Goal: Task Accomplishment & Management: Manage account settings

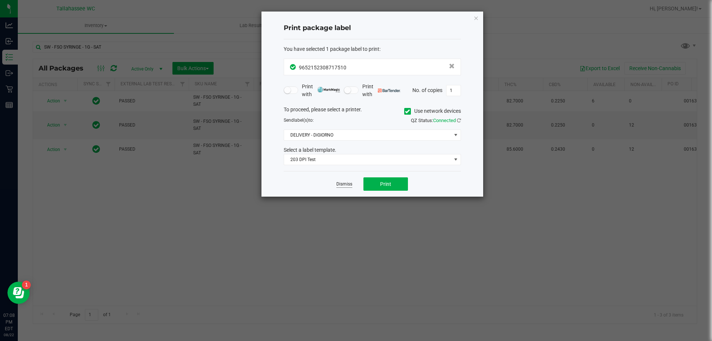
click at [337, 187] on link "Dismiss" at bounding box center [344, 184] width 16 height 6
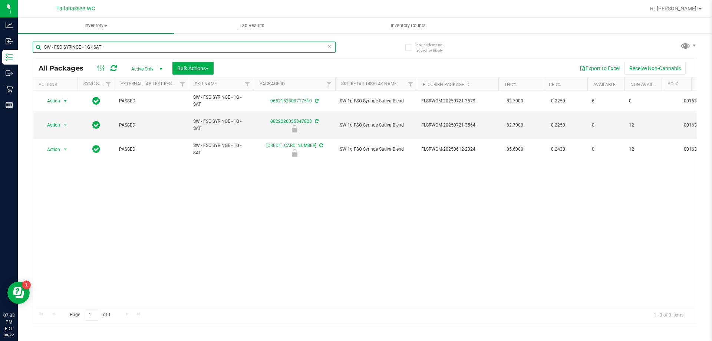
click at [160, 45] on input "SW - FSO SYRINGE - 1G - SAT" at bounding box center [184, 47] width 303 height 11
click at [162, 47] on input "SW - FSO SYRINGE - 1G - SAT" at bounding box center [184, 47] width 303 height 11
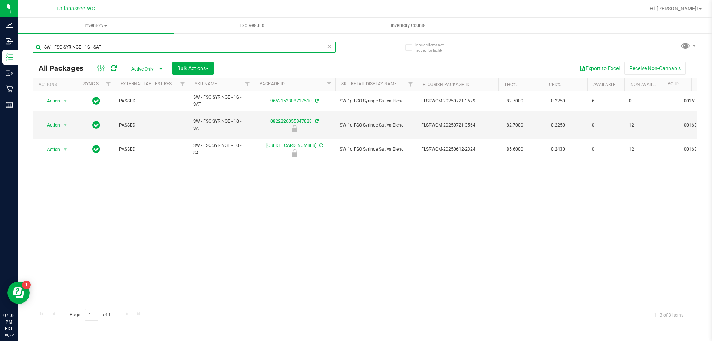
click at [162, 47] on input "SW - FSO SYRINGE - 1G - SAT" at bounding box center [184, 47] width 303 height 11
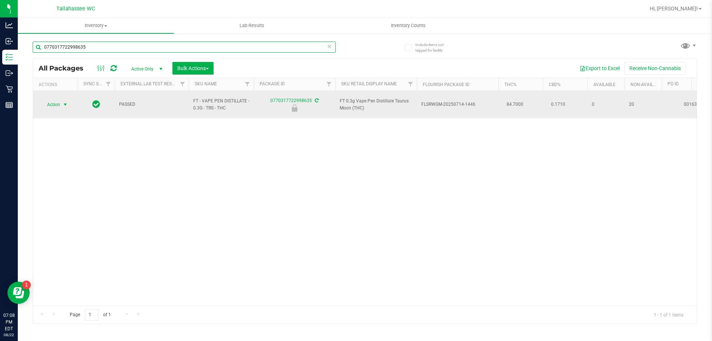
type input "0770317722998635"
click at [64, 102] on span "select" at bounding box center [65, 105] width 6 height 6
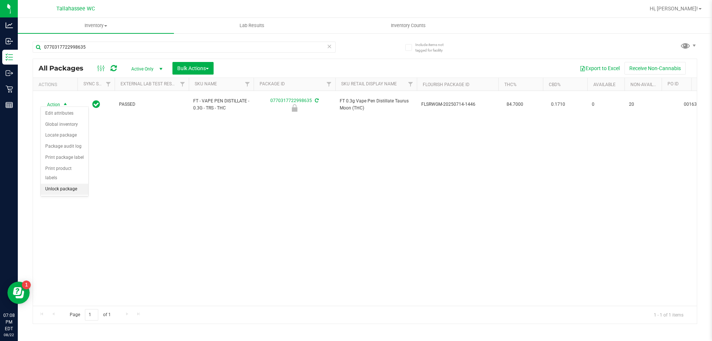
click at [78, 184] on li "Unlock package" at bounding box center [64, 189] width 47 height 11
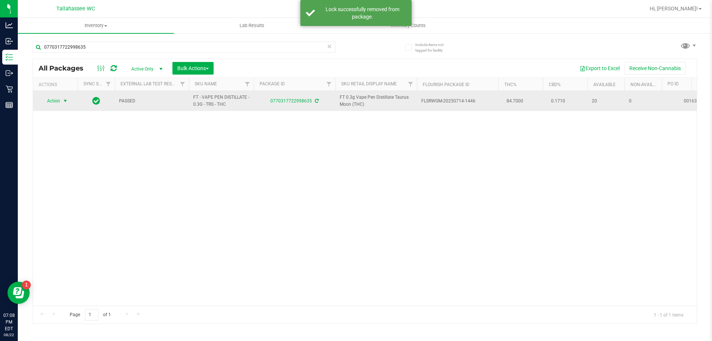
click at [65, 100] on span "select" at bounding box center [65, 101] width 6 height 6
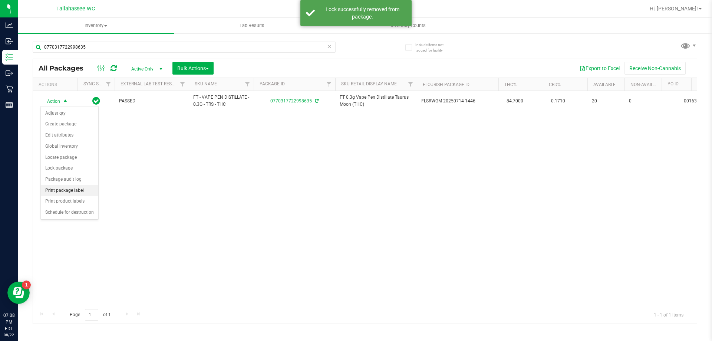
drag, startPoint x: 80, startPoint y: 190, endPoint x: 96, endPoint y: 188, distance: 15.4
click at [80, 189] on li "Print package label" at bounding box center [69, 190] width 57 height 11
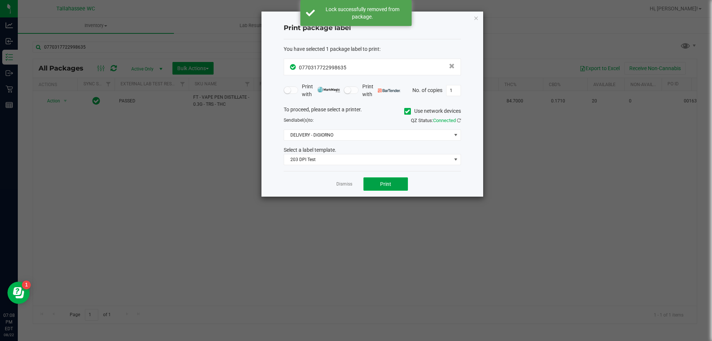
click at [372, 187] on button "Print" at bounding box center [385, 183] width 44 height 13
click at [478, 17] on icon "button" at bounding box center [476, 17] width 5 height 9
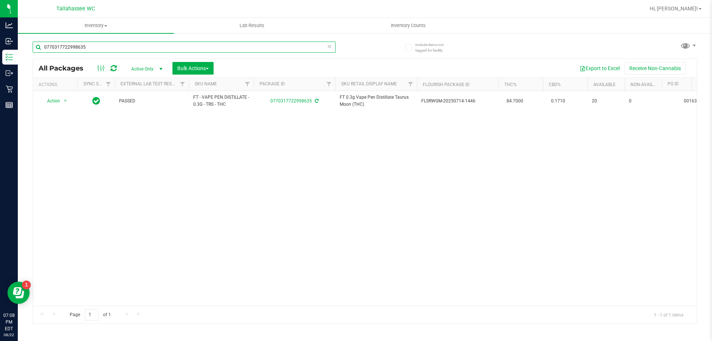
click at [278, 42] on input "0770317722998635" at bounding box center [184, 47] width 303 height 11
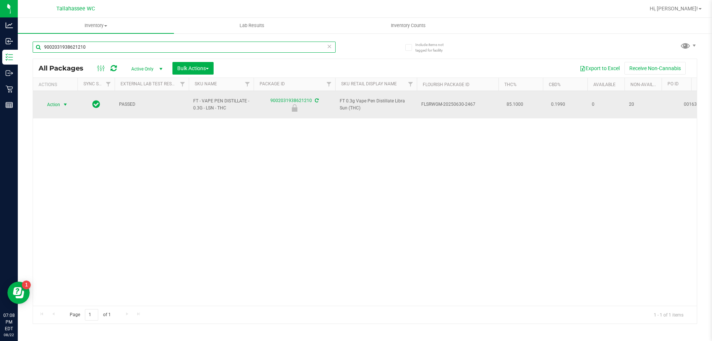
type input "9002031938621210"
click at [64, 103] on span "select" at bounding box center [65, 105] width 6 height 6
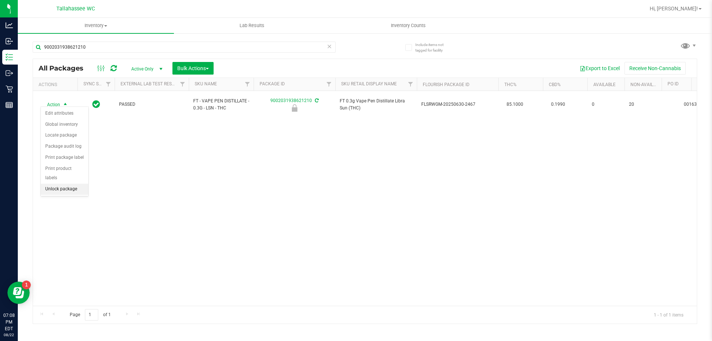
click at [83, 184] on li "Unlock package" at bounding box center [64, 189] width 47 height 11
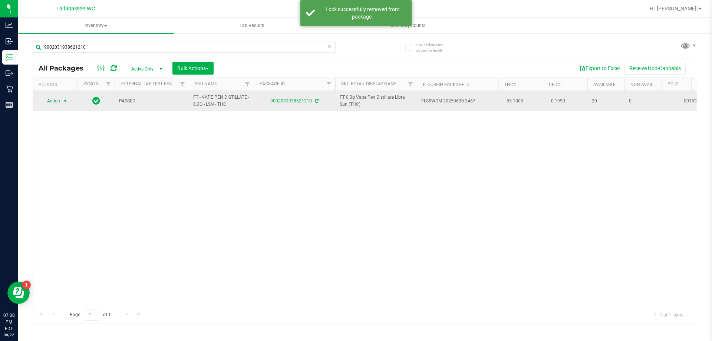
click at [66, 101] on span "select" at bounding box center [65, 101] width 6 height 6
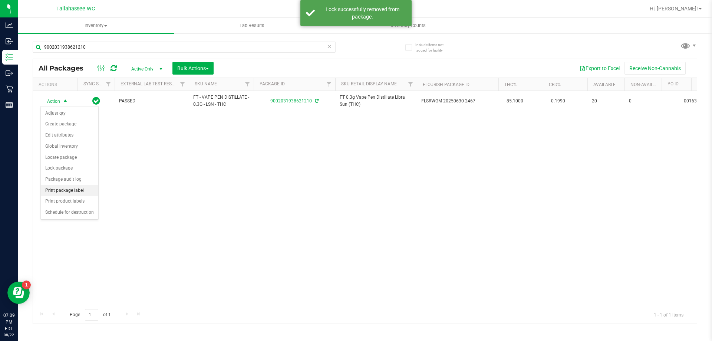
click at [75, 189] on li "Print package label" at bounding box center [69, 190] width 57 height 11
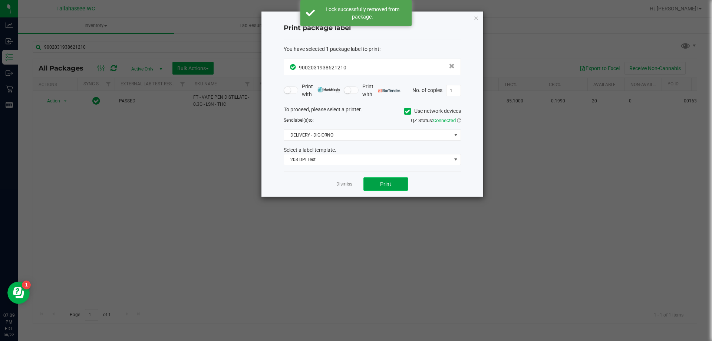
click at [396, 185] on button "Print" at bounding box center [385, 183] width 44 height 13
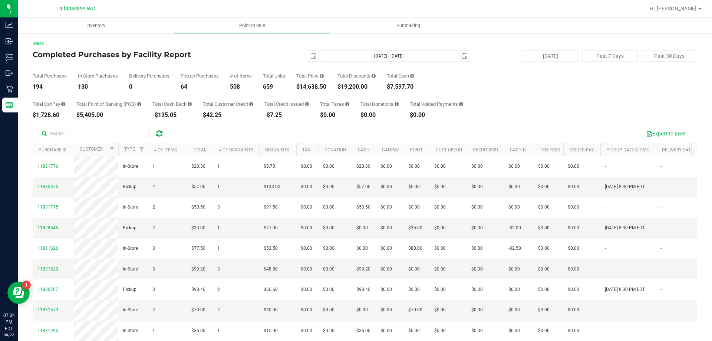
click at [303, 88] on div "$14,638.50" at bounding box center [311, 87] width 30 height 6
copy div "14,638.50"
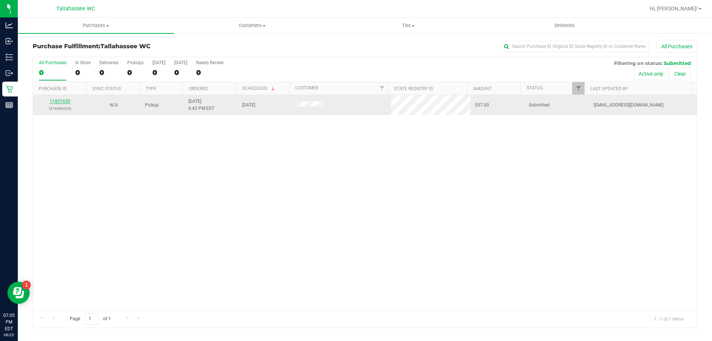
click at [60, 101] on link "11831650" at bounding box center [60, 101] width 21 height 5
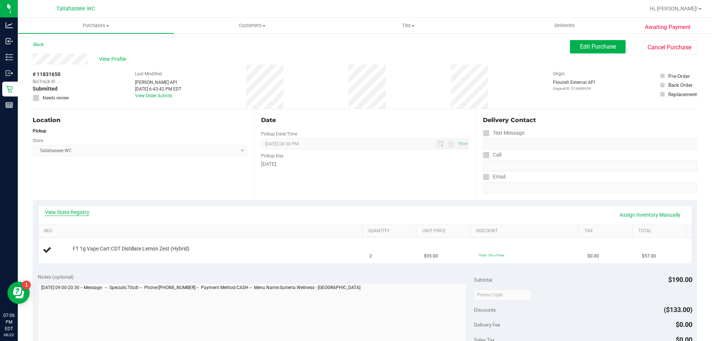
click at [78, 213] on link "View State Registry" at bounding box center [67, 211] width 44 height 7
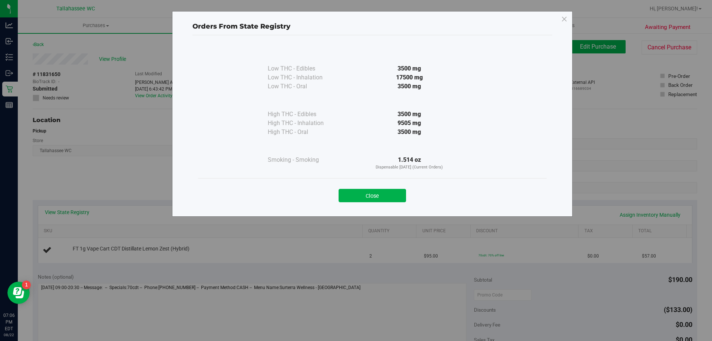
click at [380, 191] on button "Close" at bounding box center [372, 195] width 67 height 13
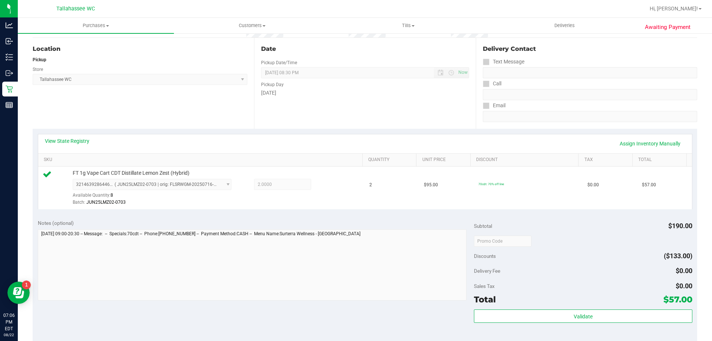
scroll to position [111, 0]
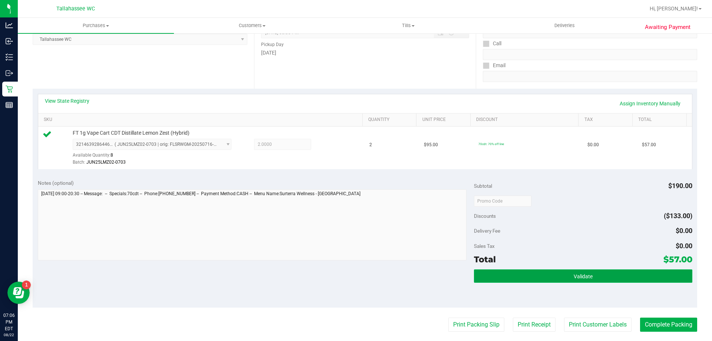
click at [491, 277] on button "Validate" at bounding box center [583, 275] width 218 height 13
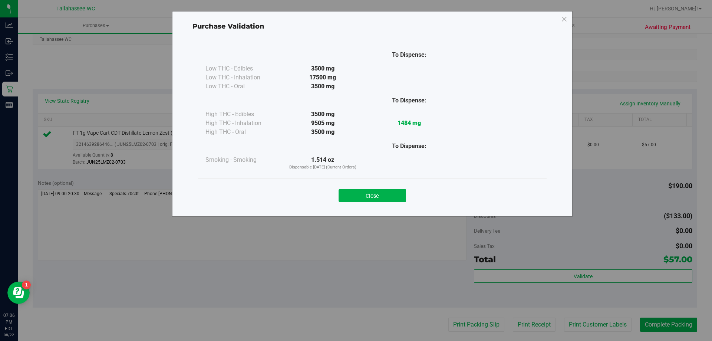
click at [395, 201] on button "Close" at bounding box center [372, 195] width 67 height 13
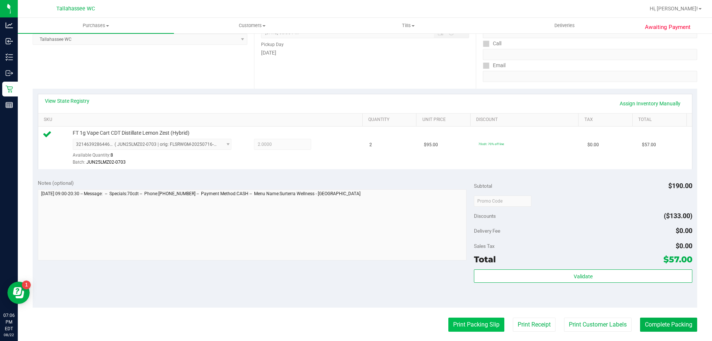
click at [461, 319] on button "Print Packing Slip" at bounding box center [476, 324] width 56 height 14
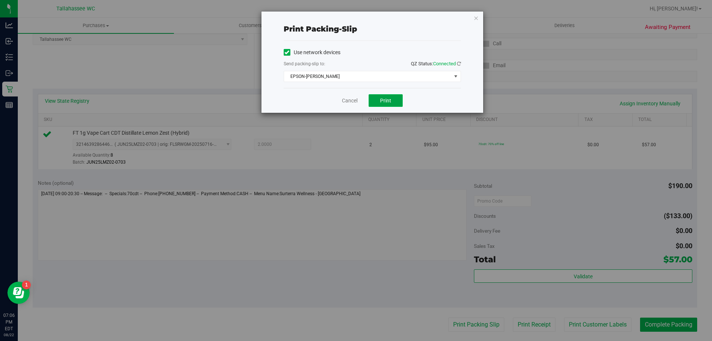
click at [392, 100] on button "Print" at bounding box center [386, 100] width 34 height 13
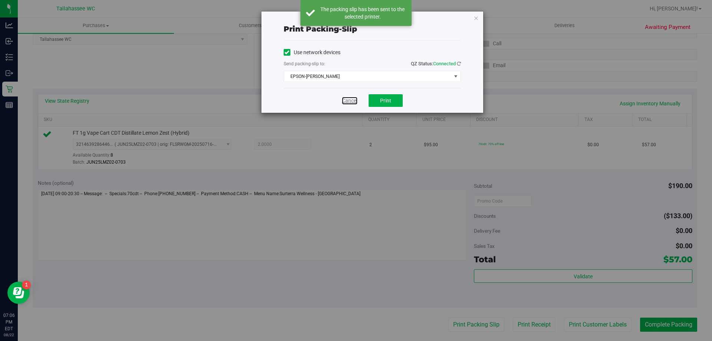
click at [349, 98] on link "Cancel" at bounding box center [350, 101] width 16 height 8
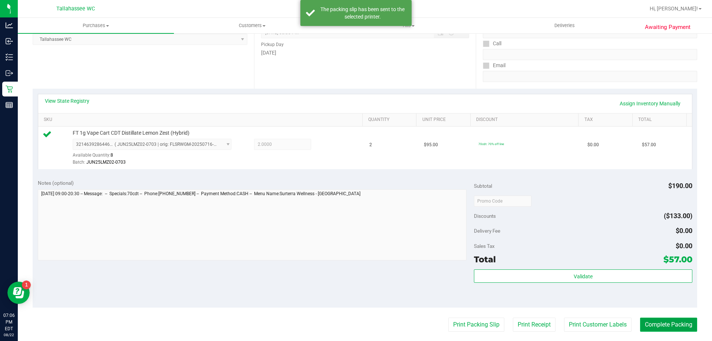
click at [686, 322] on button "Complete Packing" at bounding box center [668, 324] width 57 height 14
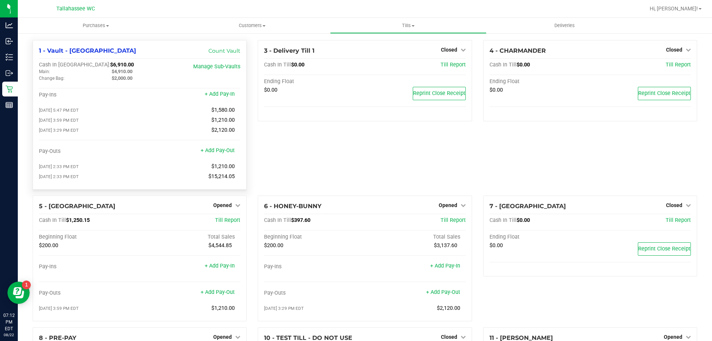
scroll to position [111, 0]
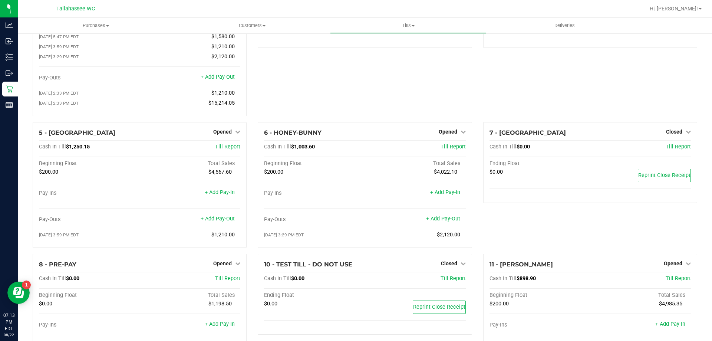
scroll to position [74, 0]
click at [69, 147] on span "$1,250.15" at bounding box center [78, 146] width 24 height 6
copy span "1,250.15"
click at [220, 133] on span "Opened" at bounding box center [222, 131] width 19 height 6
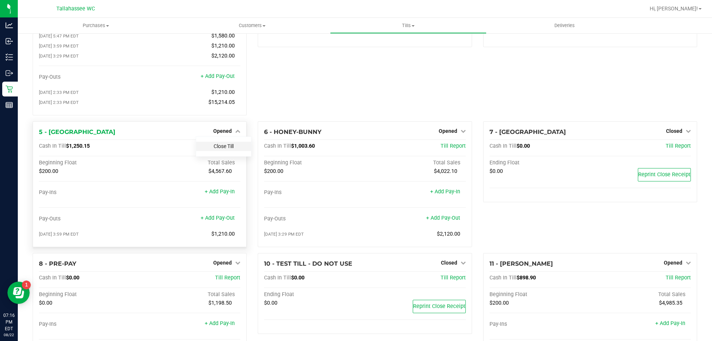
click at [227, 148] on link "Close Till" at bounding box center [224, 146] width 20 height 6
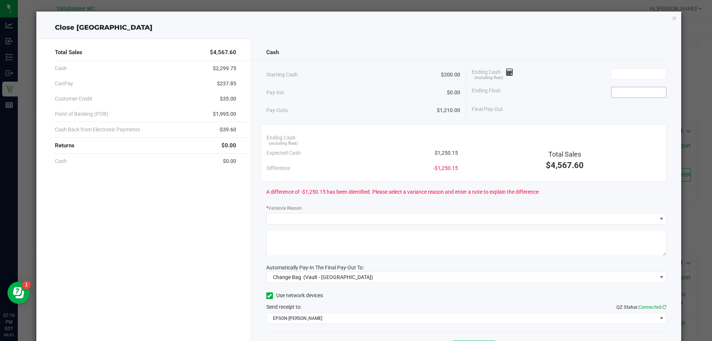
click at [637, 93] on input at bounding box center [638, 92] width 55 height 10
type input "$200.00"
click at [641, 76] on input at bounding box center [638, 74] width 55 height 10
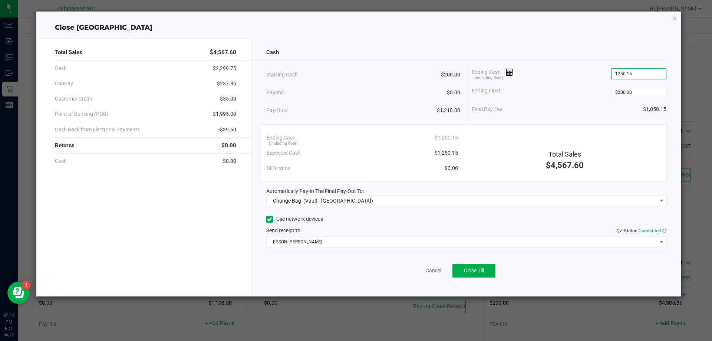
type input "$1,250.15"
click at [221, 84] on span "$237.85" at bounding box center [226, 84] width 19 height 8
click at [221, 83] on span "$237.85" at bounding box center [226, 84] width 19 height 8
copy span "237.85"
click at [223, 129] on span "-$39.60" at bounding box center [227, 130] width 18 height 8
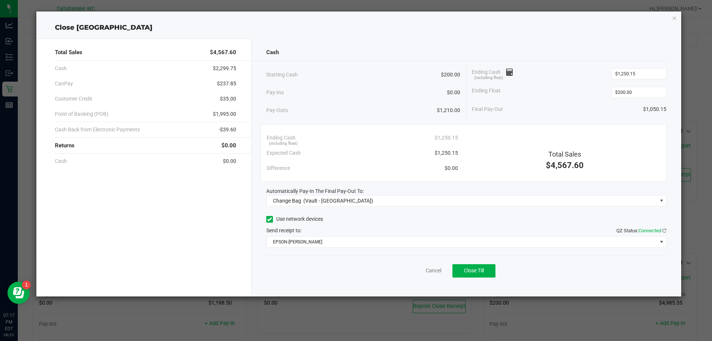
click at [223, 129] on span "-$39.60" at bounding box center [227, 130] width 18 height 8
copy span "39.60"
click at [218, 114] on span "$1,995.00" at bounding box center [224, 114] width 23 height 8
click at [217, 114] on span "$1,995.00" at bounding box center [224, 114] width 23 height 8
copy span "1,995.00"
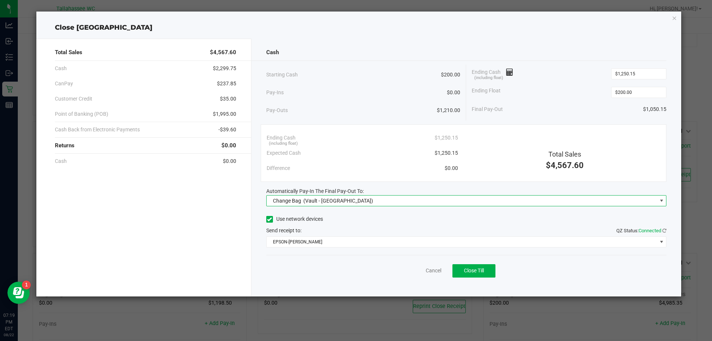
click at [509, 198] on span "Change Bag (Vault - Tallahassee)" at bounding box center [462, 200] width 390 height 10
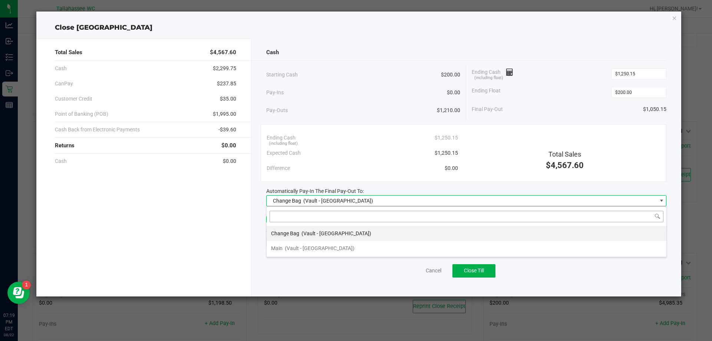
scroll to position [11, 400]
click at [403, 246] on li "Main (Vault - Tallahassee)" at bounding box center [467, 248] width 400 height 15
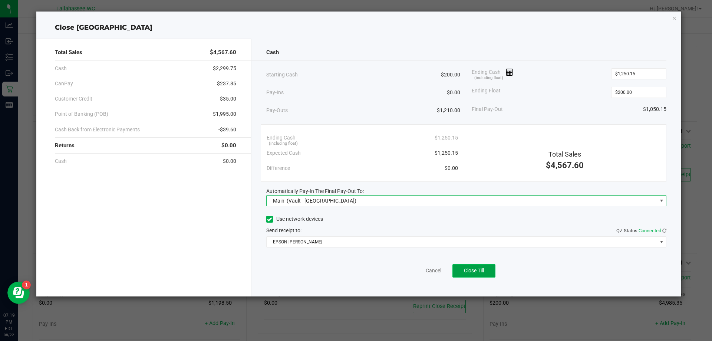
click at [468, 273] on span "Close Till" at bounding box center [474, 270] width 20 height 6
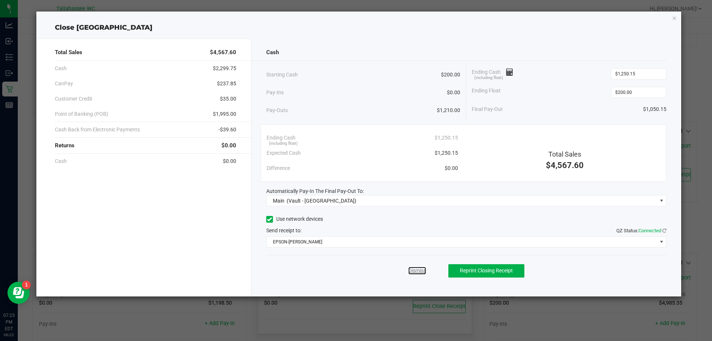
click at [412, 271] on link "Dismiss" at bounding box center [417, 271] width 18 height 8
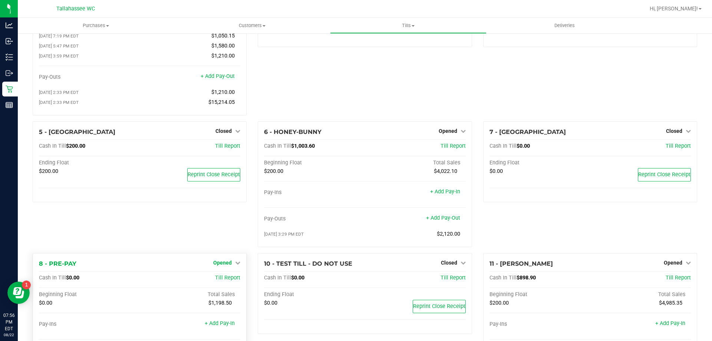
click at [224, 264] on span "Opened" at bounding box center [222, 263] width 19 height 6
click at [229, 278] on link "Close Till" at bounding box center [224, 278] width 20 height 6
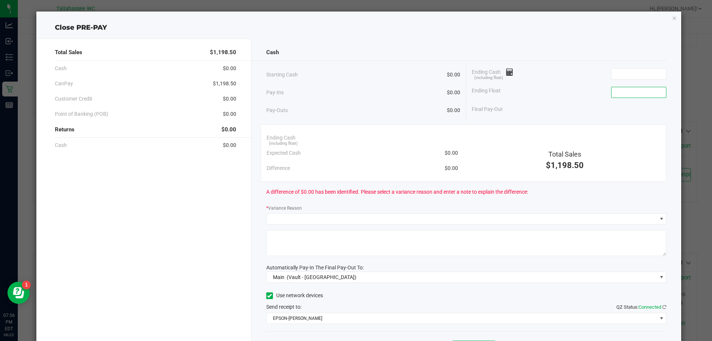
click at [625, 93] on input at bounding box center [638, 92] width 55 height 10
type input "$0.00"
click at [623, 73] on input at bounding box center [638, 74] width 55 height 10
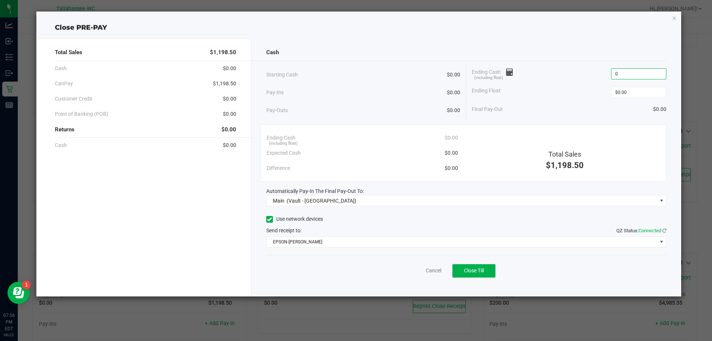
type input "$0.00"
click at [218, 83] on span "$1,198.50" at bounding box center [224, 84] width 23 height 8
copy span "1,198.50"
click at [472, 271] on span "Close Till" at bounding box center [474, 270] width 20 height 6
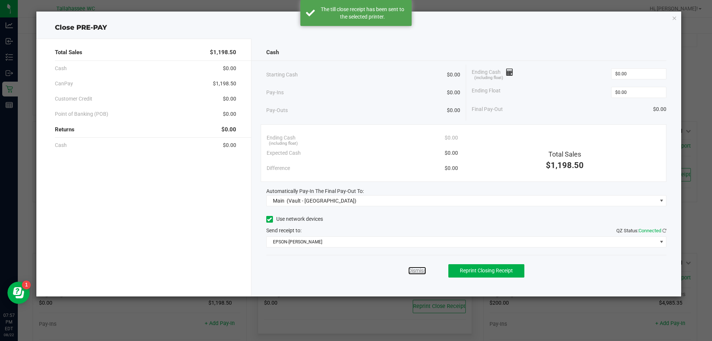
click at [425, 270] on link "Dismiss" at bounding box center [417, 271] width 18 height 8
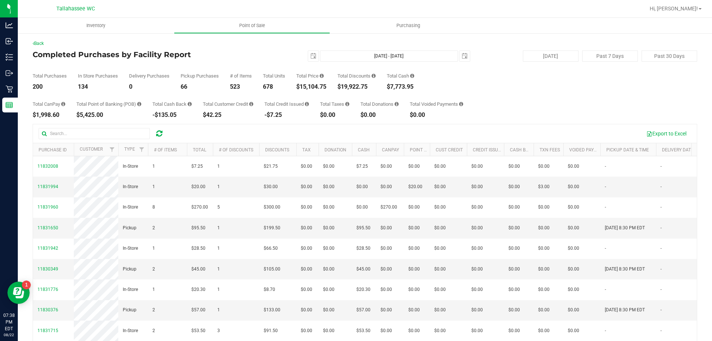
click at [302, 86] on div "$15,104.75" at bounding box center [311, 87] width 30 height 6
copy div "15,104.75"
click at [311, 57] on span "select" at bounding box center [313, 56] width 6 height 6
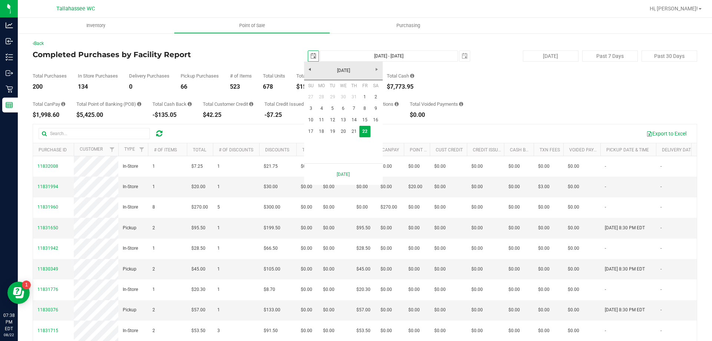
scroll to position [0, 19]
click at [375, 118] on link "16" at bounding box center [375, 119] width 11 height 11
type input "2025-08-16"
type input "Aug 16, 2025 - Aug 22, 2025"
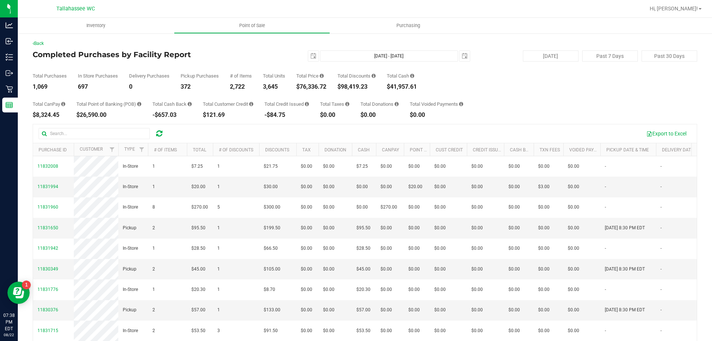
click at [302, 88] on div "$76,336.72" at bounding box center [311, 87] width 30 height 6
copy div "76,336.72"
click at [310, 55] on span "select" at bounding box center [313, 56] width 6 height 6
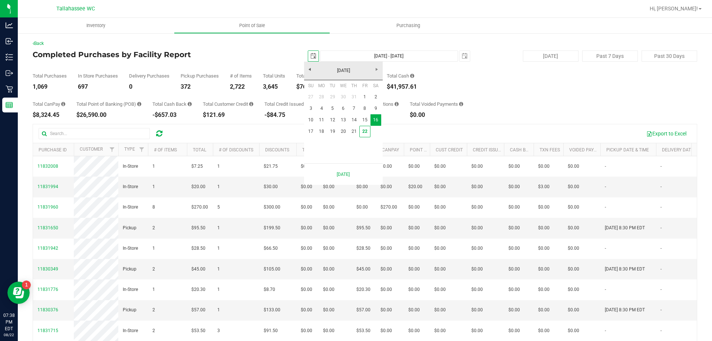
scroll to position [0, 19]
click at [362, 94] on link "1" at bounding box center [364, 96] width 11 height 11
type input "2025-08-01"
type input "Aug 1, 2025 - Aug 22, 2025"
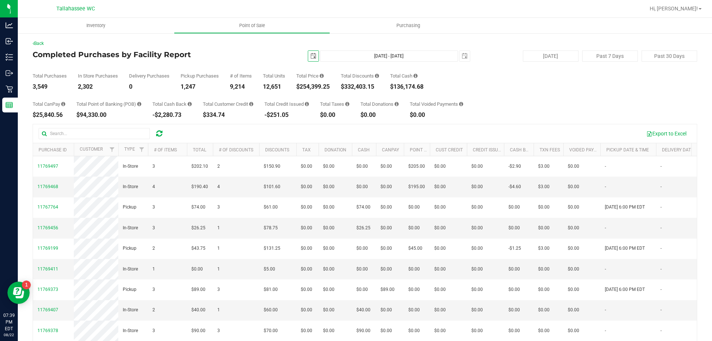
click at [303, 87] on div "$254,399.25" at bounding box center [312, 87] width 33 height 6
click at [303, 86] on div "$254,399.25" at bounding box center [312, 87] width 33 height 6
copy div "254,399.25"
click at [310, 57] on span "select" at bounding box center [313, 56] width 6 height 6
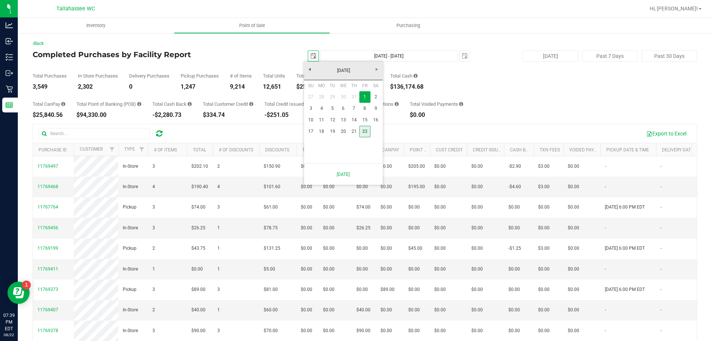
drag, startPoint x: 367, startPoint y: 129, endPoint x: 349, endPoint y: 118, distance: 20.5
click at [367, 129] on link "22" at bounding box center [364, 131] width 11 height 11
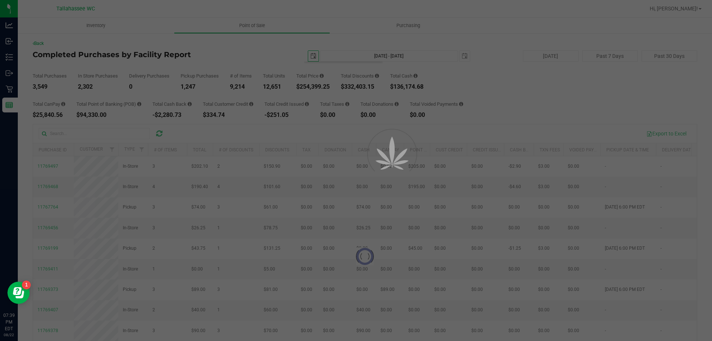
type input "2025-08-22"
type input "Aug 22, 2025 - Aug 22, 2025"
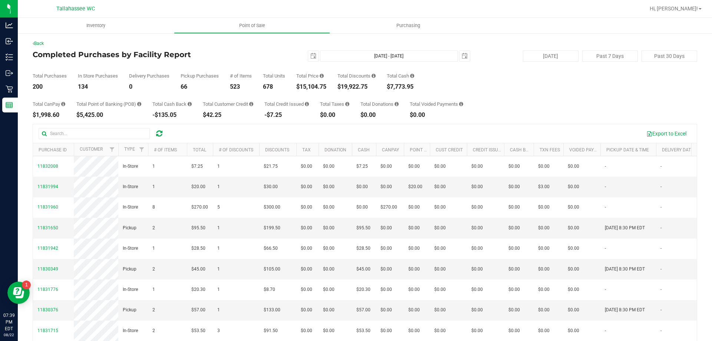
click at [344, 86] on div "$19,922.75" at bounding box center [356, 87] width 38 height 6
copy div "19,922.75"
click at [33, 86] on div "200" at bounding box center [50, 87] width 34 height 6
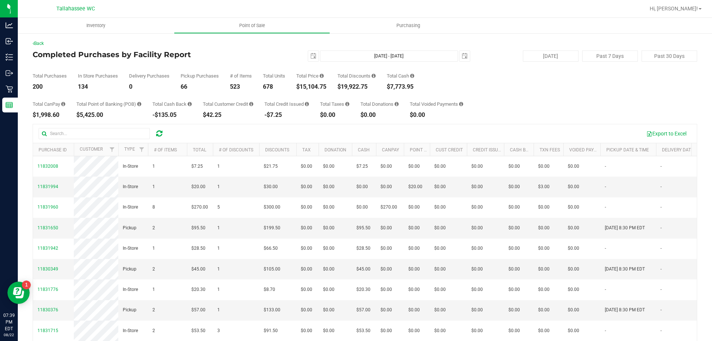
copy div "200"
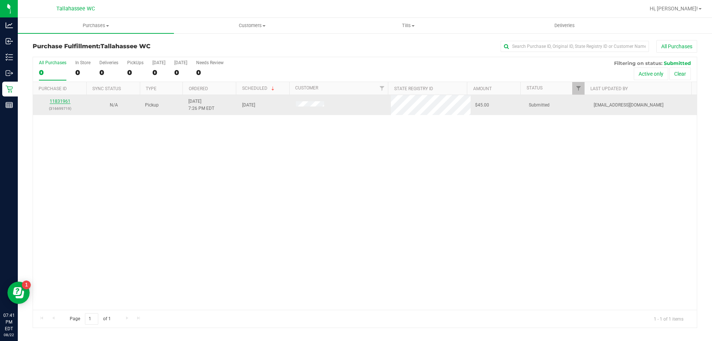
click at [59, 101] on link "11831961" at bounding box center [60, 101] width 21 height 5
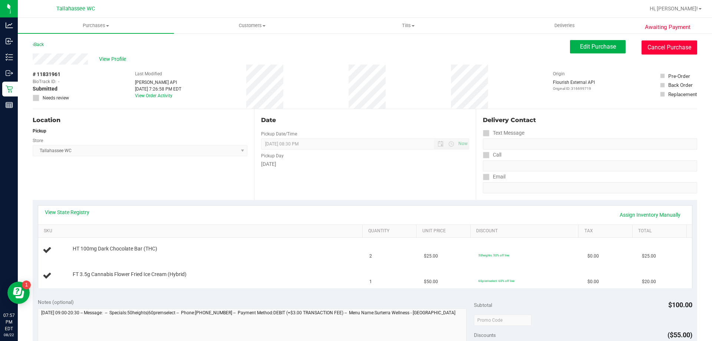
click at [661, 49] on button "Cancel Purchase" at bounding box center [670, 47] width 56 height 14
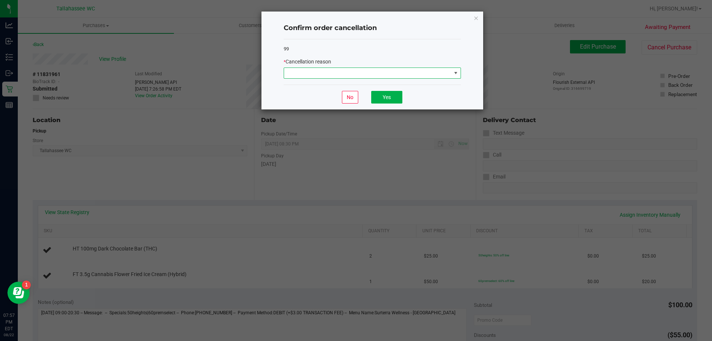
click at [455, 73] on span at bounding box center [456, 73] width 6 height 6
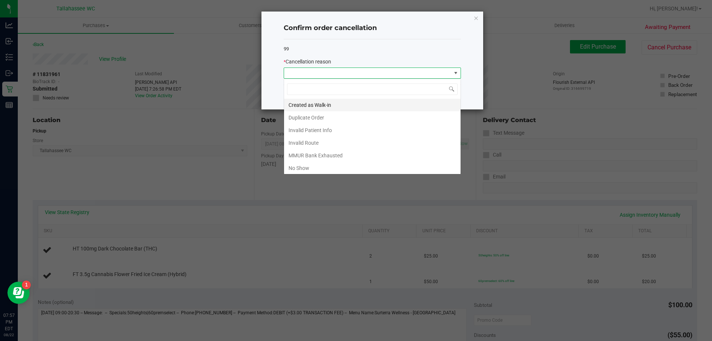
scroll to position [11, 177]
click at [398, 171] on li "No Show" at bounding box center [372, 168] width 177 height 13
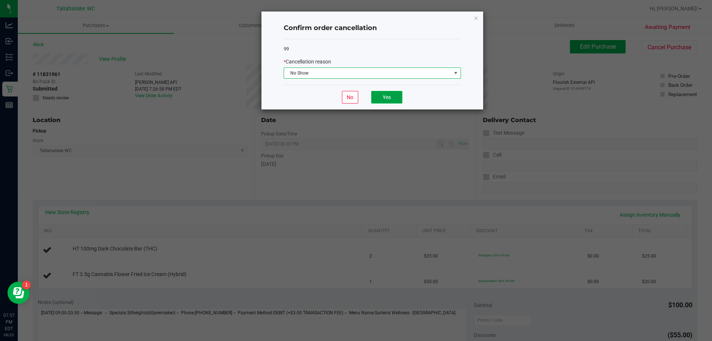
click at [386, 101] on button "Yes" at bounding box center [386, 97] width 31 height 13
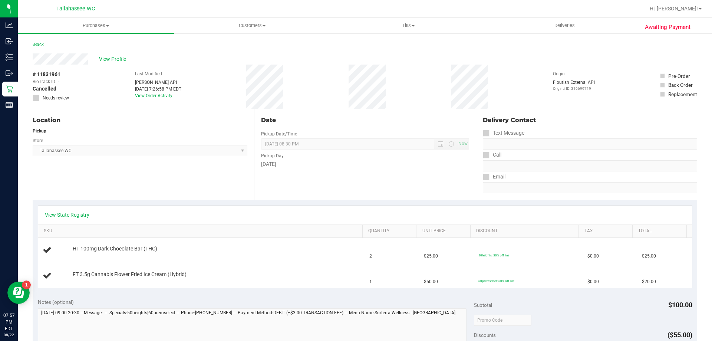
click at [42, 43] on link "Back" at bounding box center [38, 44] width 11 height 5
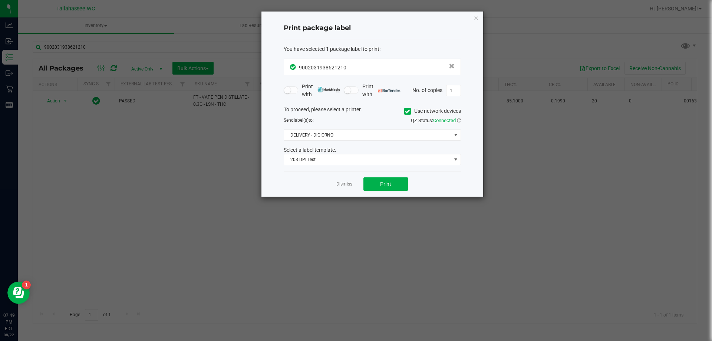
click at [476, 19] on icon "button" at bounding box center [476, 17] width 5 height 9
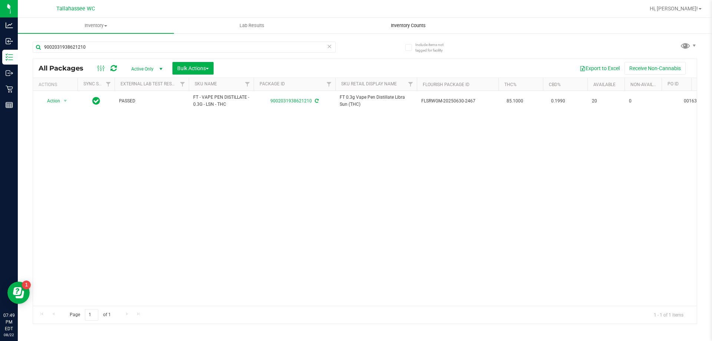
click at [399, 24] on span "Inventory Counts" at bounding box center [408, 25] width 55 height 7
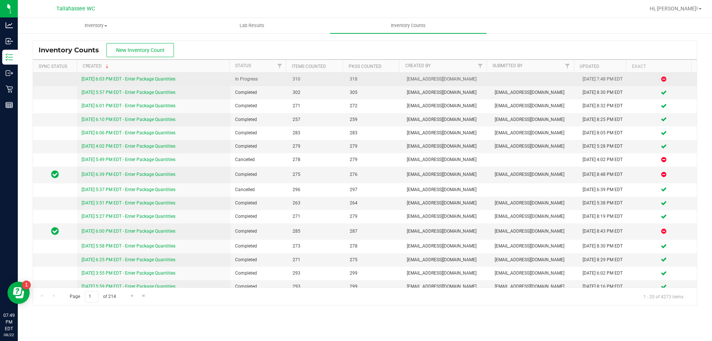
click at [150, 79] on link "8/22/25 6:03 PM EDT - Enter Package Quantities" at bounding box center [129, 78] width 94 height 5
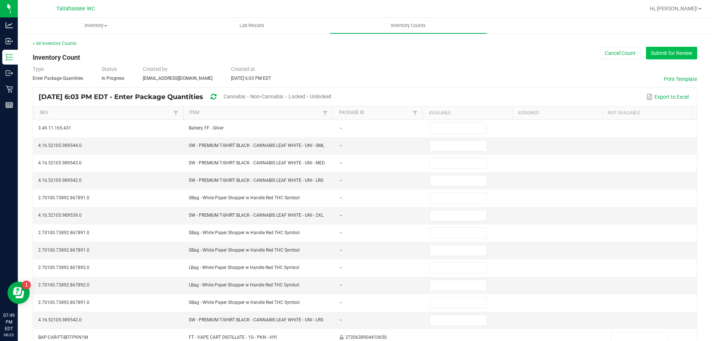
click at [667, 53] on button "Submit for Review" at bounding box center [671, 53] width 51 height 13
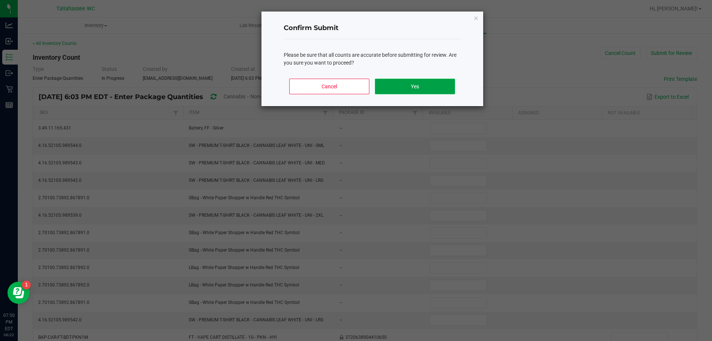
click at [445, 90] on button "Yes" at bounding box center [415, 87] width 80 height 16
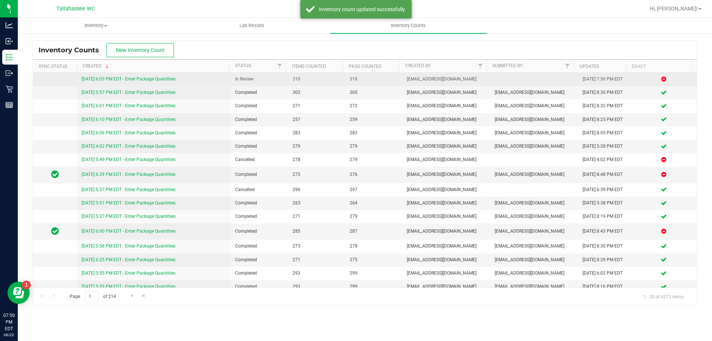
click at [174, 79] on link "8/22/25 6:03 PM EDT - Enter Package Quantities" at bounding box center [129, 78] width 94 height 5
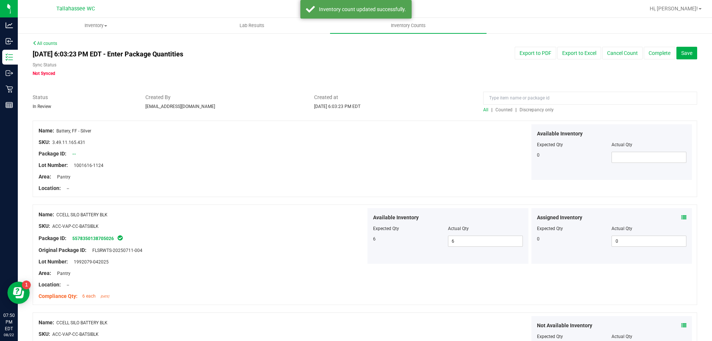
click at [543, 109] on span "Discrepancy only" at bounding box center [537, 109] width 34 height 5
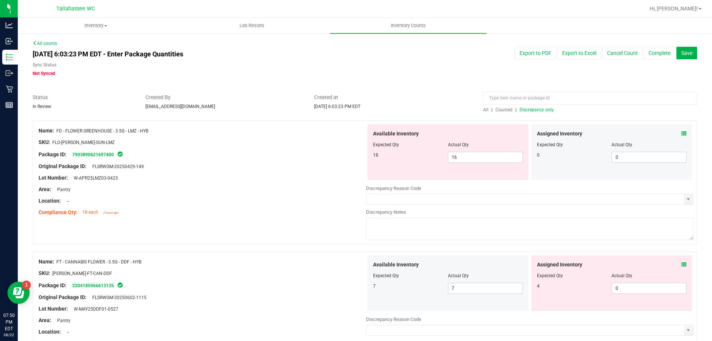
click at [681, 133] on icon at bounding box center [683, 133] width 5 height 5
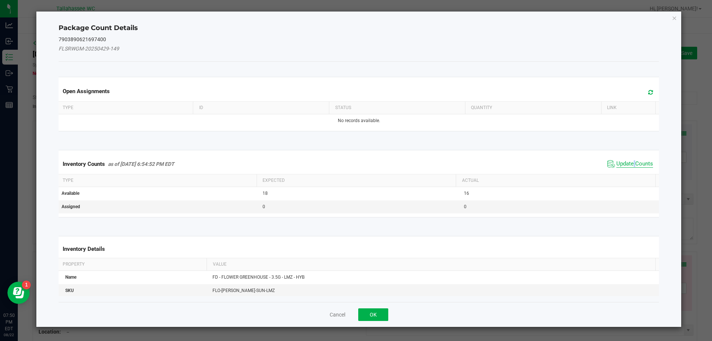
click at [629, 164] on span "Update Counts" at bounding box center [634, 163] width 37 height 7
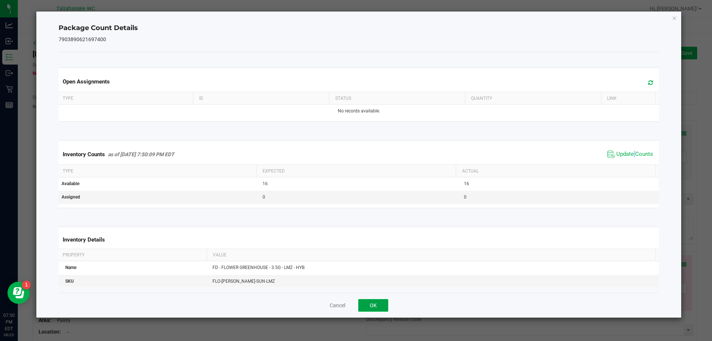
click at [370, 305] on button "OK" at bounding box center [373, 305] width 30 height 13
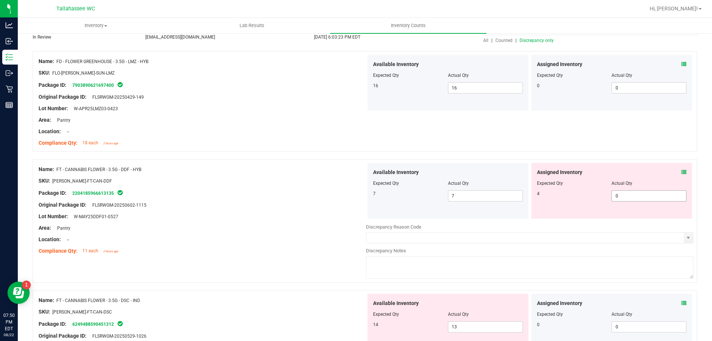
scroll to position [74, 0]
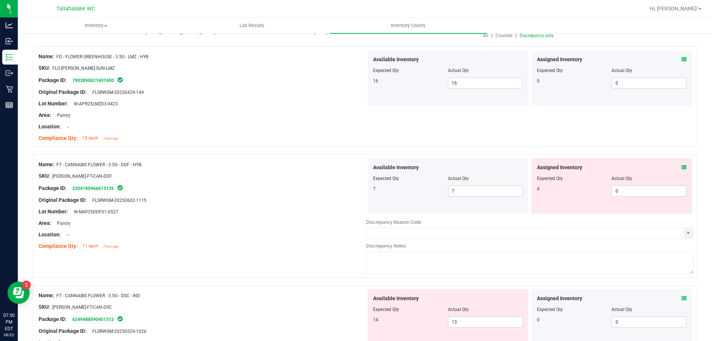
click at [674, 165] on div "Assigned Inventory" at bounding box center [612, 168] width 150 height 8
click at [681, 167] on icon at bounding box center [683, 167] width 5 height 5
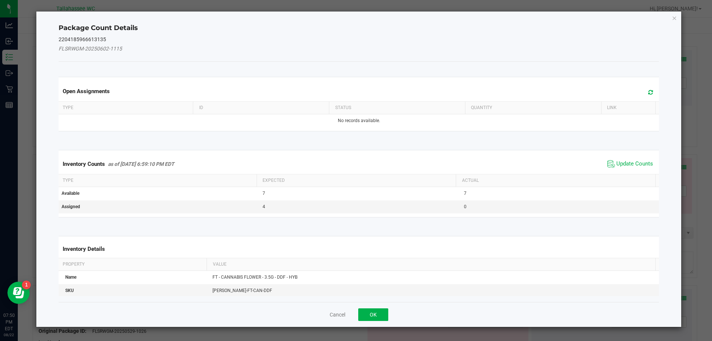
click at [633, 163] on span "Update Counts" at bounding box center [634, 163] width 37 height 7
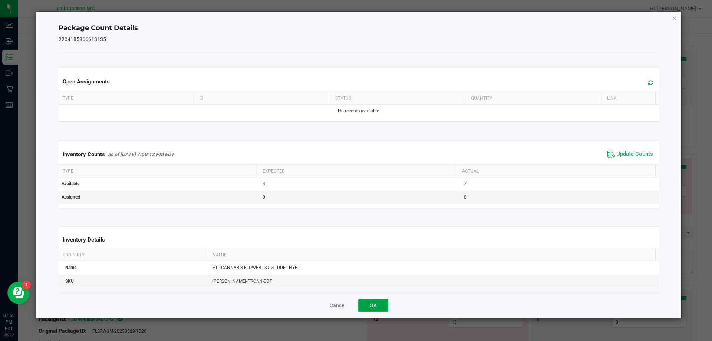
click at [376, 301] on button "OK" at bounding box center [373, 305] width 30 height 13
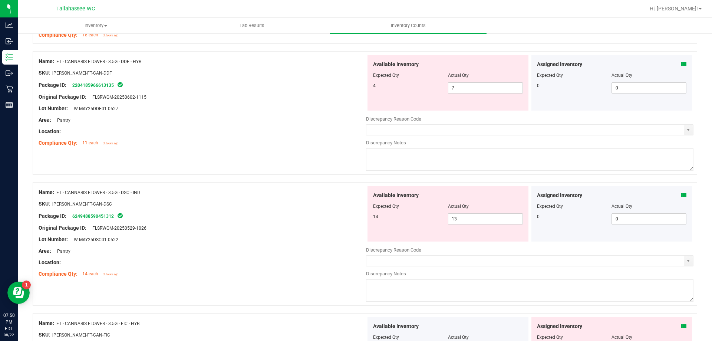
scroll to position [185, 0]
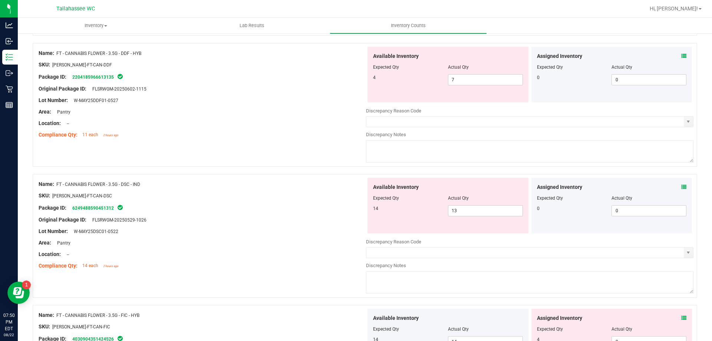
click at [681, 186] on icon at bounding box center [683, 186] width 5 height 5
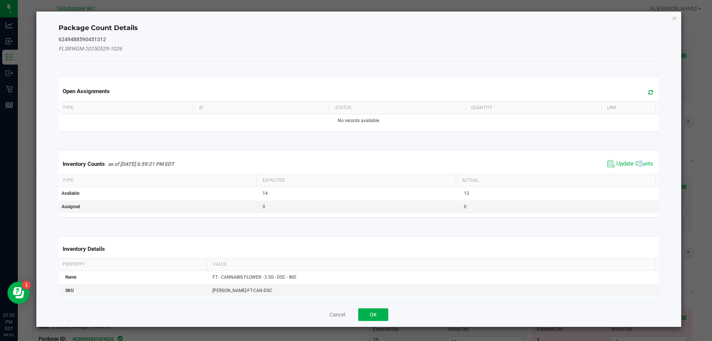
drag, startPoint x: 635, startPoint y: 165, endPoint x: 606, endPoint y: 180, distance: 32.7
click at [635, 165] on span "Update Counts" at bounding box center [634, 163] width 37 height 7
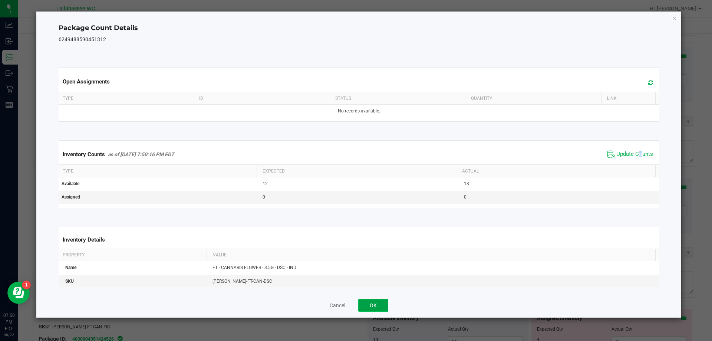
click at [363, 307] on button "OK" at bounding box center [373, 305] width 30 height 13
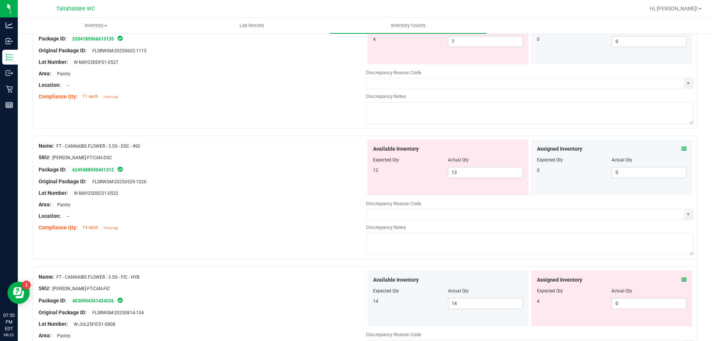
scroll to position [260, 0]
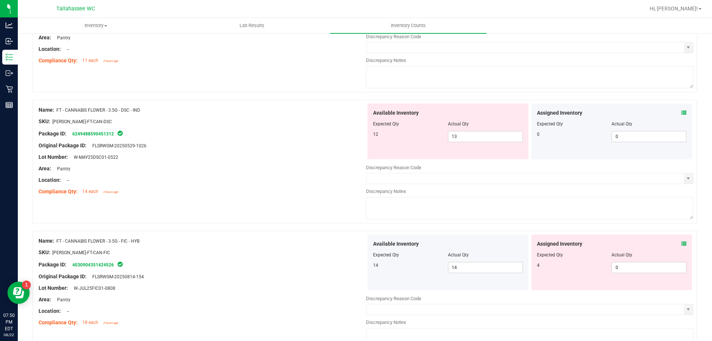
click at [681, 243] on icon at bounding box center [683, 243] width 5 height 5
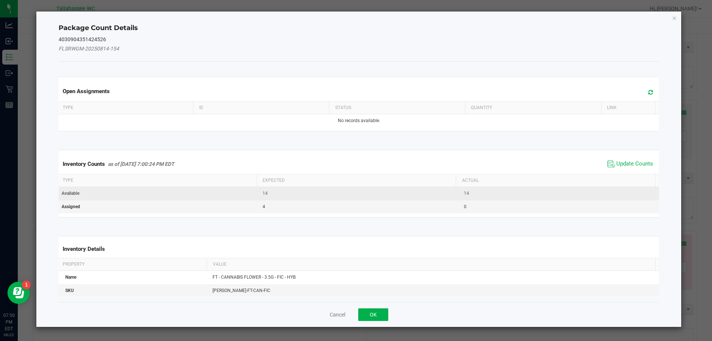
drag, startPoint x: 627, startPoint y: 162, endPoint x: 586, endPoint y: 188, distance: 48.2
click at [627, 162] on span "Update Counts" at bounding box center [634, 163] width 37 height 7
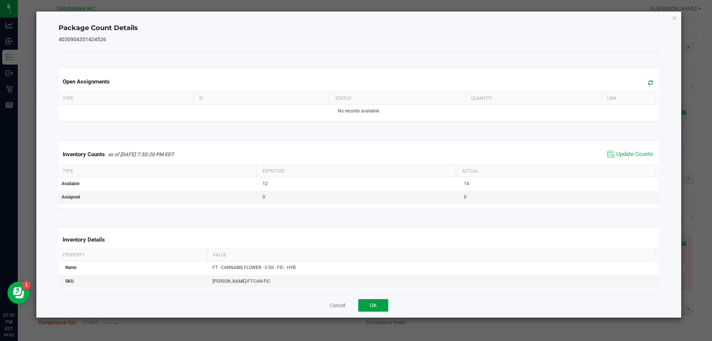
click at [382, 301] on button "OK" at bounding box center [373, 305] width 30 height 13
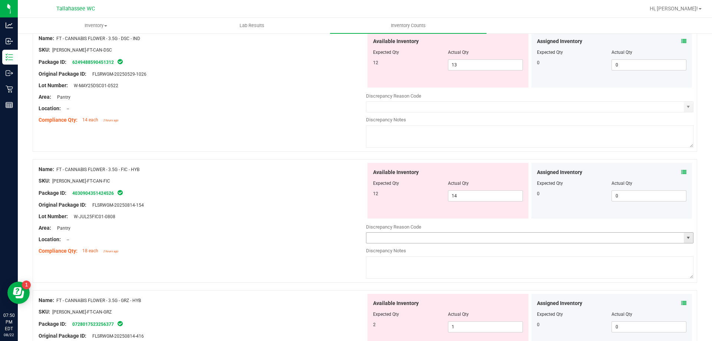
scroll to position [408, 0]
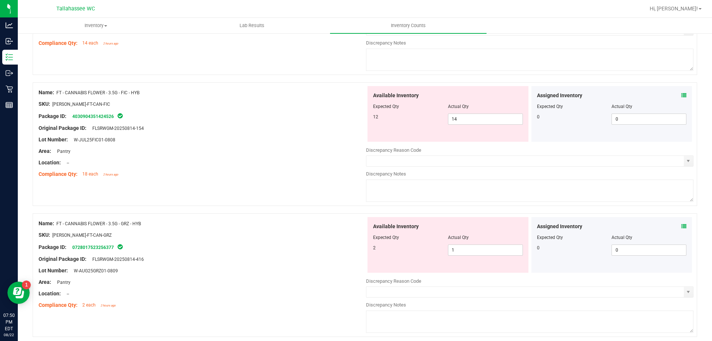
click at [681, 229] on span at bounding box center [683, 226] width 5 height 8
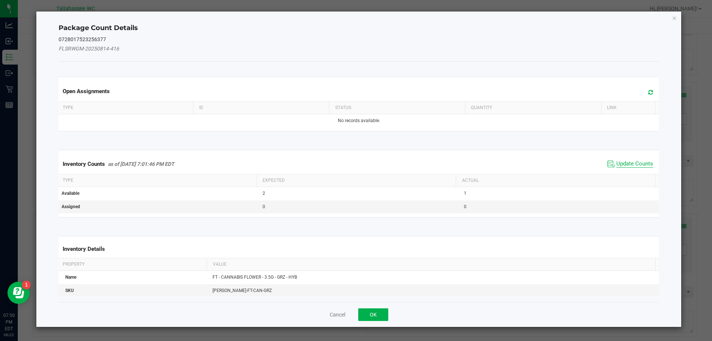
click at [634, 167] on span "Update Counts" at bounding box center [634, 163] width 37 height 7
click at [373, 309] on button "OK" at bounding box center [373, 314] width 30 height 13
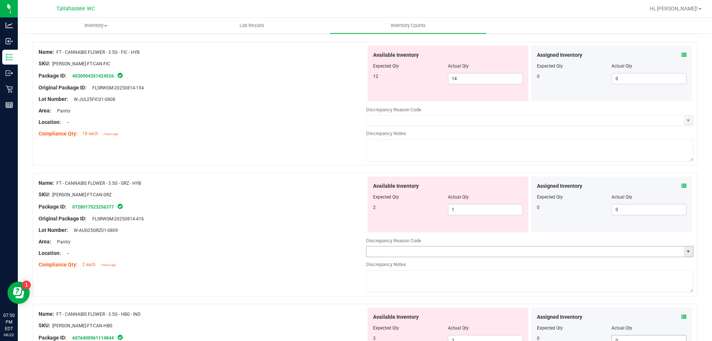
scroll to position [519, 0]
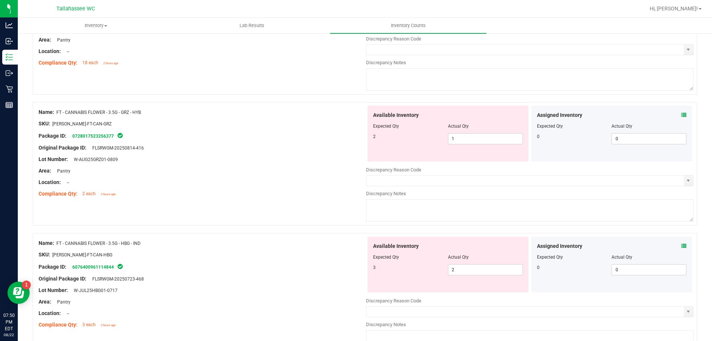
click at [681, 244] on icon at bounding box center [683, 245] width 5 height 5
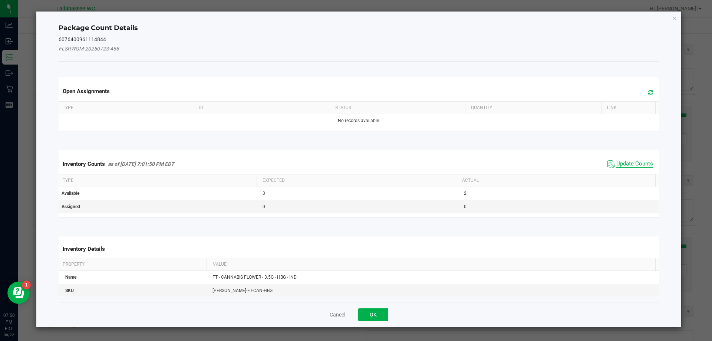
click at [618, 162] on span "Update Counts" at bounding box center [634, 163] width 37 height 7
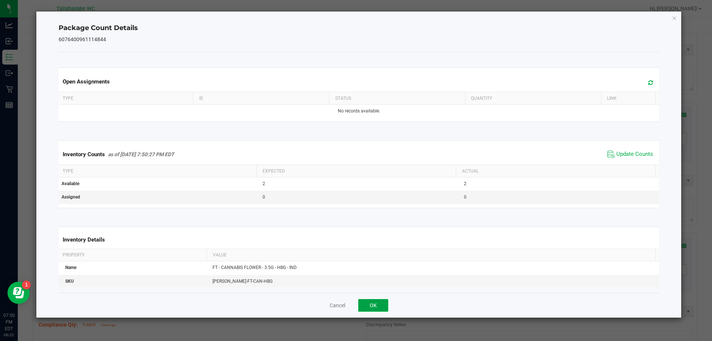
click at [377, 303] on button "OK" at bounding box center [373, 305] width 30 height 13
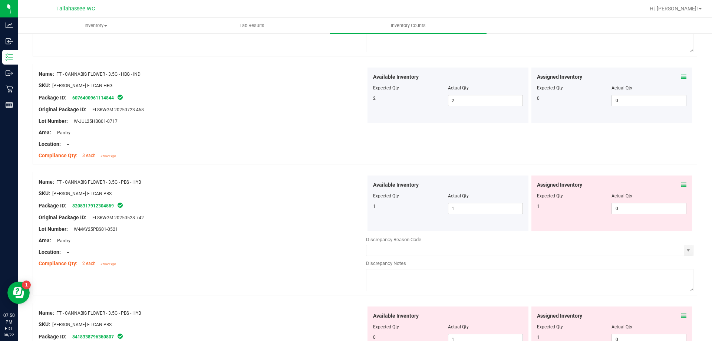
scroll to position [742, 0]
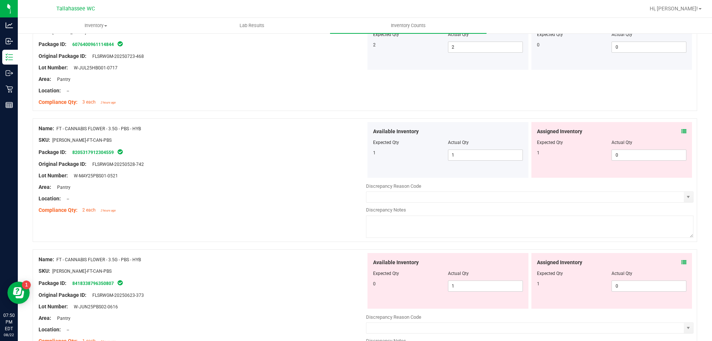
click at [681, 129] on icon at bounding box center [683, 131] width 5 height 5
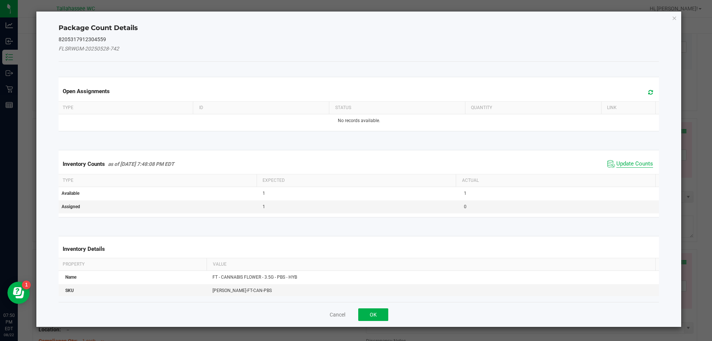
click at [624, 165] on span "Update Counts" at bounding box center [634, 163] width 37 height 7
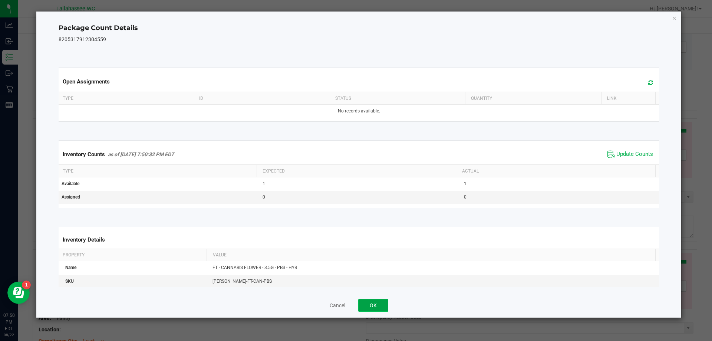
click at [381, 308] on button "OK" at bounding box center [373, 305] width 30 height 13
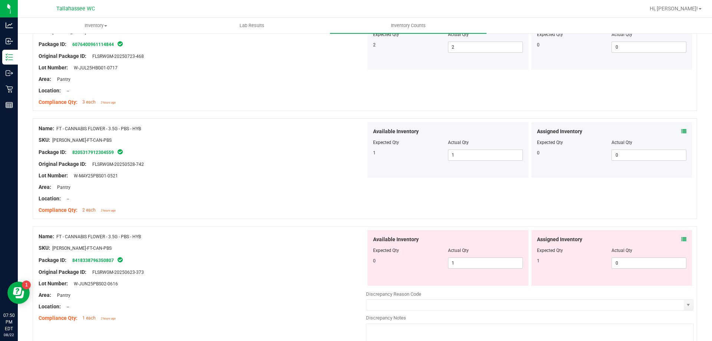
click at [681, 239] on icon at bounding box center [683, 239] width 5 height 5
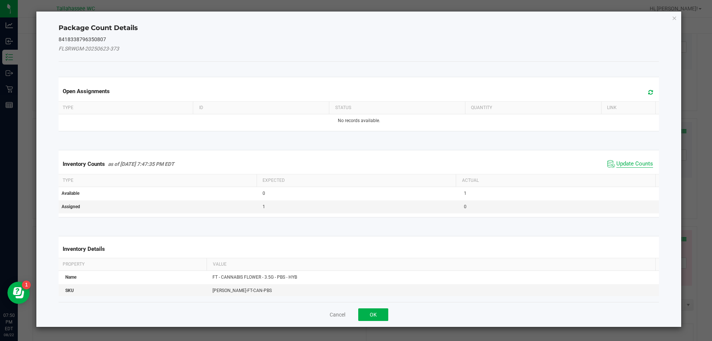
click at [630, 165] on span "Update Counts" at bounding box center [634, 163] width 37 height 7
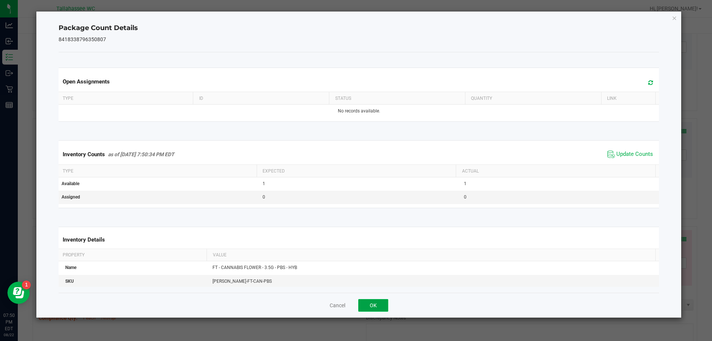
click at [378, 307] on button "OK" at bounding box center [373, 305] width 30 height 13
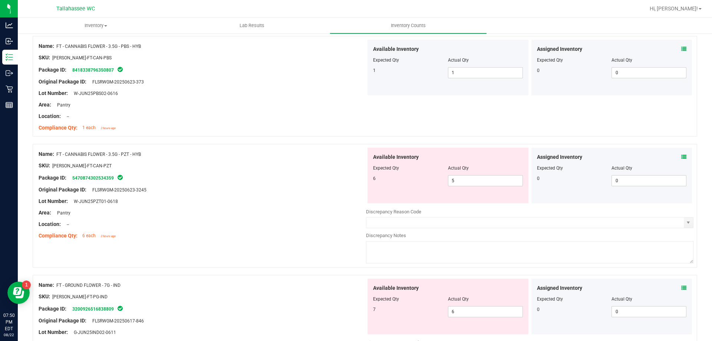
scroll to position [952, 0]
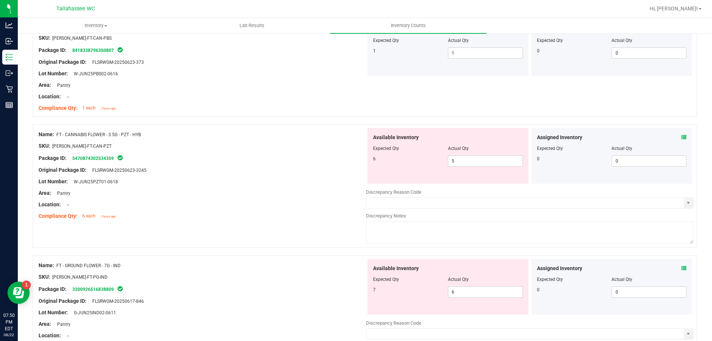
click at [681, 138] on icon at bounding box center [683, 137] width 5 height 5
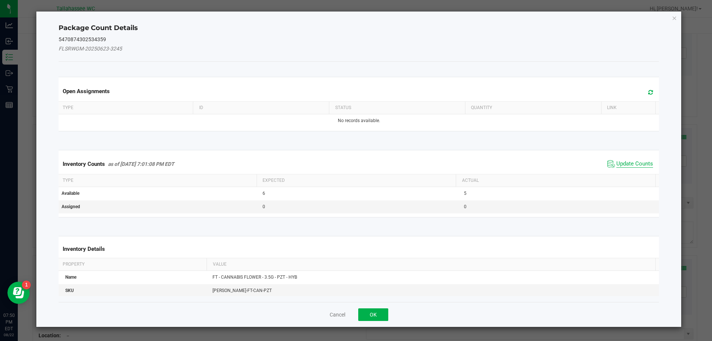
click at [621, 165] on span "Update Counts" at bounding box center [634, 163] width 37 height 7
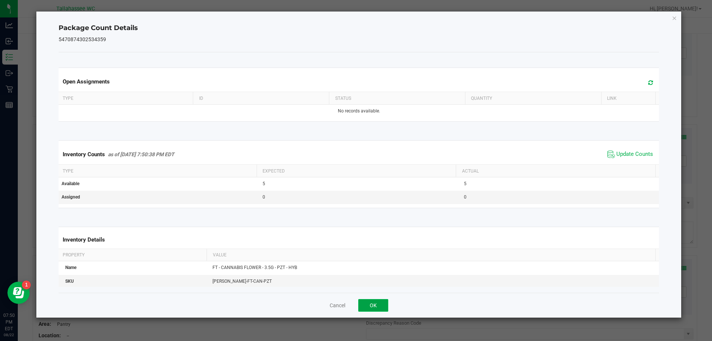
click at [374, 307] on button "OK" at bounding box center [373, 305] width 30 height 13
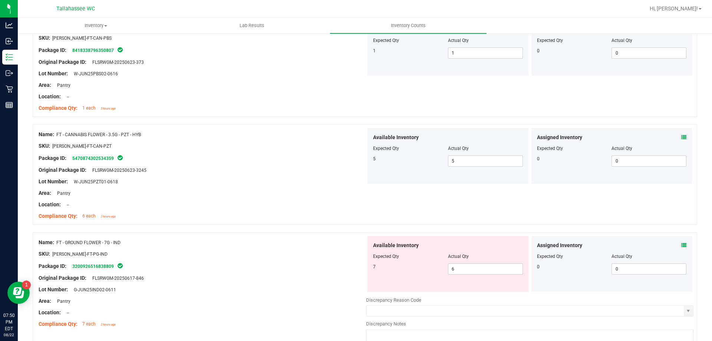
click at [681, 245] on icon at bounding box center [683, 245] width 5 height 5
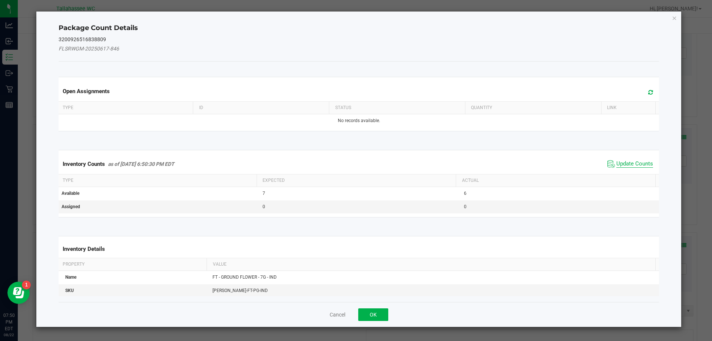
click at [627, 165] on span "Update Counts" at bounding box center [634, 163] width 37 height 7
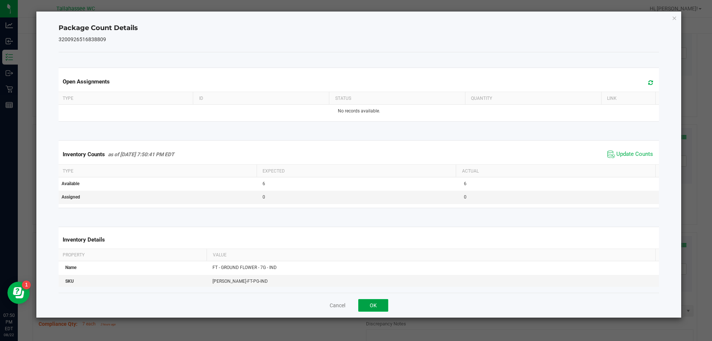
click at [375, 307] on button "OK" at bounding box center [373, 305] width 30 height 13
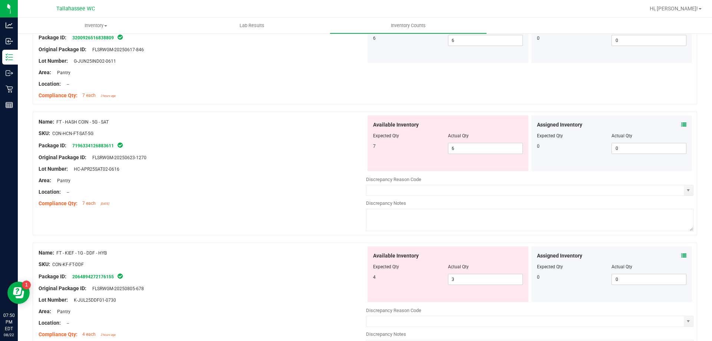
scroll to position [1181, 0]
click at [681, 123] on icon at bounding box center [683, 123] width 5 height 5
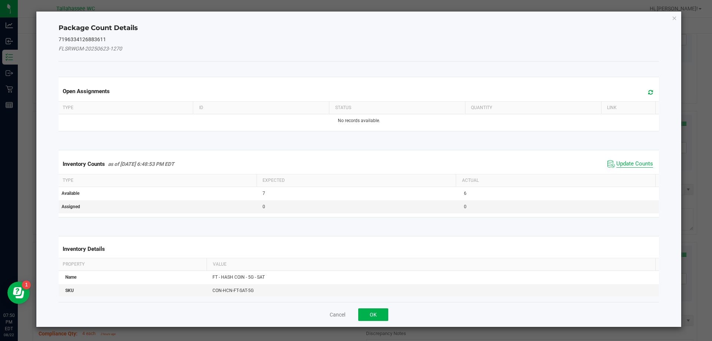
click at [624, 165] on span "Update Counts" at bounding box center [634, 163] width 37 height 7
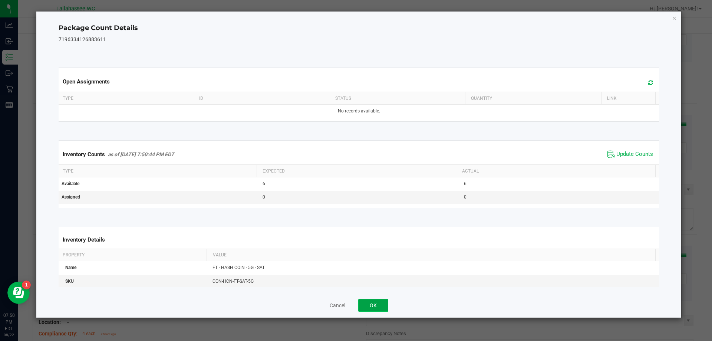
click at [375, 304] on button "OK" at bounding box center [373, 305] width 30 height 13
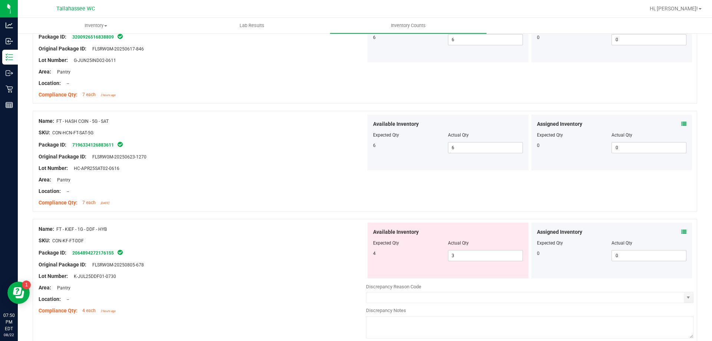
click at [681, 231] on icon at bounding box center [683, 231] width 5 height 5
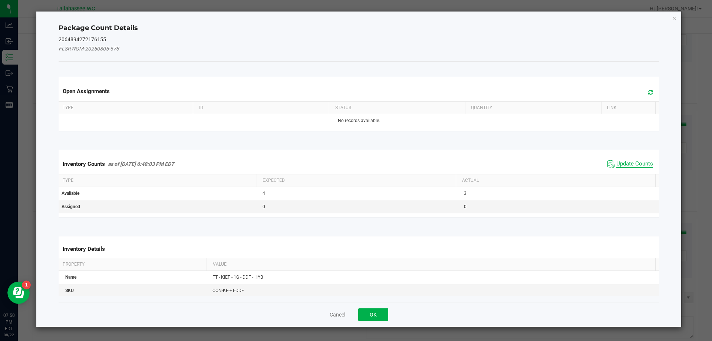
click at [627, 167] on span "Update Counts" at bounding box center [634, 163] width 37 height 7
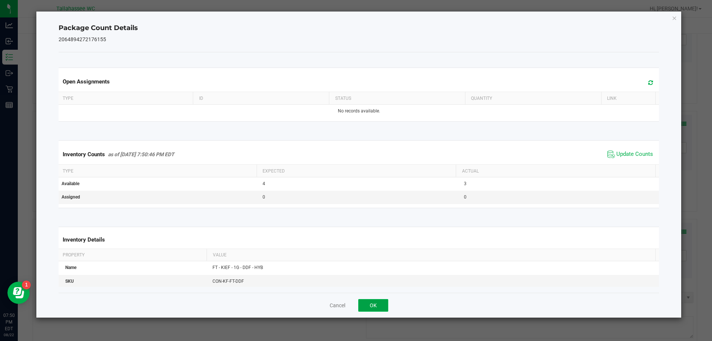
click at [388, 307] on button "OK" at bounding box center [373, 305] width 30 height 13
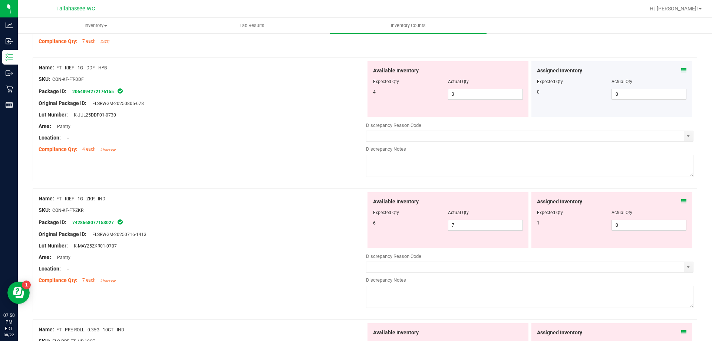
scroll to position [1348, 0]
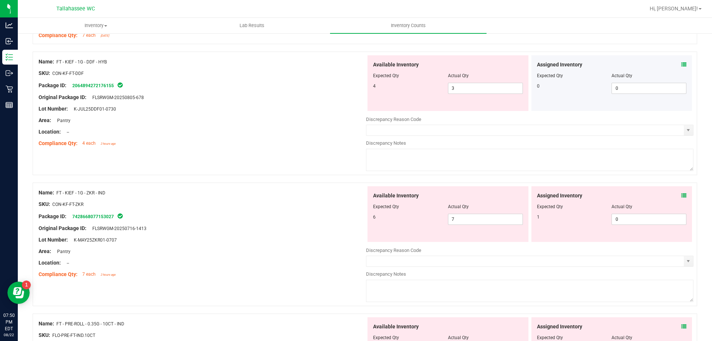
click at [681, 195] on icon at bounding box center [683, 195] width 5 height 5
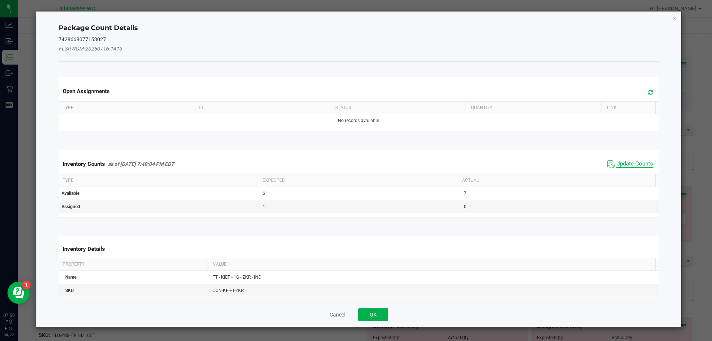
click at [625, 166] on span "Update Counts" at bounding box center [634, 163] width 37 height 7
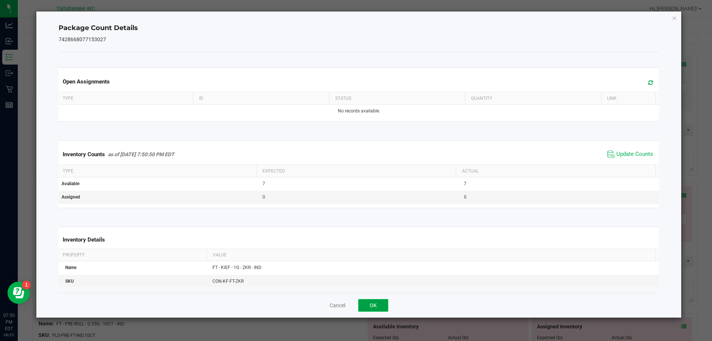
click at [379, 307] on button "OK" at bounding box center [373, 305] width 30 height 13
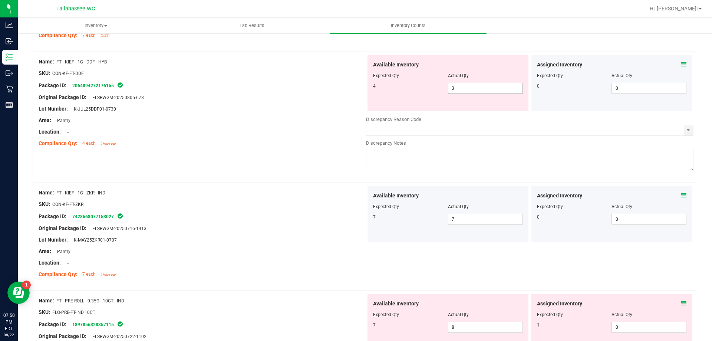
click at [474, 88] on input "3" at bounding box center [485, 88] width 74 height 10
type input "4"
click at [299, 142] on div "Compliance Qty: 4 each 2 hours ago" at bounding box center [202, 143] width 327 height 8
type input "4"
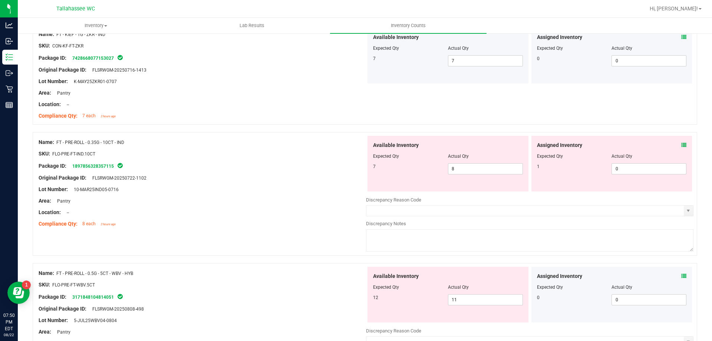
scroll to position [1497, 0]
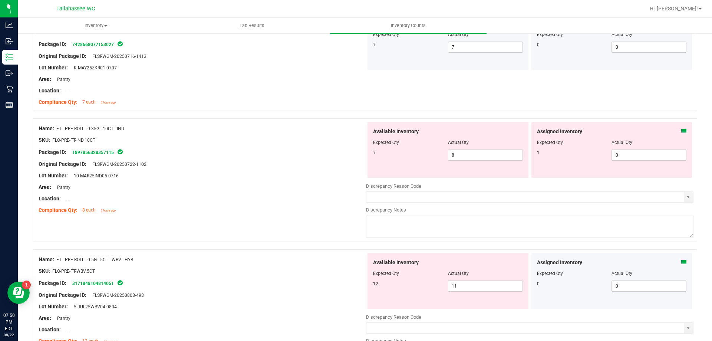
click at [681, 132] on icon at bounding box center [683, 131] width 5 height 5
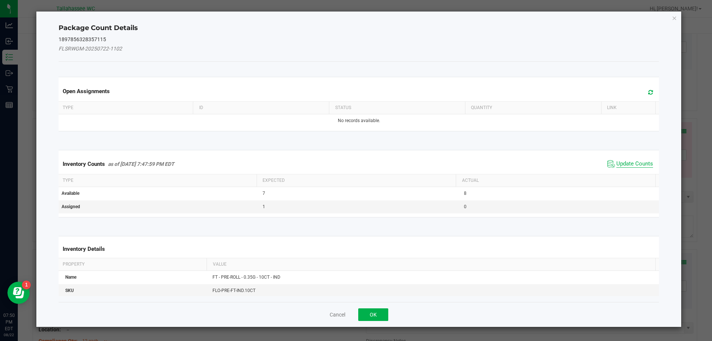
click at [616, 165] on span "Update Counts" at bounding box center [634, 163] width 37 height 7
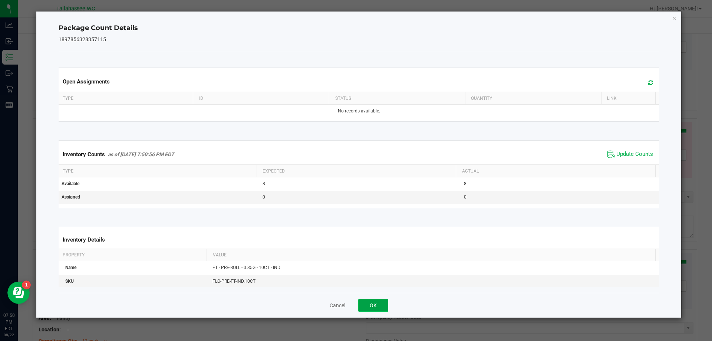
click at [376, 306] on button "OK" at bounding box center [373, 305] width 30 height 13
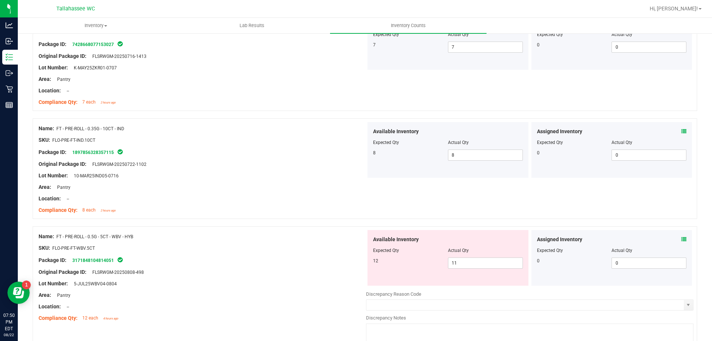
click at [681, 239] on icon at bounding box center [683, 239] width 5 height 5
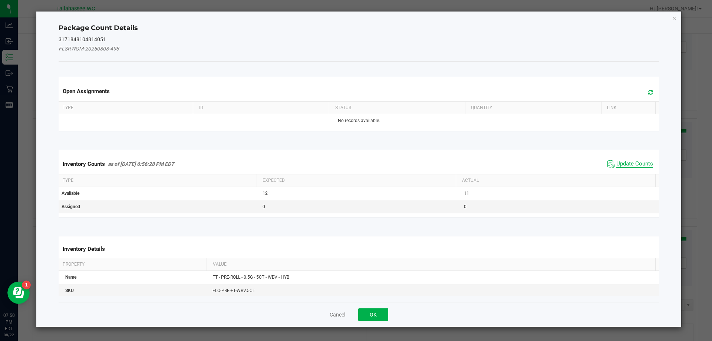
click at [622, 162] on span "Update Counts" at bounding box center [634, 163] width 37 height 7
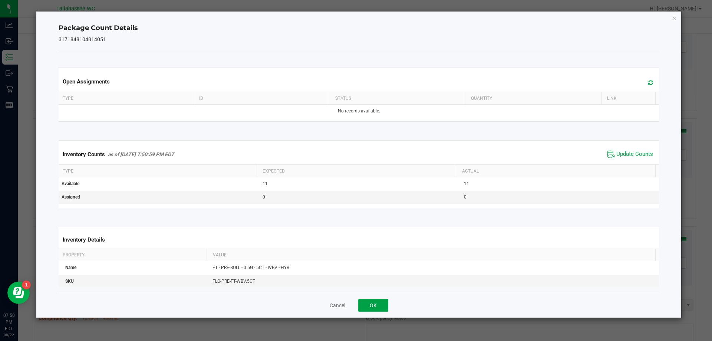
click at [383, 301] on button "OK" at bounding box center [373, 305] width 30 height 13
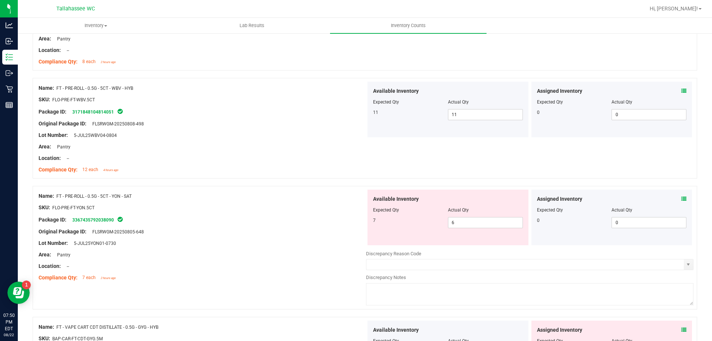
scroll to position [1646, 0]
click at [681, 198] on icon at bounding box center [683, 197] width 5 height 5
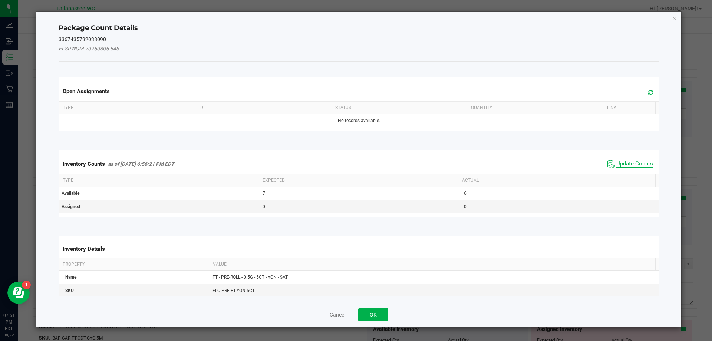
click at [628, 165] on span "Update Counts" at bounding box center [634, 163] width 37 height 7
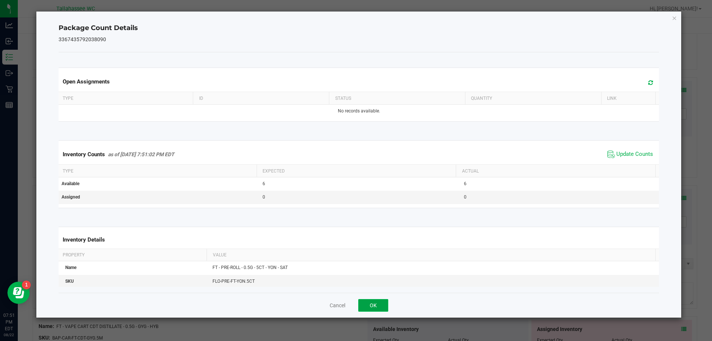
click at [378, 306] on button "OK" at bounding box center [373, 305] width 30 height 13
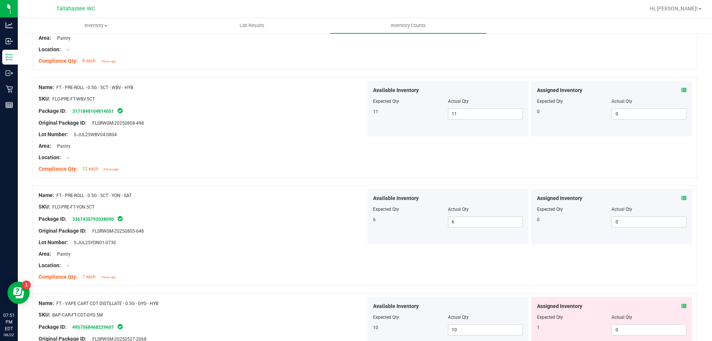
click at [681, 306] on icon at bounding box center [683, 305] width 5 height 5
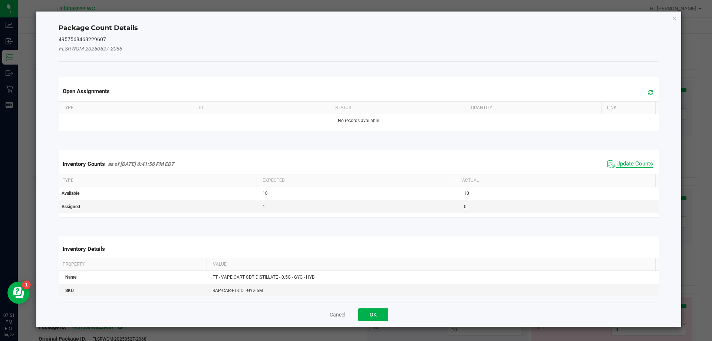
click at [622, 163] on span "Update Counts" at bounding box center [634, 163] width 37 height 7
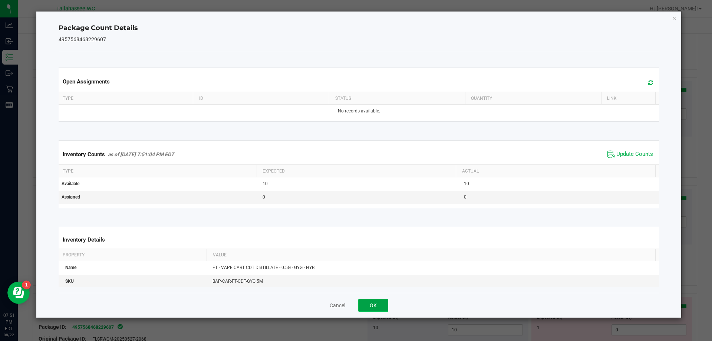
click at [374, 311] on button "OK" at bounding box center [373, 305] width 30 height 13
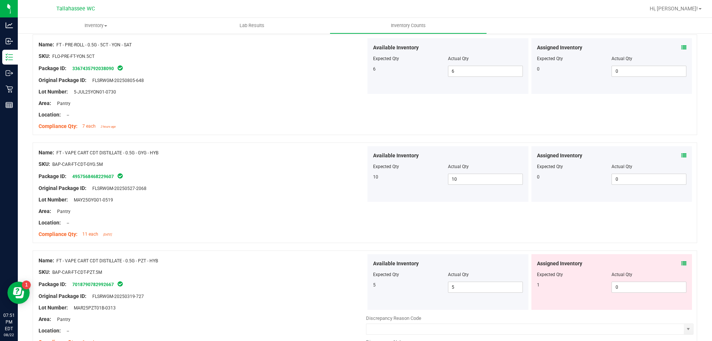
scroll to position [1798, 0]
click at [681, 262] on icon at bounding box center [683, 262] width 5 height 5
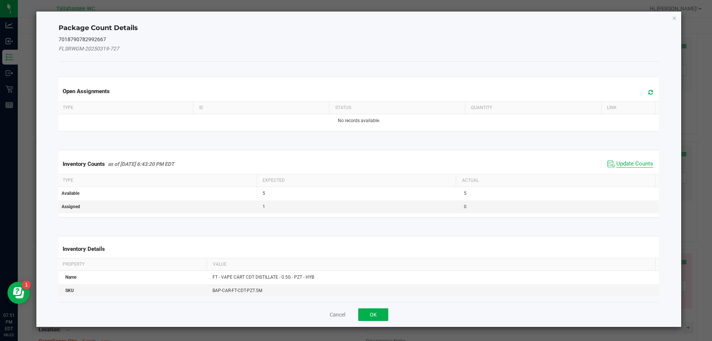
click at [628, 162] on span "Update Counts" at bounding box center [634, 163] width 37 height 7
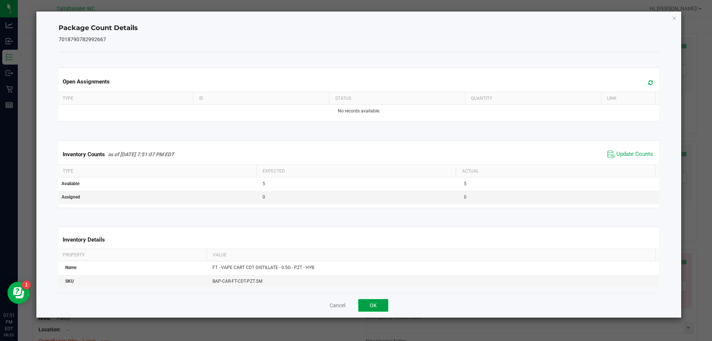
click at [375, 307] on button "OK" at bounding box center [373, 305] width 30 height 13
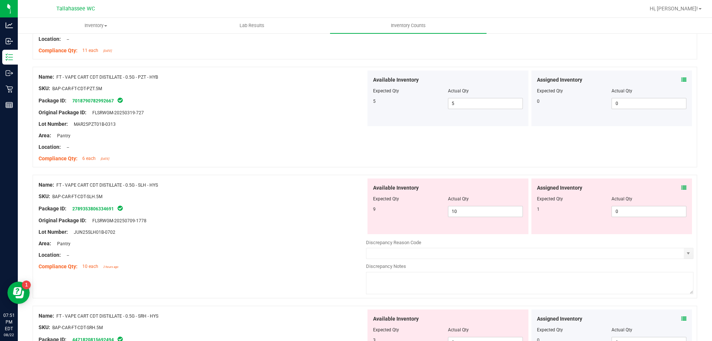
scroll to position [1985, 0]
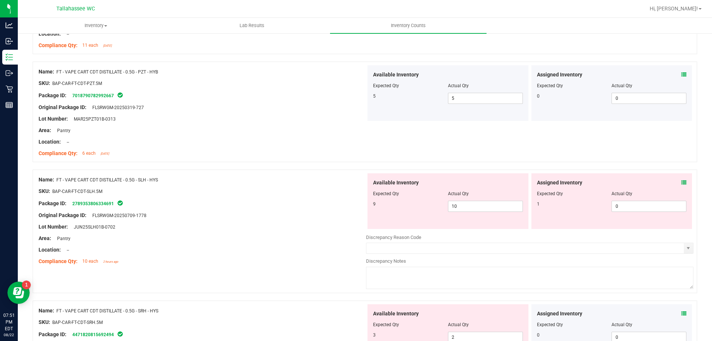
click at [681, 182] on icon at bounding box center [683, 182] width 5 height 5
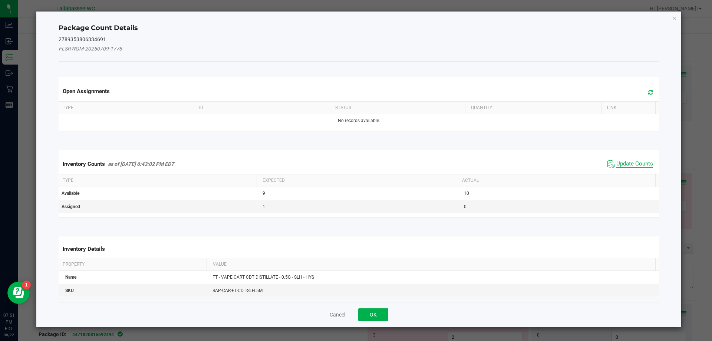
click at [633, 162] on span "Update Counts" at bounding box center [634, 163] width 37 height 7
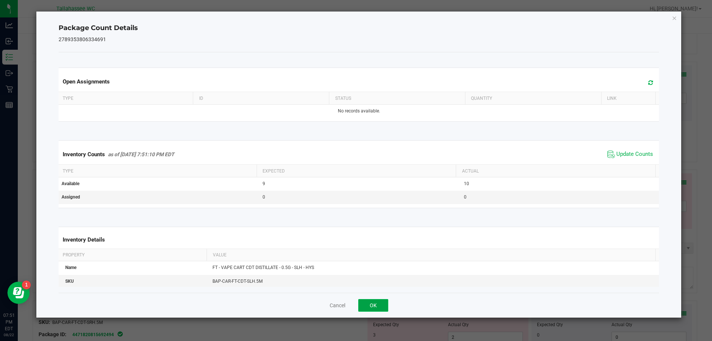
click at [379, 301] on button "OK" at bounding box center [373, 305] width 30 height 13
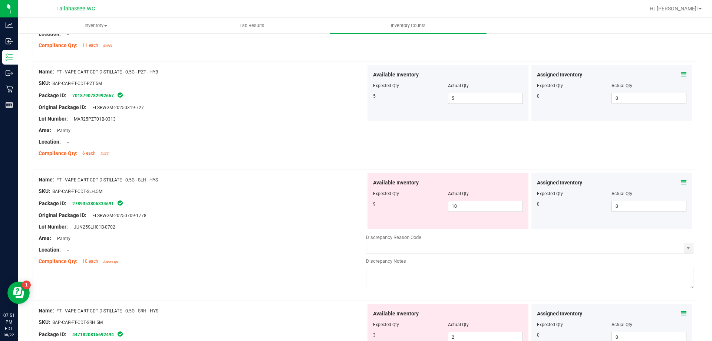
click at [681, 314] on icon at bounding box center [683, 313] width 5 height 5
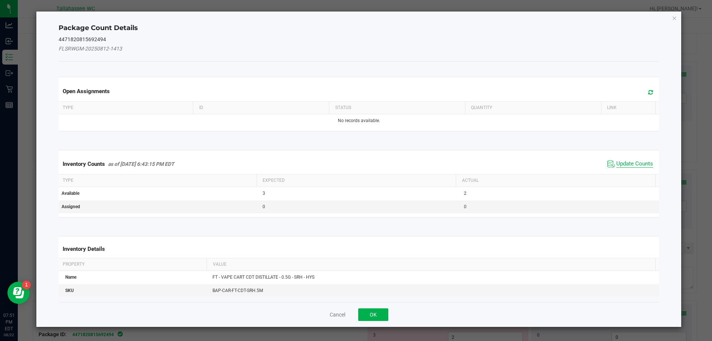
click at [616, 166] on span "Update Counts" at bounding box center [634, 163] width 37 height 7
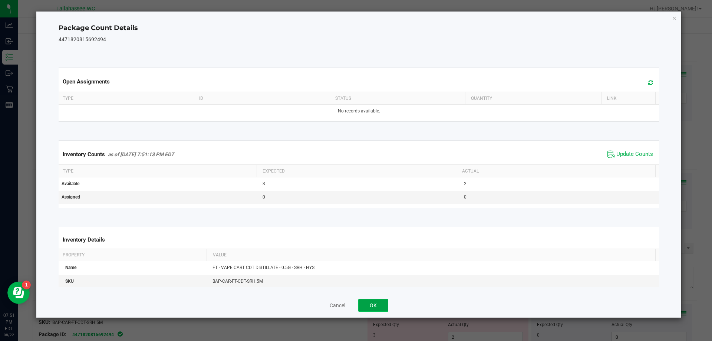
click at [383, 307] on button "OK" at bounding box center [373, 305] width 30 height 13
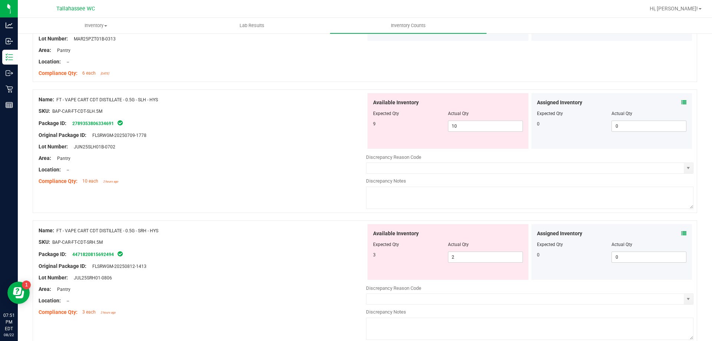
scroll to position [2101, 0]
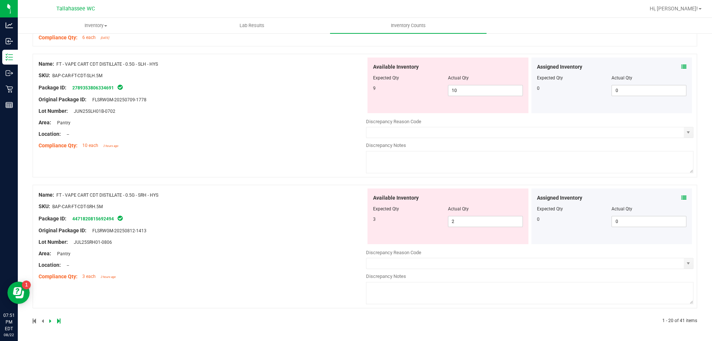
click at [50, 322] on icon at bounding box center [50, 321] width 2 height 4
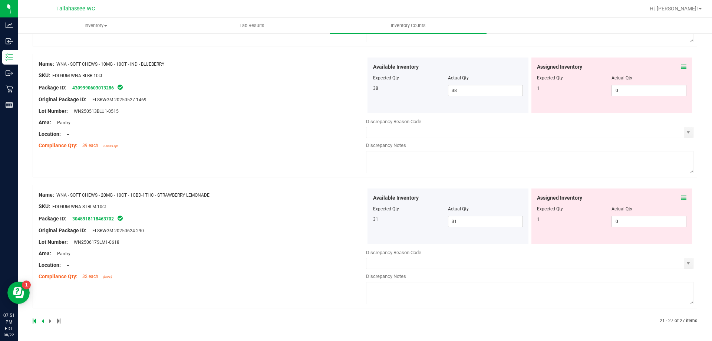
scroll to position [0, 0]
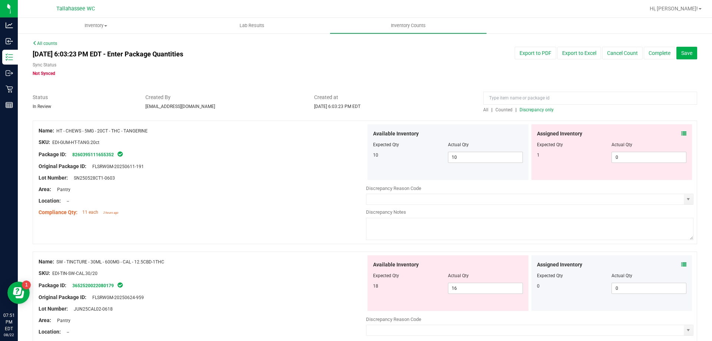
click at [681, 134] on icon at bounding box center [683, 133] width 5 height 5
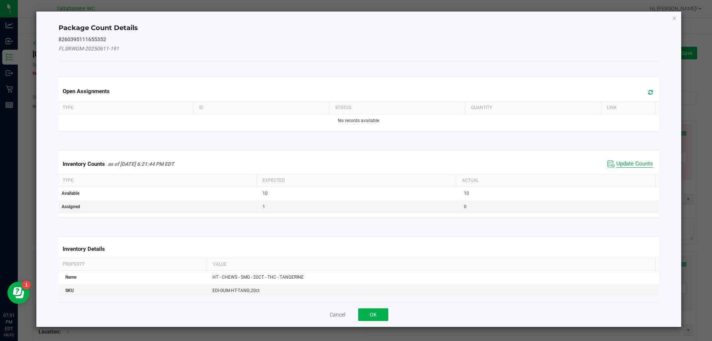
click at [626, 165] on span "Update Counts" at bounding box center [634, 163] width 37 height 7
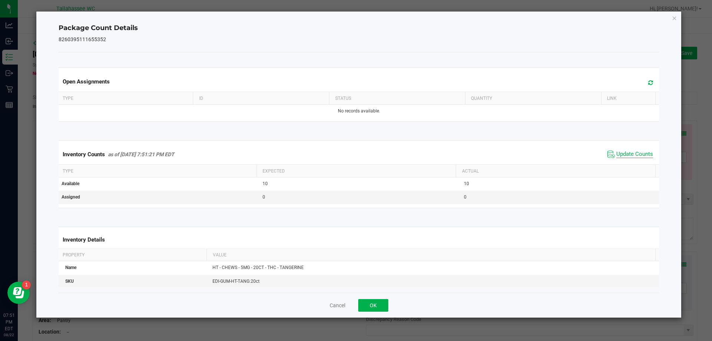
click at [641, 158] on span "Update Counts" at bounding box center [634, 154] width 37 height 7
click at [384, 309] on button "OK" at bounding box center [373, 305] width 30 height 13
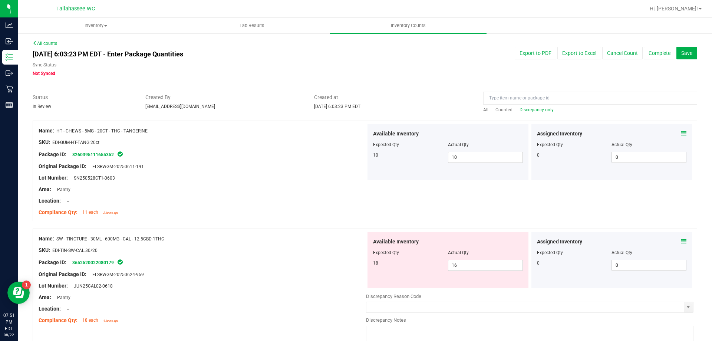
click at [681, 239] on icon at bounding box center [683, 241] width 5 height 5
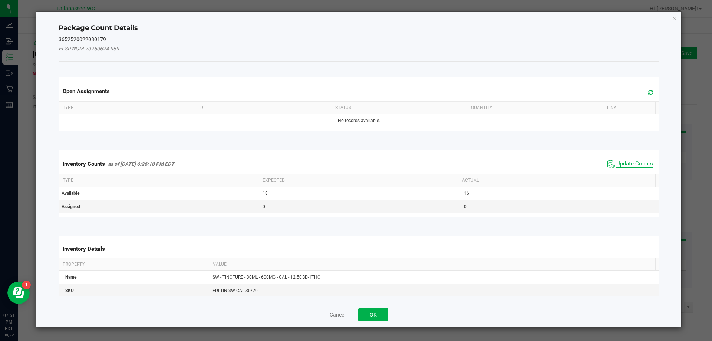
click at [627, 165] on span "Update Counts" at bounding box center [634, 163] width 37 height 7
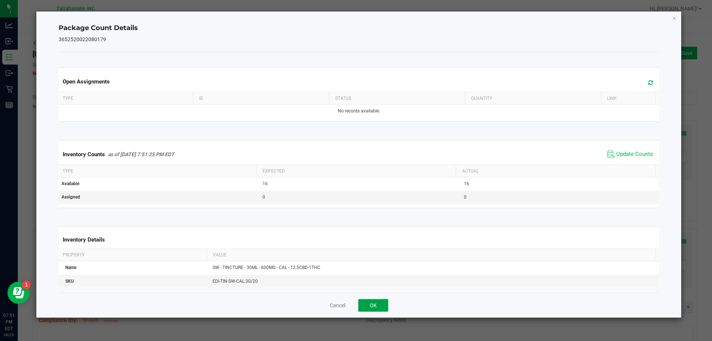
click at [382, 301] on button "OK" at bounding box center [373, 305] width 30 height 13
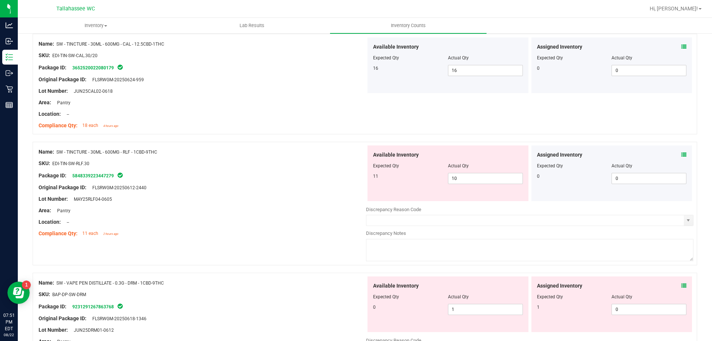
scroll to position [202, 0]
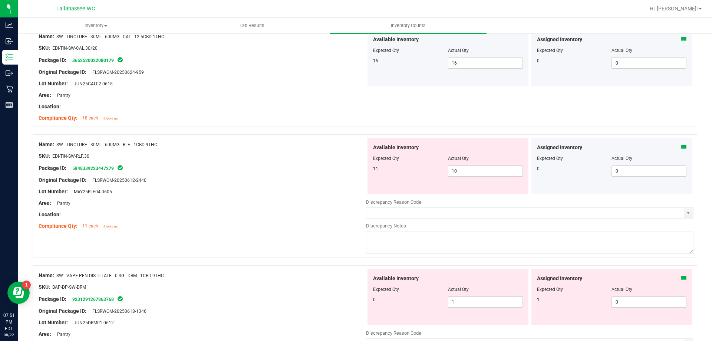
click at [681, 150] on span at bounding box center [683, 148] width 5 height 8
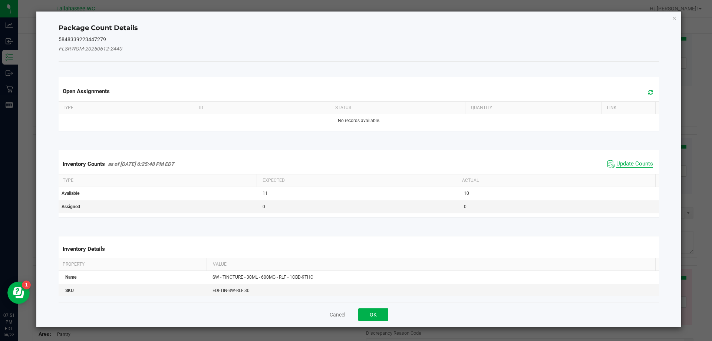
click at [622, 161] on span "Update Counts" at bounding box center [634, 163] width 37 height 7
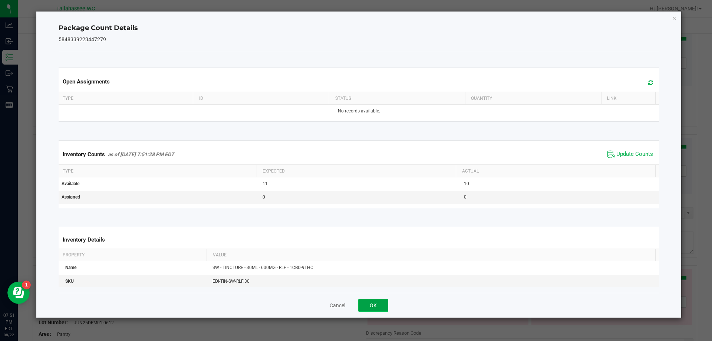
click at [382, 309] on button "OK" at bounding box center [373, 305] width 30 height 13
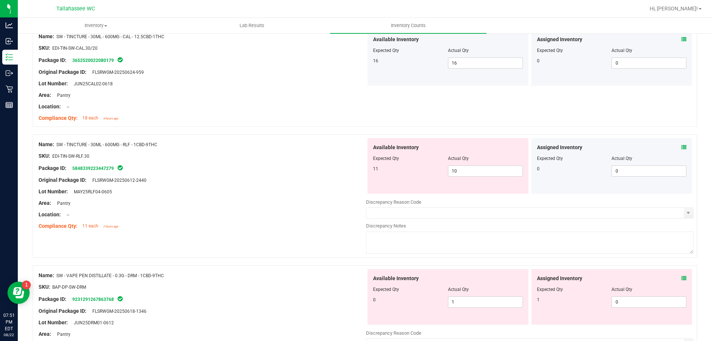
click at [681, 280] on icon at bounding box center [683, 278] width 5 height 5
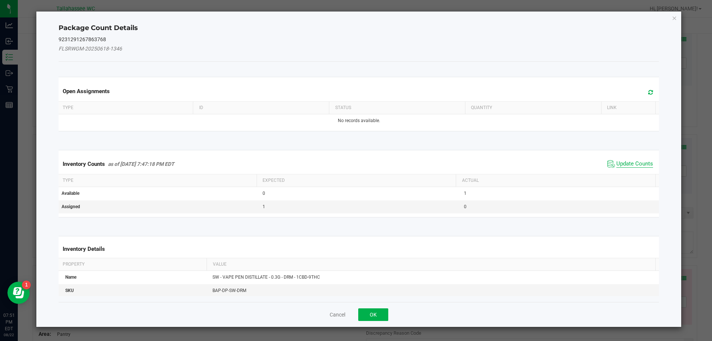
click at [627, 162] on span "Update Counts" at bounding box center [634, 163] width 37 height 7
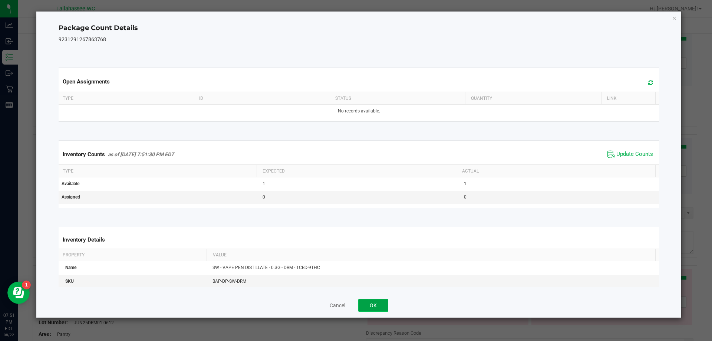
click at [376, 300] on button "OK" at bounding box center [373, 305] width 30 height 13
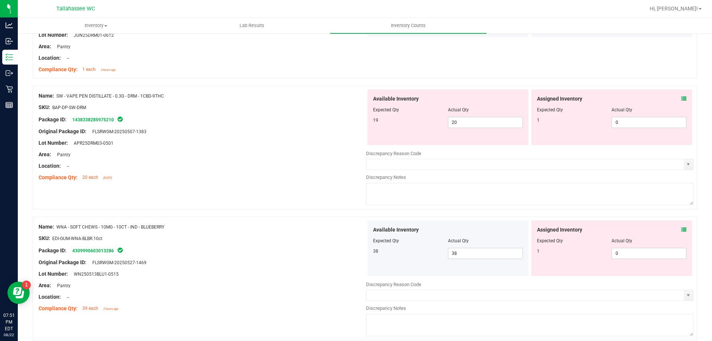
scroll to position [493, 0]
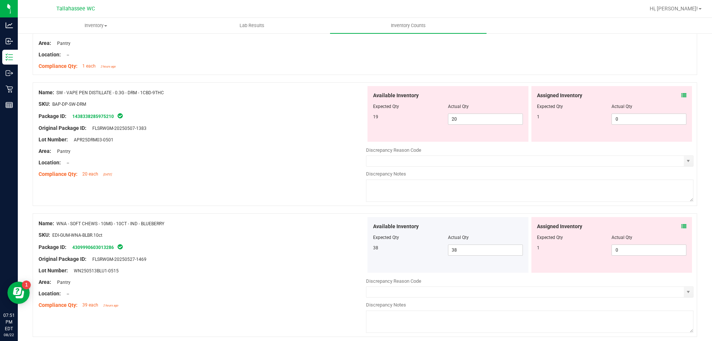
click at [681, 93] on icon at bounding box center [683, 95] width 5 height 5
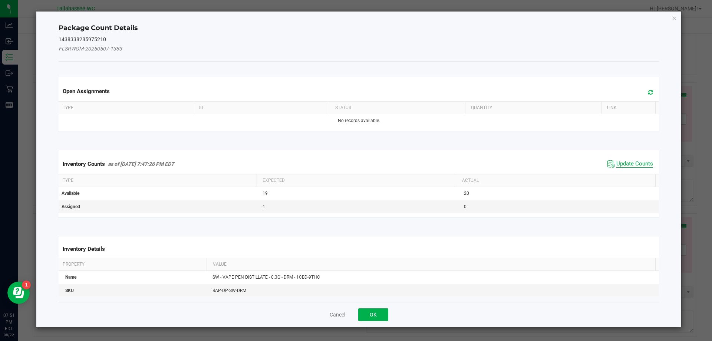
click at [619, 166] on span "Update Counts" at bounding box center [634, 163] width 37 height 7
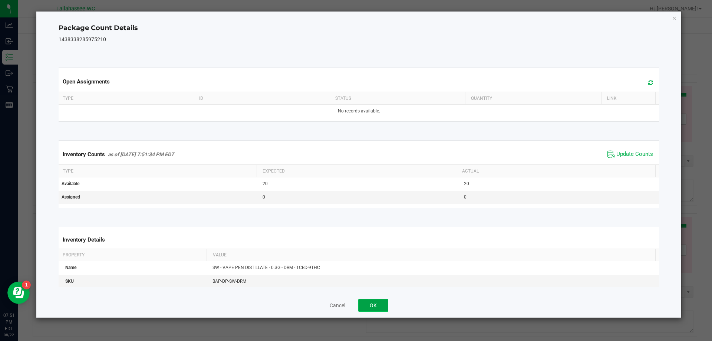
click at [381, 299] on button "OK" at bounding box center [373, 305] width 30 height 13
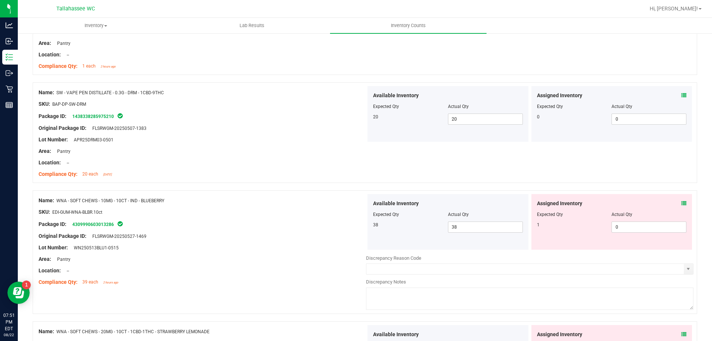
click at [681, 202] on icon at bounding box center [683, 203] width 5 height 5
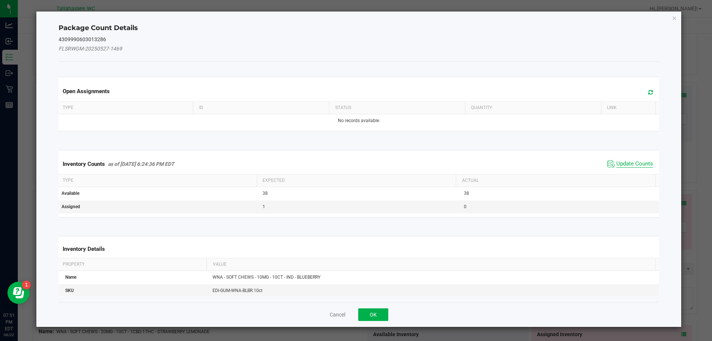
click at [623, 165] on span "Update Counts" at bounding box center [634, 163] width 37 height 7
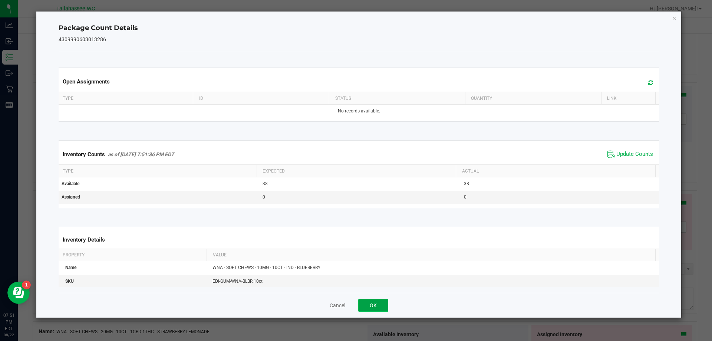
click at [383, 300] on button "OK" at bounding box center [373, 305] width 30 height 13
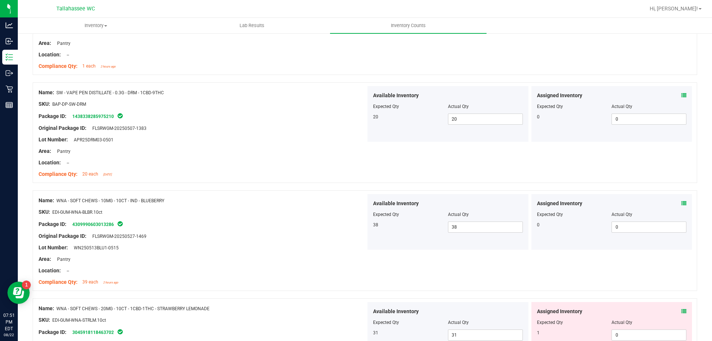
click at [681, 311] on icon at bounding box center [683, 311] width 5 height 5
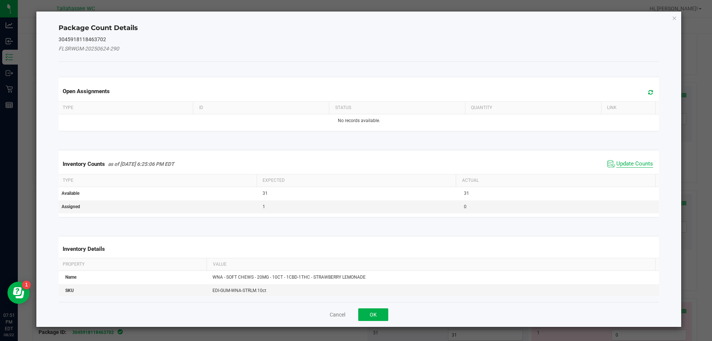
click at [623, 164] on span "Update Counts" at bounding box center [634, 163] width 37 height 7
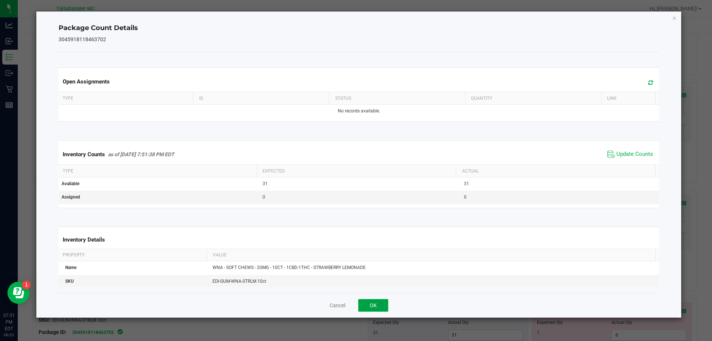
click at [382, 310] on button "OK" at bounding box center [373, 305] width 30 height 13
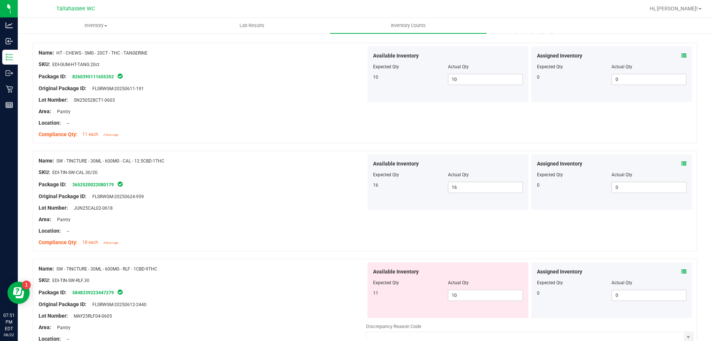
scroll to position [0, 0]
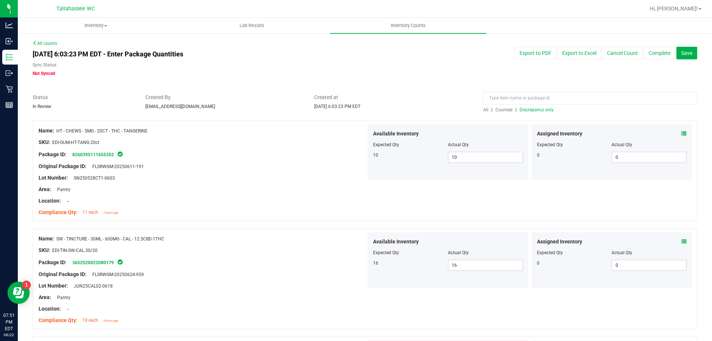
click at [535, 111] on span "Discrepancy only" at bounding box center [537, 109] width 34 height 5
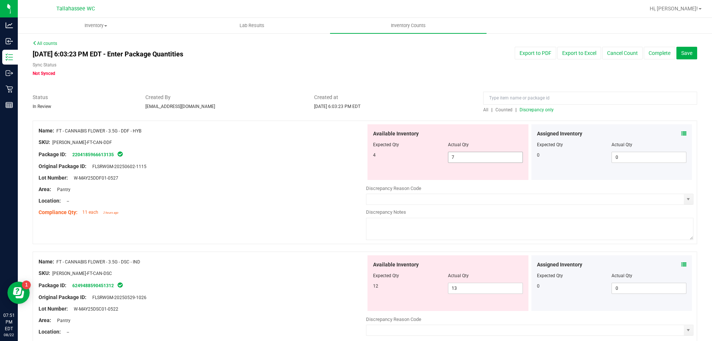
click at [472, 154] on span "7 7" at bounding box center [485, 157] width 75 height 11
type input "4"
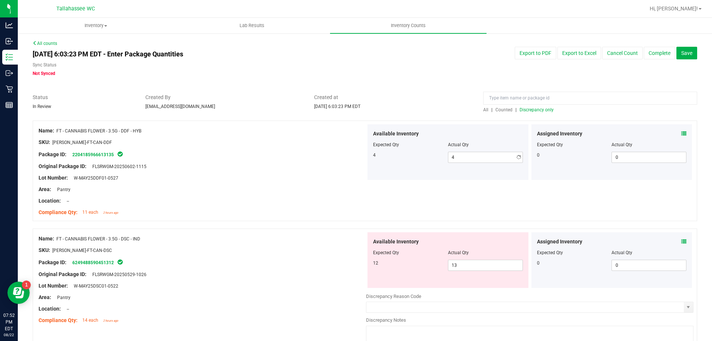
click at [318, 192] on div "Area: Pantry" at bounding box center [202, 189] width 327 height 8
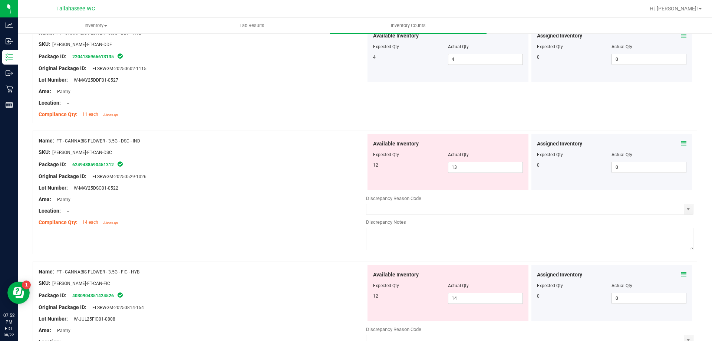
scroll to position [111, 0]
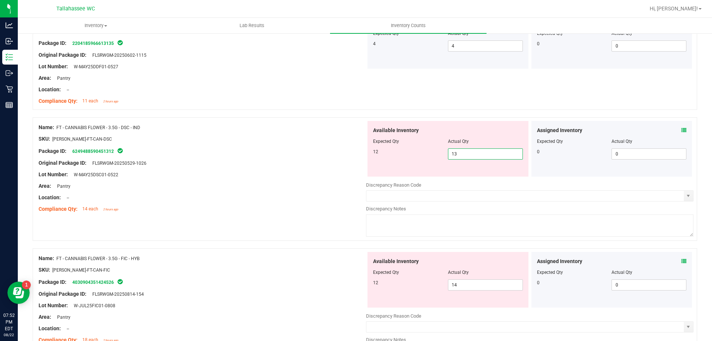
click at [466, 150] on span "13 13" at bounding box center [485, 153] width 75 height 11
type input "12"
click at [240, 121] on div "Name: FT - CANNABIS FLOWER - 3.5G - DSC - IND SKU: FLO-BUD-FT-CAN-DSC Package I…" at bounding box center [202, 168] width 327 height 95
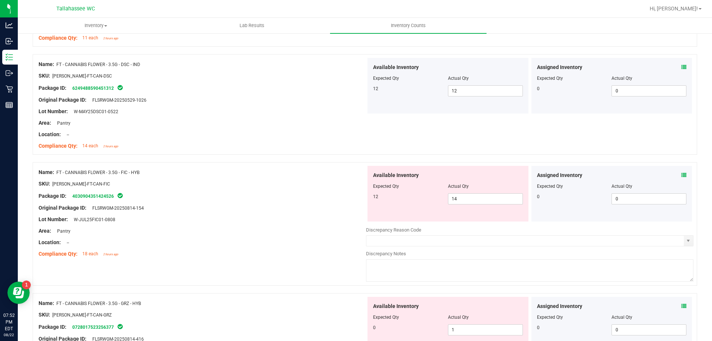
scroll to position [222, 0]
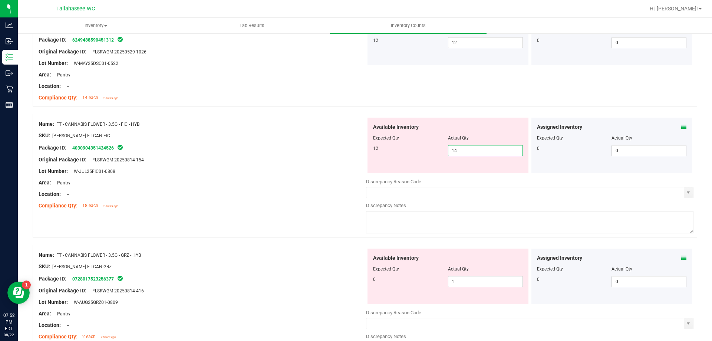
click at [497, 152] on span "14 14" at bounding box center [485, 150] width 75 height 11
type input "12"
click at [338, 179] on div "Area: Pantry" at bounding box center [202, 183] width 327 height 8
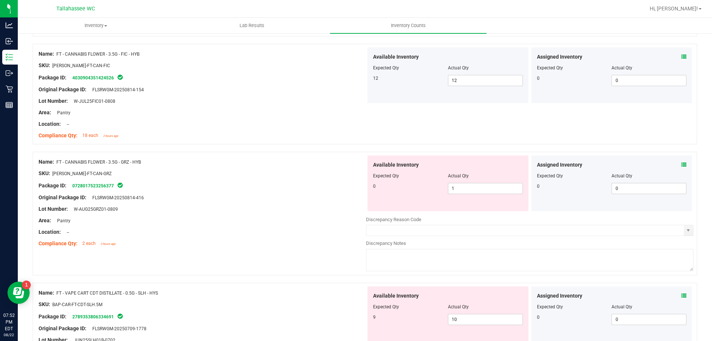
scroll to position [334, 0]
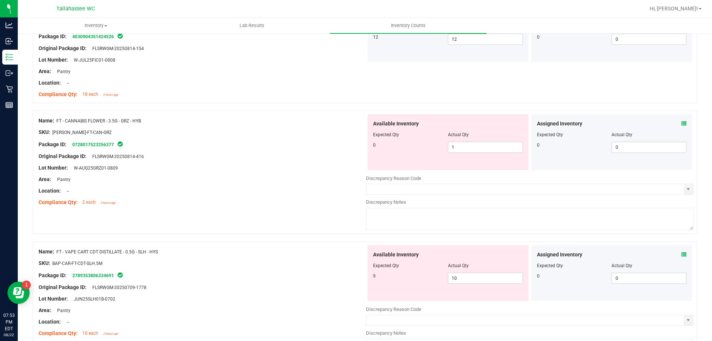
click at [681, 125] on icon at bounding box center [683, 123] width 5 height 5
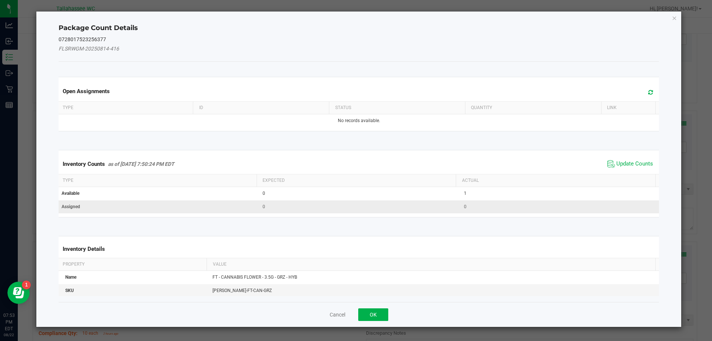
drag, startPoint x: 626, startPoint y: 160, endPoint x: 485, endPoint y: 204, distance: 147.7
click at [626, 160] on span "Update Counts" at bounding box center [634, 163] width 37 height 7
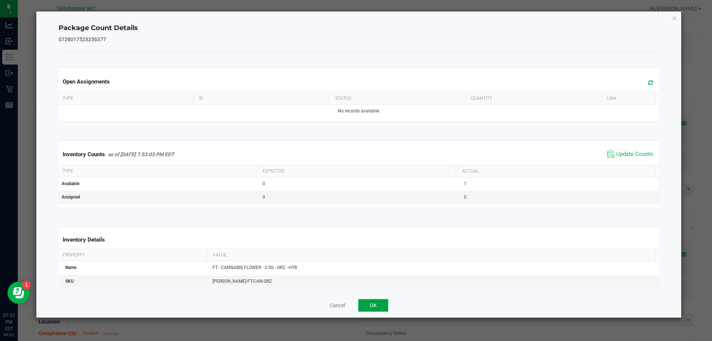
click at [366, 306] on button "OK" at bounding box center [373, 305] width 30 height 13
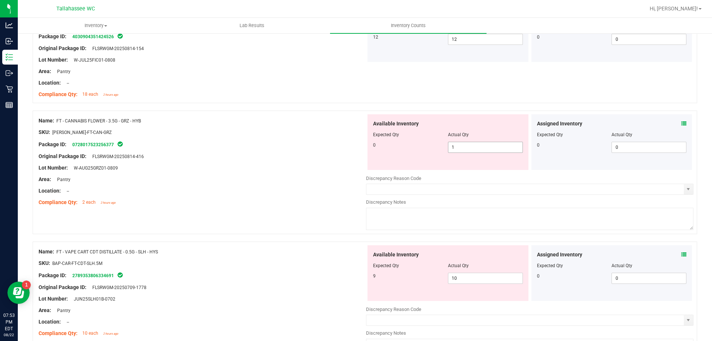
click at [504, 149] on span "1 1" at bounding box center [485, 147] width 75 height 11
type input "0"
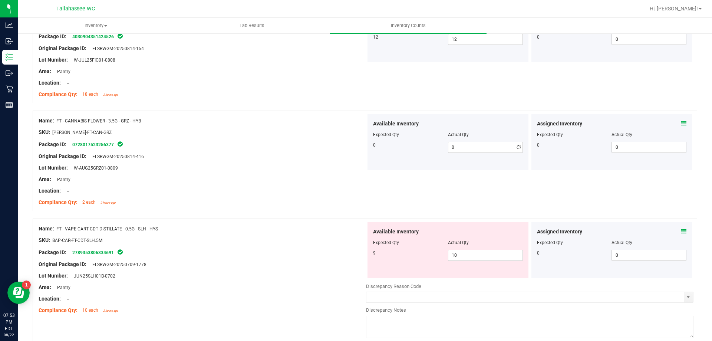
click at [339, 203] on div "Compliance Qty: 2 each 2 hours ago" at bounding box center [202, 202] width 327 height 8
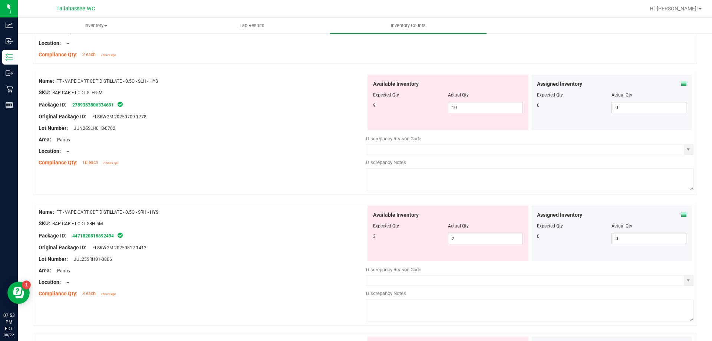
scroll to position [482, 0]
click at [478, 107] on span "10 10" at bounding box center [485, 106] width 75 height 11
type input "1"
type input "9"
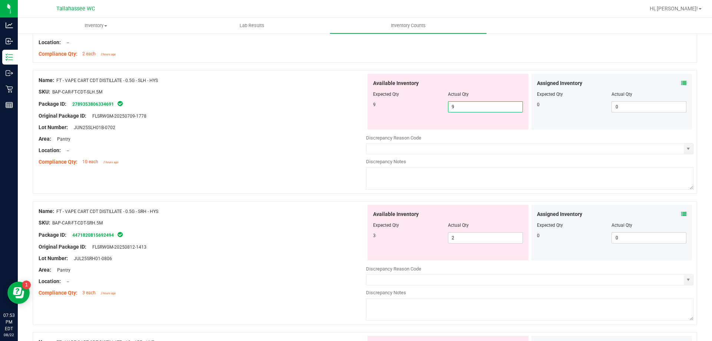
click at [233, 174] on div "Name: FT - VAPE CART CDT DISTILLATE - 0.5G - SLH - HYS SKU: BAP-CAR-FT-CDT-SLH.…" at bounding box center [365, 135] width 665 height 131
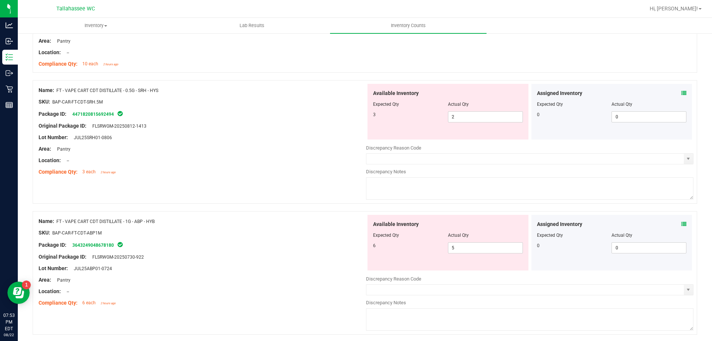
scroll to position [593, 0]
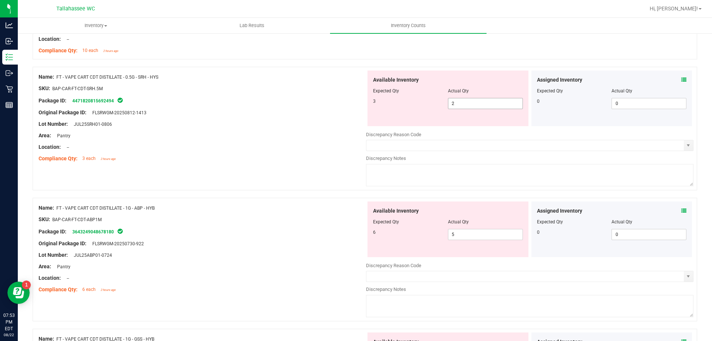
click at [470, 101] on span "2 2" at bounding box center [485, 103] width 75 height 11
type input "3"
click at [304, 109] on div "Original Package ID: FLSRWGM-20250812-1413" at bounding box center [202, 113] width 327 height 8
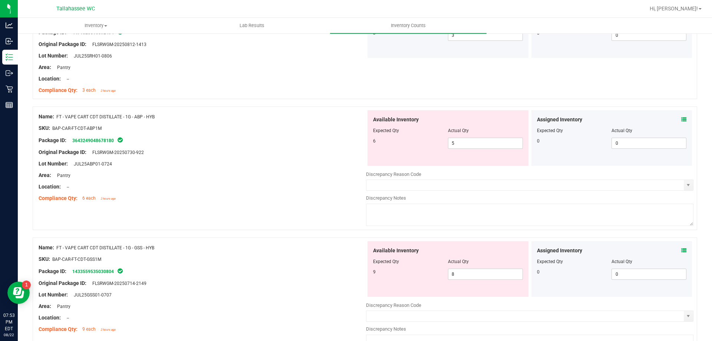
scroll to position [705, 0]
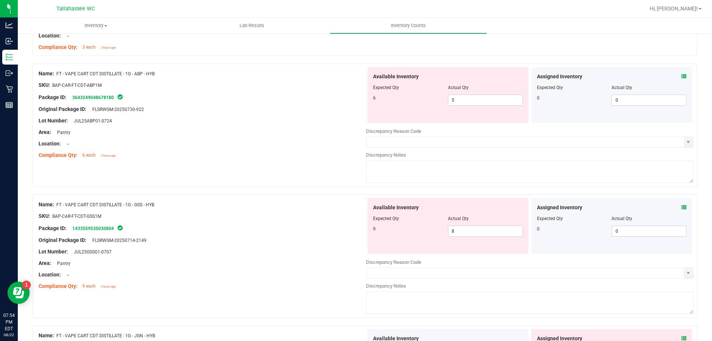
click at [681, 75] on icon at bounding box center [683, 76] width 5 height 5
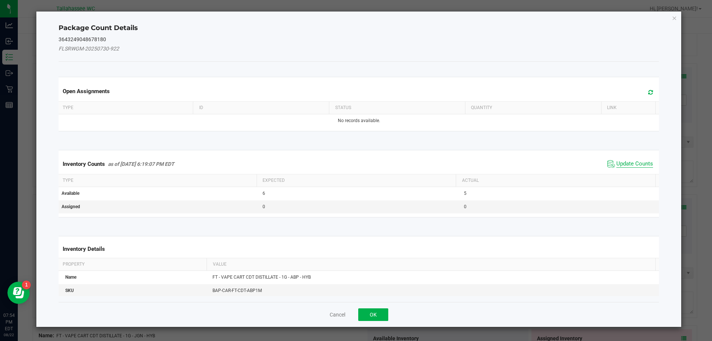
click at [622, 165] on span "Update Counts" at bounding box center [634, 163] width 37 height 7
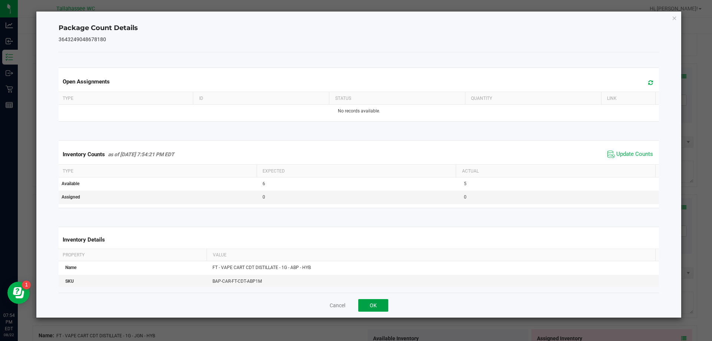
click at [380, 306] on button "OK" at bounding box center [373, 305] width 30 height 13
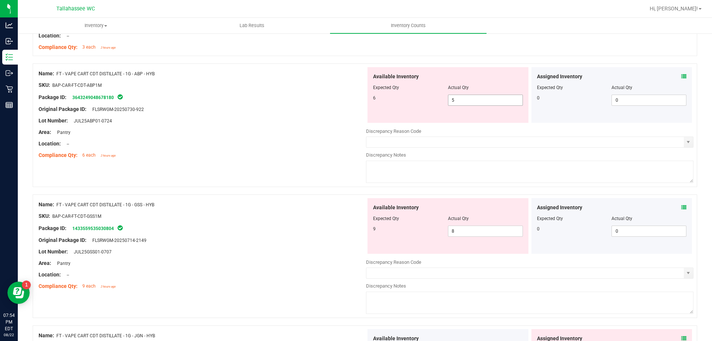
click at [498, 98] on span "5 5" at bounding box center [485, 100] width 75 height 11
type input "6"
click at [298, 168] on div "Name: FT - VAPE CART CDT DISTILLATE - 1G - ABP - HYB SKU: BAP-CAR-FT-CDT-ABP1M …" at bounding box center [365, 128] width 665 height 131
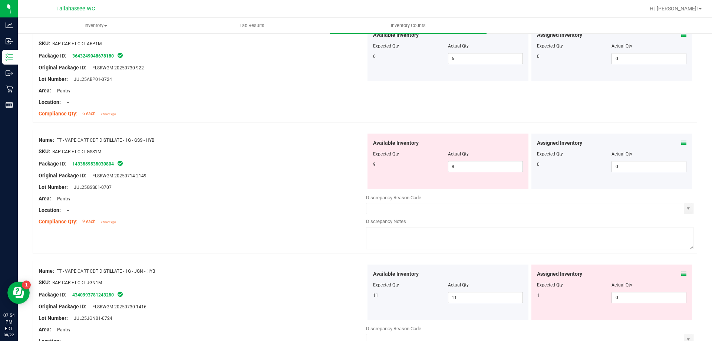
scroll to position [779, 0]
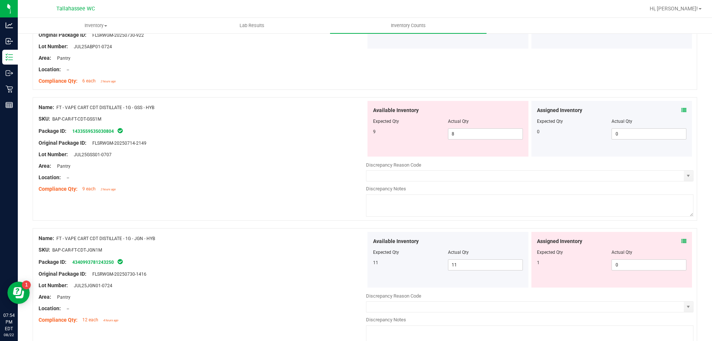
click at [681, 111] on icon at bounding box center [683, 110] width 5 height 5
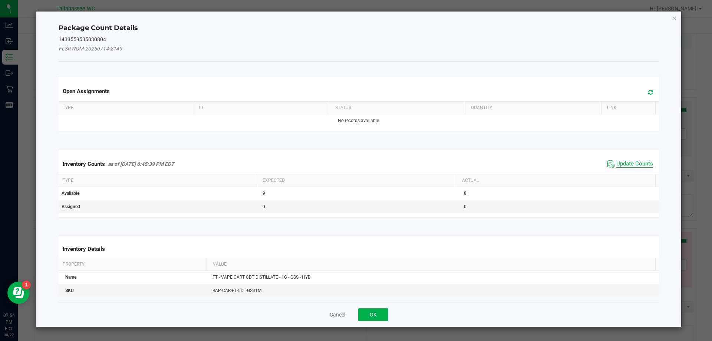
click at [630, 164] on span "Update Counts" at bounding box center [634, 163] width 37 height 7
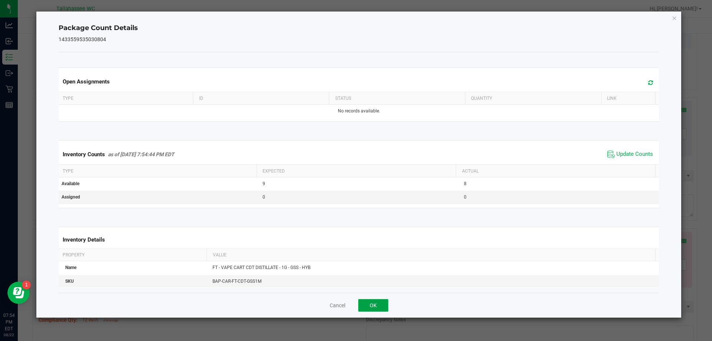
click at [383, 306] on button "OK" at bounding box center [373, 305] width 30 height 13
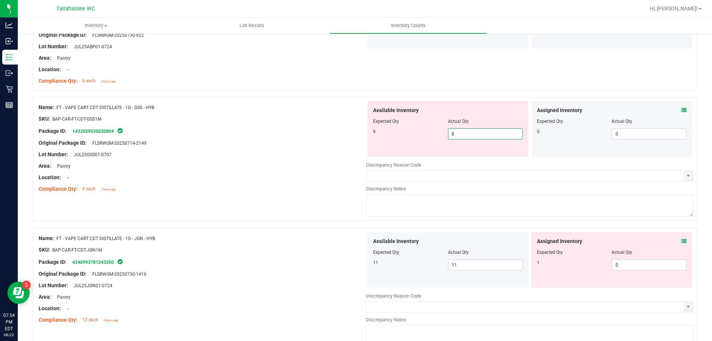
click at [485, 133] on span "8 8" at bounding box center [485, 133] width 75 height 11
type input "9"
click at [314, 115] on div "SKU: BAP-CAR-FT-CDT-GSS1M" at bounding box center [202, 119] width 327 height 8
type input "9"
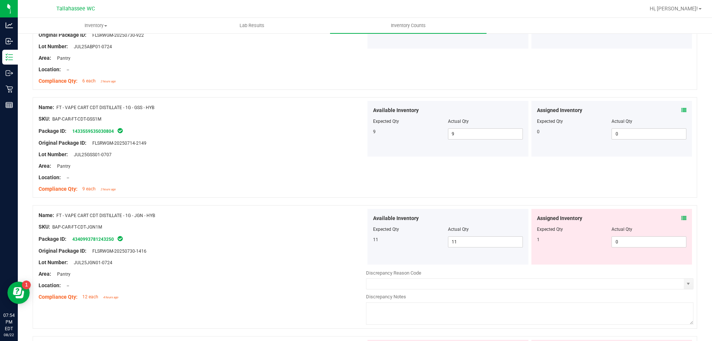
scroll to position [816, 0]
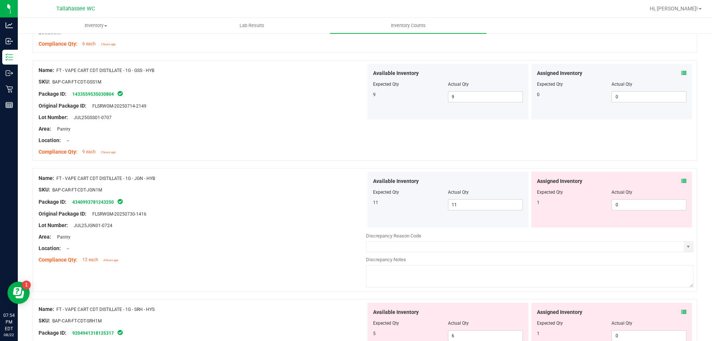
click at [681, 180] on icon at bounding box center [683, 180] width 5 height 5
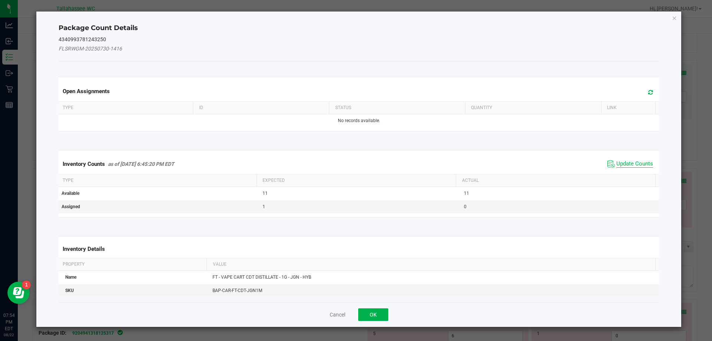
click at [626, 164] on span "Update Counts" at bounding box center [634, 163] width 37 height 7
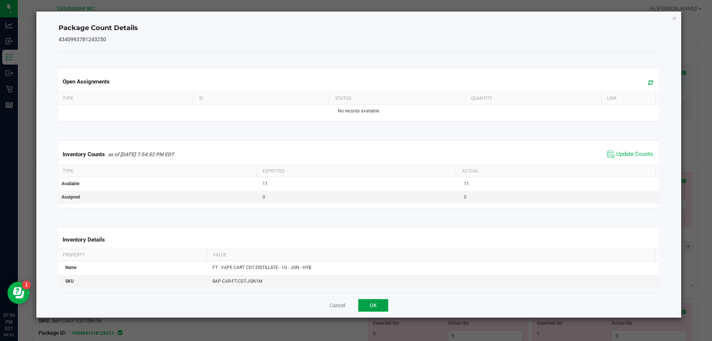
click at [373, 306] on button "OK" at bounding box center [373, 305] width 30 height 13
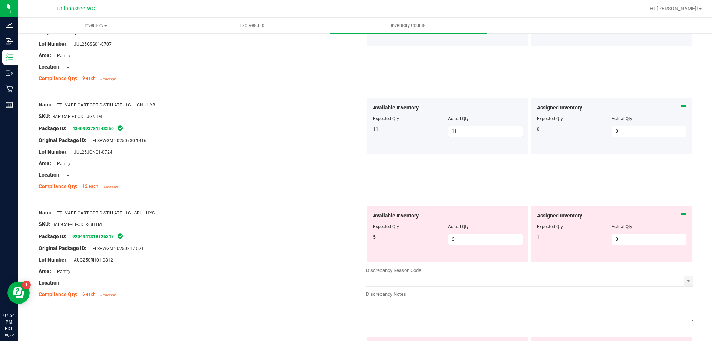
scroll to position [890, 0]
click at [681, 212] on icon at bounding box center [683, 214] width 5 height 5
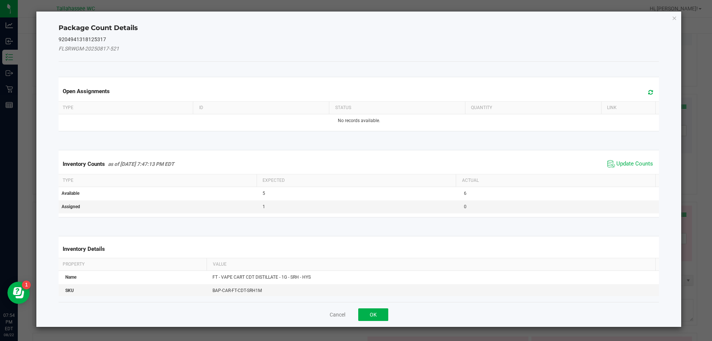
drag, startPoint x: 620, startPoint y: 164, endPoint x: 611, endPoint y: 181, distance: 18.8
click at [620, 165] on span "Update Counts" at bounding box center [634, 163] width 37 height 7
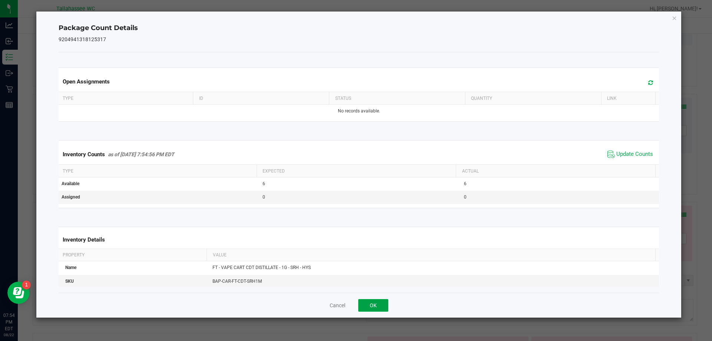
drag, startPoint x: 377, startPoint y: 299, endPoint x: 377, endPoint y: 292, distance: 7.1
click at [377, 299] on button "OK" at bounding box center [373, 305] width 30 height 13
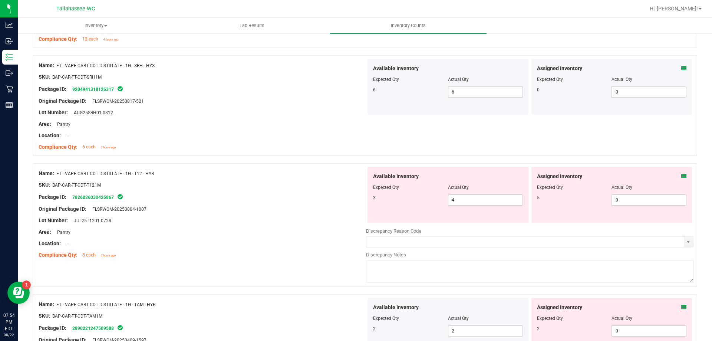
scroll to position [1075, 0]
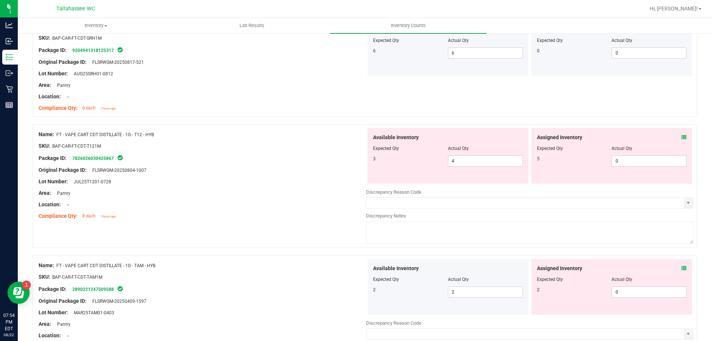
click at [681, 139] on icon at bounding box center [683, 137] width 5 height 5
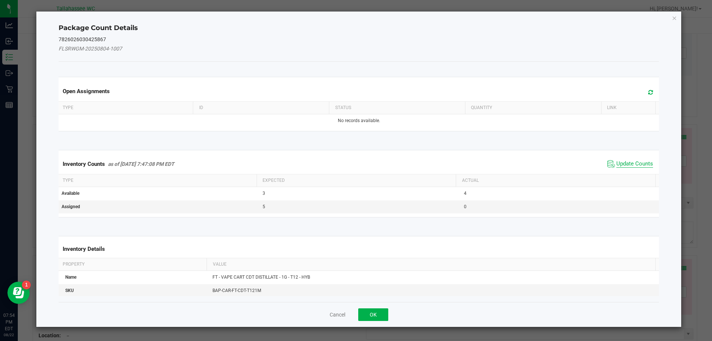
click at [636, 162] on span "Update Counts" at bounding box center [634, 163] width 37 height 7
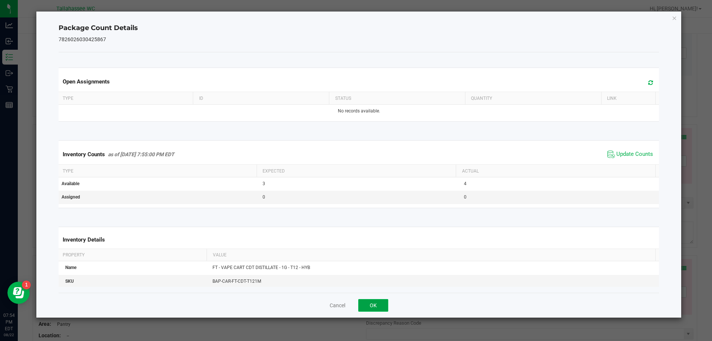
click at [379, 306] on button "OK" at bounding box center [373, 305] width 30 height 13
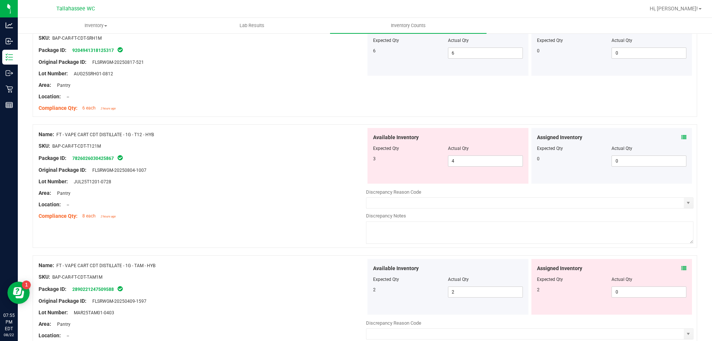
click at [681, 269] on icon at bounding box center [683, 268] width 5 height 5
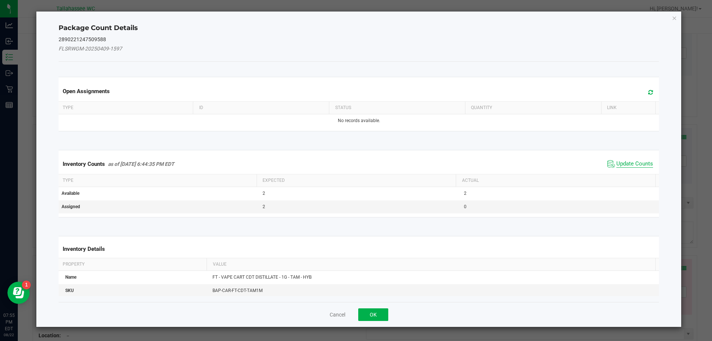
click at [626, 165] on span "Update Counts" at bounding box center [634, 163] width 37 height 7
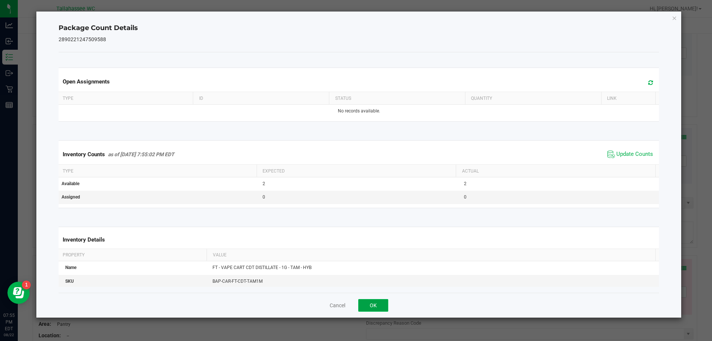
click at [378, 307] on button "OK" at bounding box center [373, 305] width 30 height 13
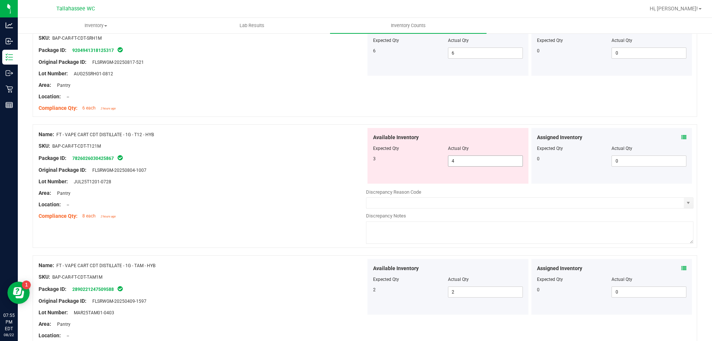
click at [465, 158] on span "4 4" at bounding box center [485, 160] width 75 height 11
type input "3"
drag, startPoint x: 245, startPoint y: 172, endPoint x: 243, endPoint y: 183, distance: 10.9
click at [244, 174] on div "Name: FT - VAPE CART CDT DISTILLATE - 1G - T12 - HYB SKU: BAP-CAR-FT-CDT-T121M …" at bounding box center [202, 175] width 327 height 95
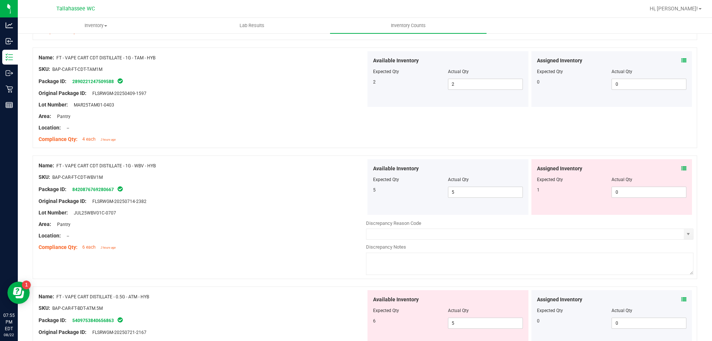
scroll to position [1261, 0]
click at [681, 170] on icon at bounding box center [683, 167] width 5 height 5
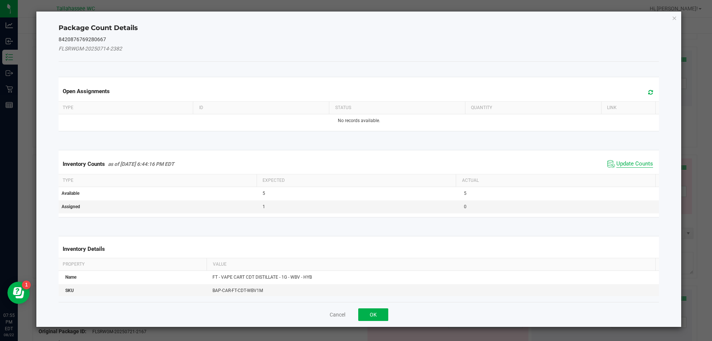
click at [638, 165] on span "Update Counts" at bounding box center [634, 163] width 37 height 7
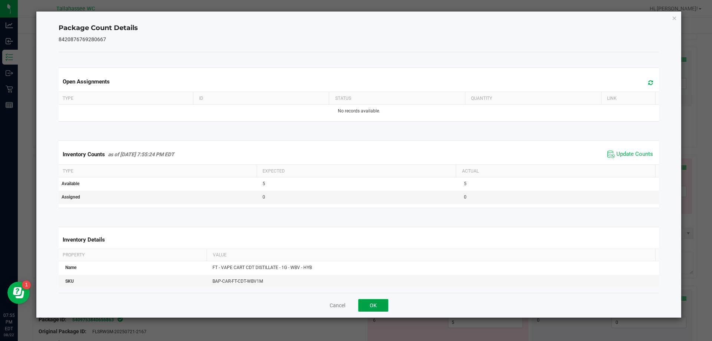
click at [377, 307] on button "OK" at bounding box center [373, 305] width 30 height 13
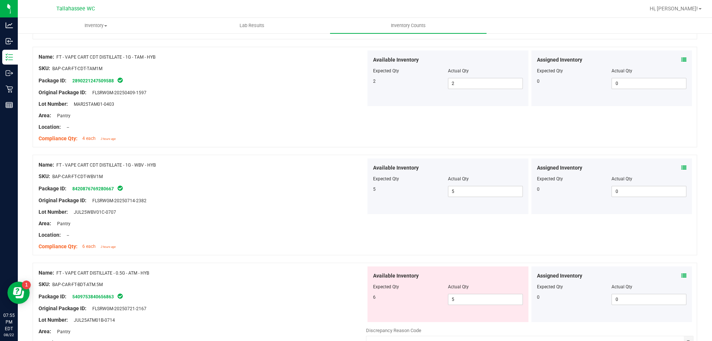
click at [681, 277] on icon at bounding box center [683, 275] width 5 height 5
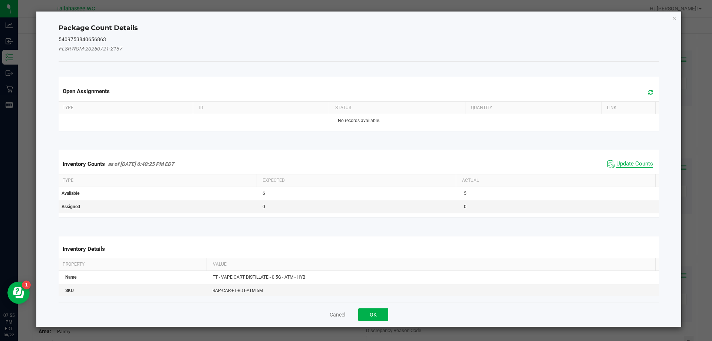
click at [623, 161] on span "Update Counts" at bounding box center [634, 163] width 37 height 7
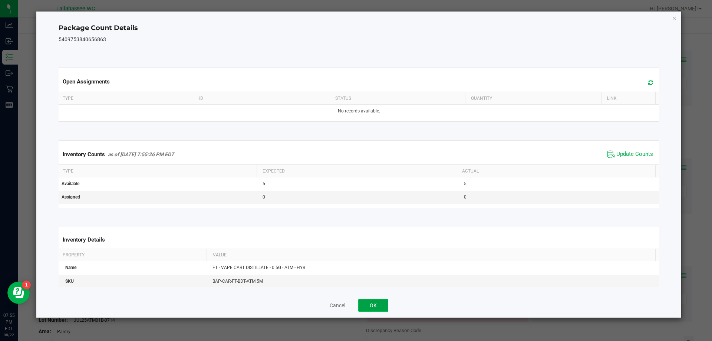
click at [380, 305] on button "OK" at bounding box center [373, 305] width 30 height 13
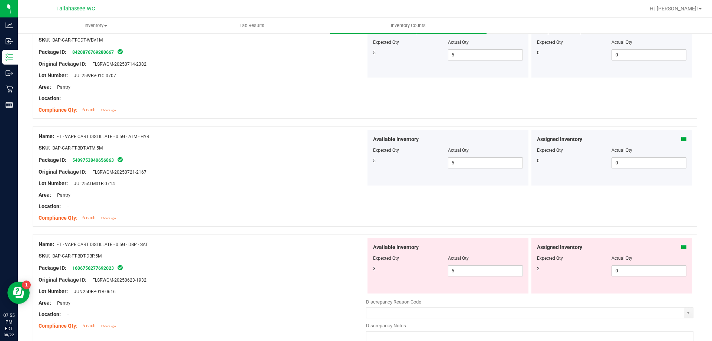
scroll to position [1398, 0]
click at [681, 245] on icon at bounding box center [683, 246] width 5 height 5
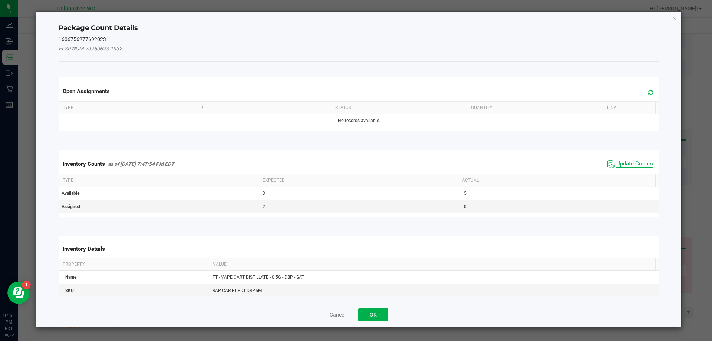
click at [624, 161] on span "Update Counts" at bounding box center [634, 163] width 37 height 7
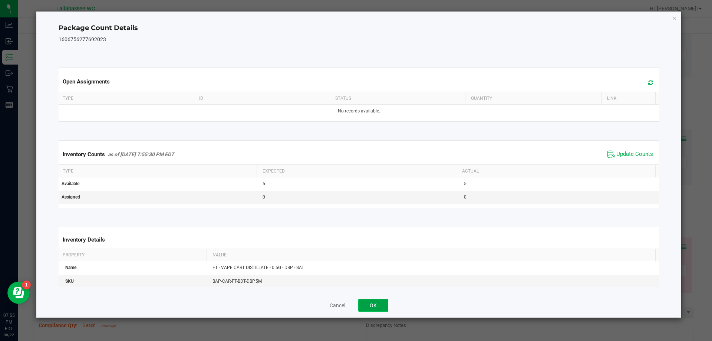
click at [382, 306] on button "OK" at bounding box center [373, 305] width 30 height 13
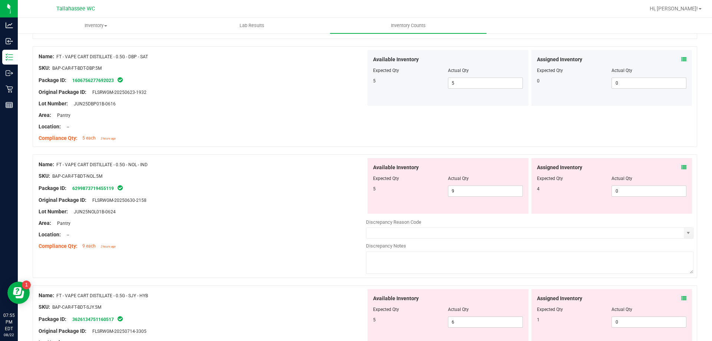
scroll to position [1586, 0]
click at [681, 168] on icon at bounding box center [683, 166] width 5 height 5
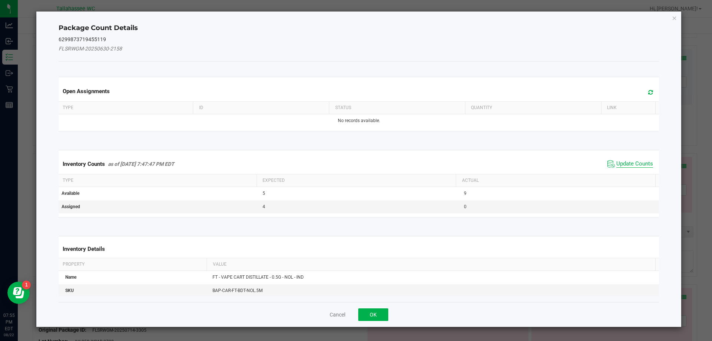
click at [621, 163] on span "Update Counts" at bounding box center [634, 163] width 37 height 7
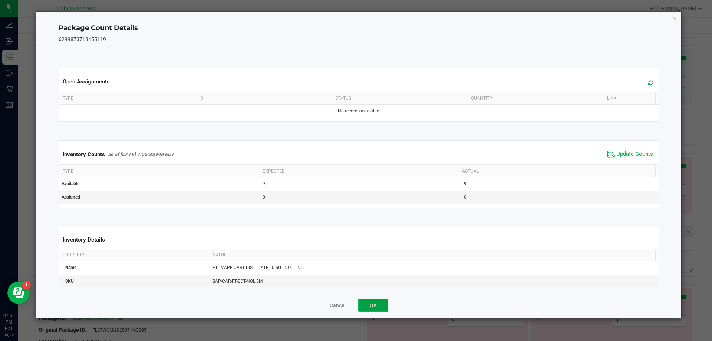
click at [373, 303] on button "OK" at bounding box center [373, 305] width 30 height 13
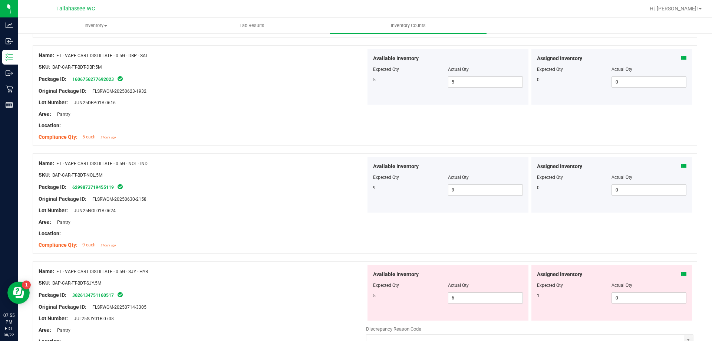
click at [681, 272] on icon at bounding box center [683, 273] width 5 height 5
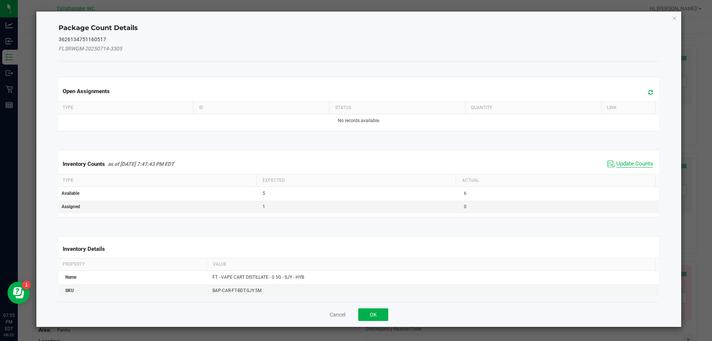
click at [618, 166] on span "Update Counts" at bounding box center [634, 163] width 37 height 7
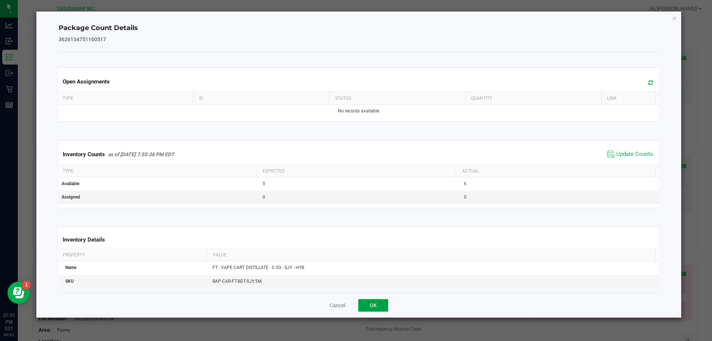
click at [385, 305] on button "OK" at bounding box center [373, 305] width 30 height 13
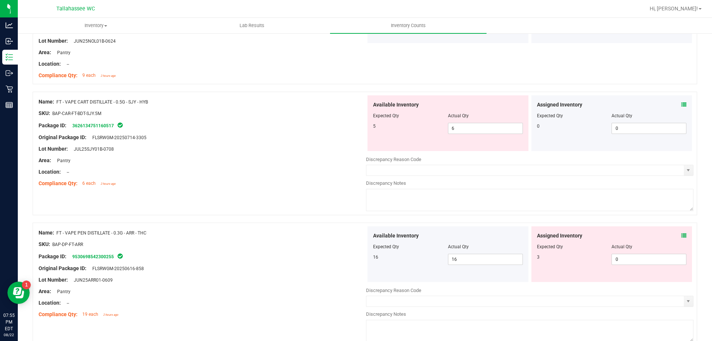
scroll to position [1759, 0]
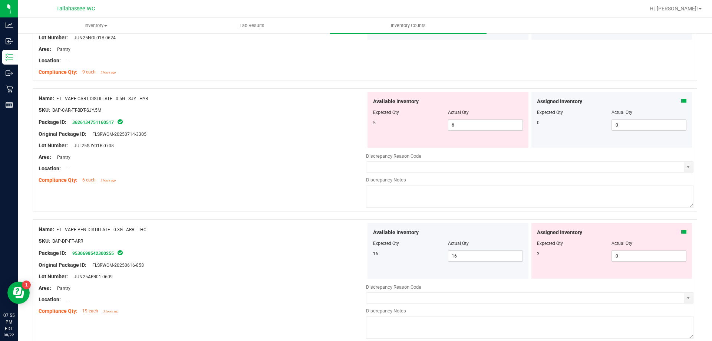
click at [681, 232] on icon at bounding box center [683, 232] width 5 height 5
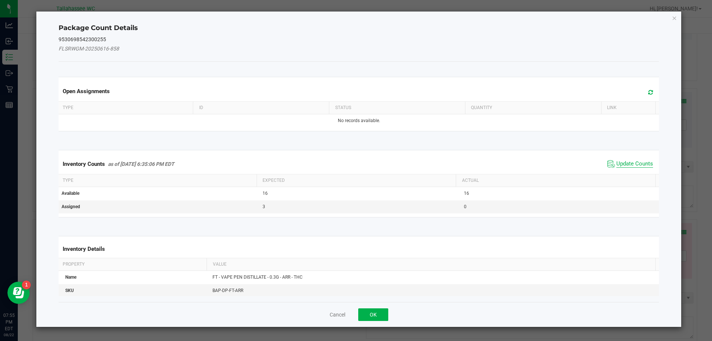
click at [631, 167] on span "Update Counts" at bounding box center [634, 163] width 37 height 7
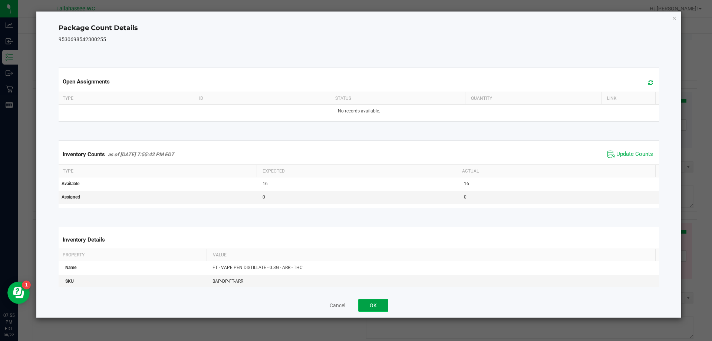
click at [375, 308] on button "OK" at bounding box center [373, 305] width 30 height 13
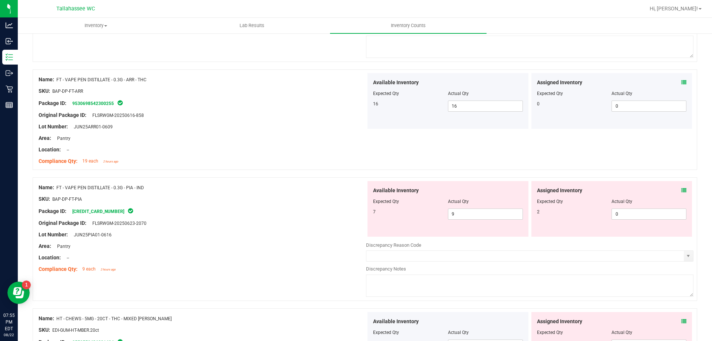
scroll to position [1912, 0]
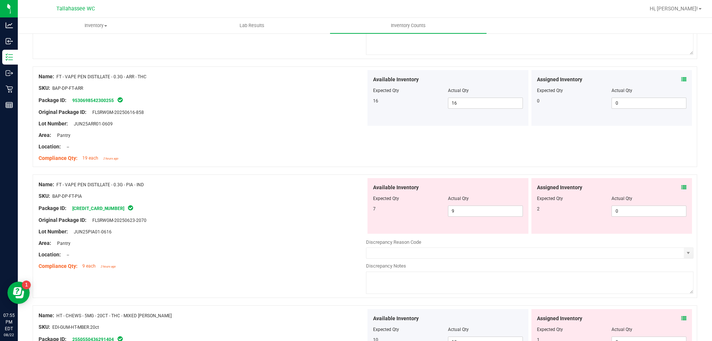
click at [681, 187] on icon at bounding box center [683, 187] width 5 height 5
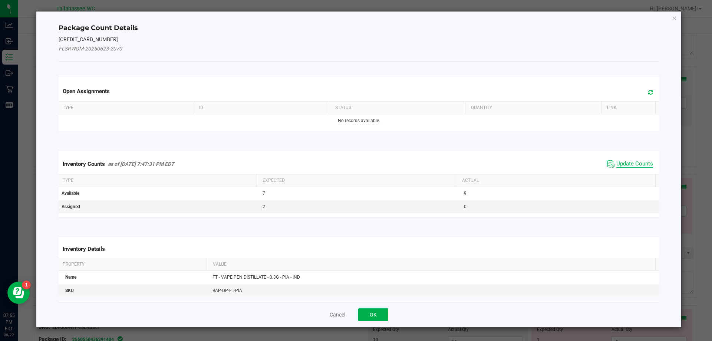
click at [635, 165] on span "Update Counts" at bounding box center [634, 163] width 37 height 7
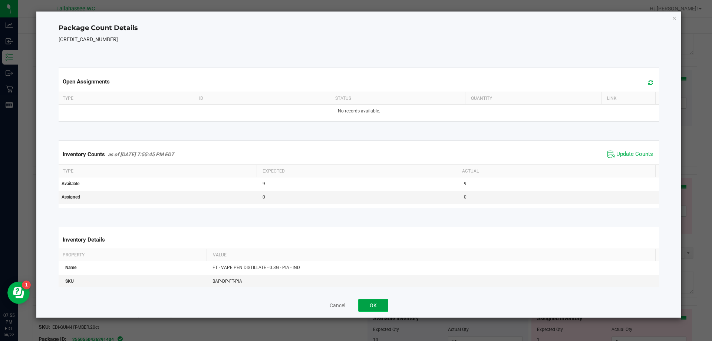
click at [383, 309] on button "OK" at bounding box center [373, 305] width 30 height 13
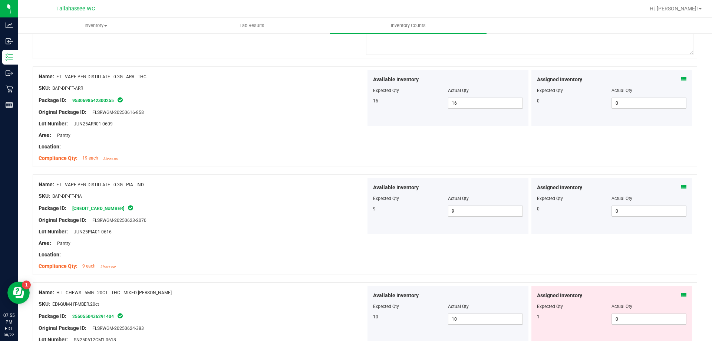
click at [681, 293] on icon at bounding box center [683, 295] width 5 height 5
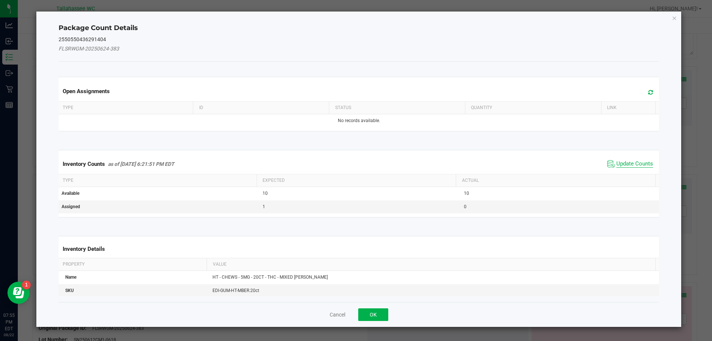
click at [628, 163] on span "Update Counts" at bounding box center [634, 163] width 37 height 7
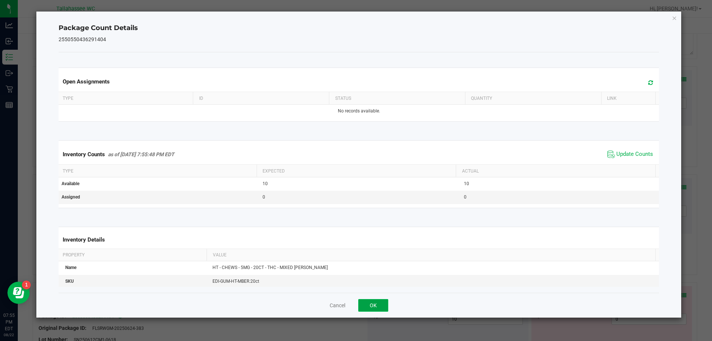
click at [383, 301] on button "OK" at bounding box center [373, 305] width 30 height 13
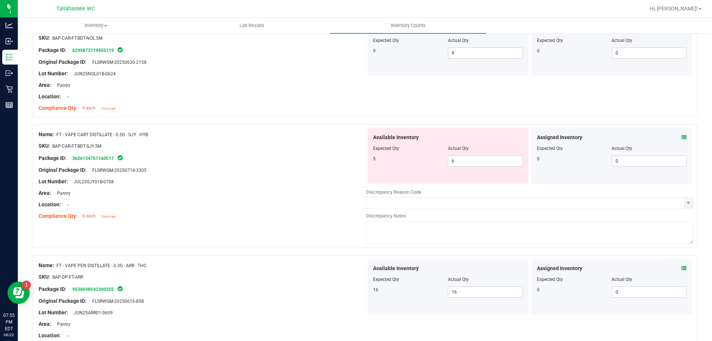
scroll to position [1707, 0]
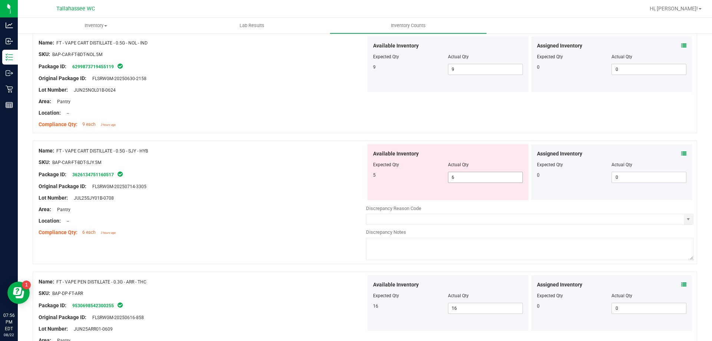
click at [463, 178] on span "6 6" at bounding box center [485, 177] width 75 height 11
type input "5"
click at [317, 180] on div at bounding box center [202, 181] width 327 height 4
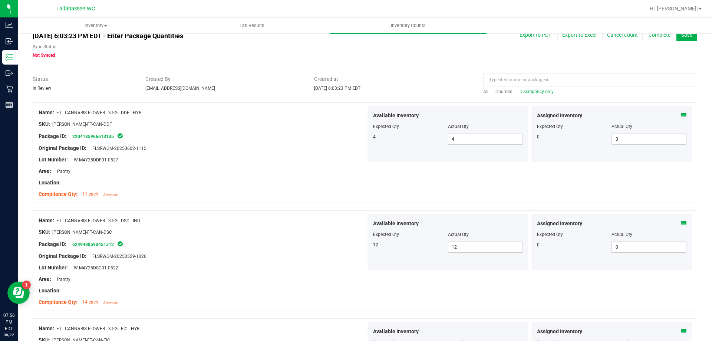
scroll to position [0, 0]
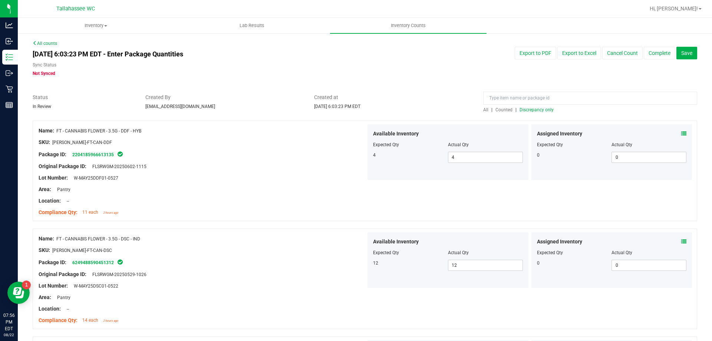
click at [533, 107] on span "Discrepancy only" at bounding box center [537, 109] width 34 height 5
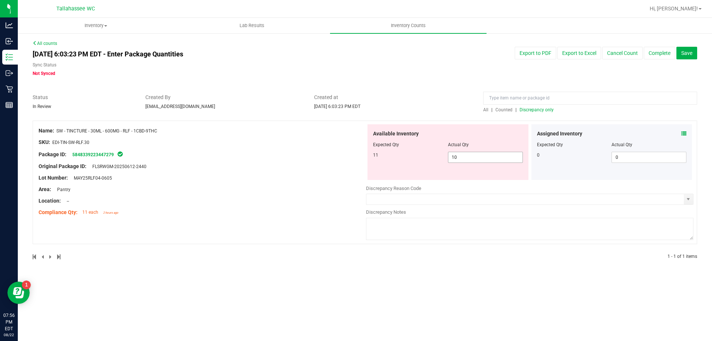
click at [492, 158] on span "10 10" at bounding box center [485, 157] width 75 height 11
type input "11"
click at [277, 151] on div "Package ID: 5848339223447279" at bounding box center [202, 154] width 327 height 9
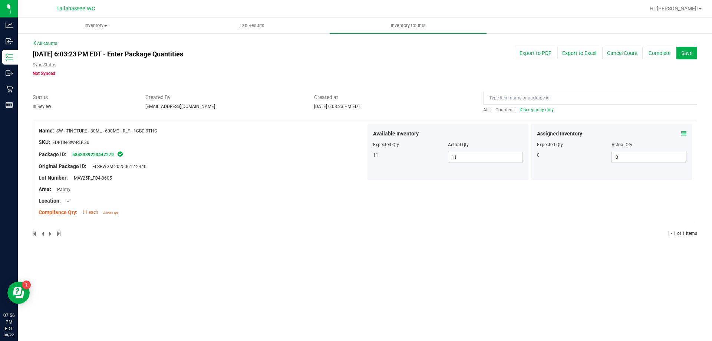
click at [545, 110] on span "Discrepancy only" at bounding box center [537, 109] width 34 height 5
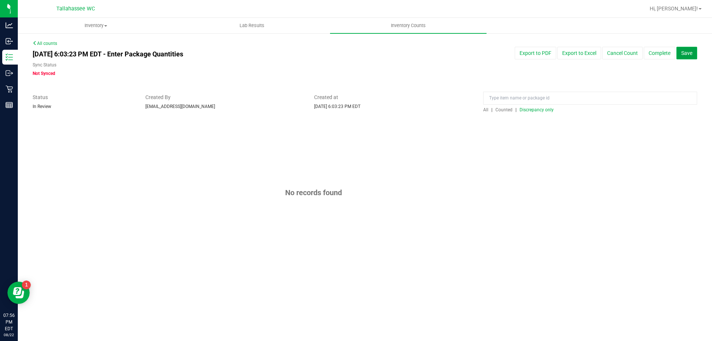
click at [690, 55] on span "Save" at bounding box center [686, 53] width 11 height 6
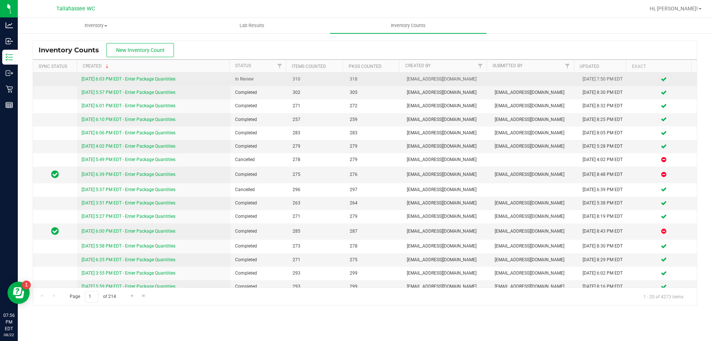
click at [136, 78] on link "8/22/25 6:03 PM EDT - Enter Package Quantities" at bounding box center [129, 78] width 94 height 5
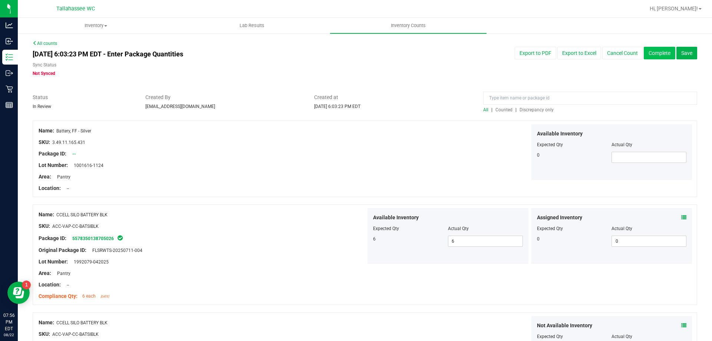
click at [651, 54] on button "Complete" at bounding box center [660, 53] width 32 height 13
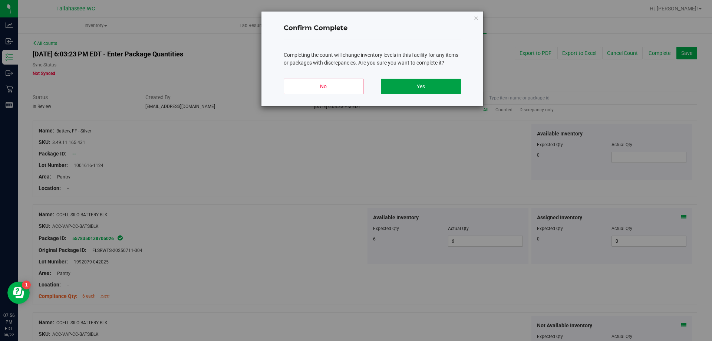
click at [453, 81] on button "Yes" at bounding box center [421, 87] width 80 height 16
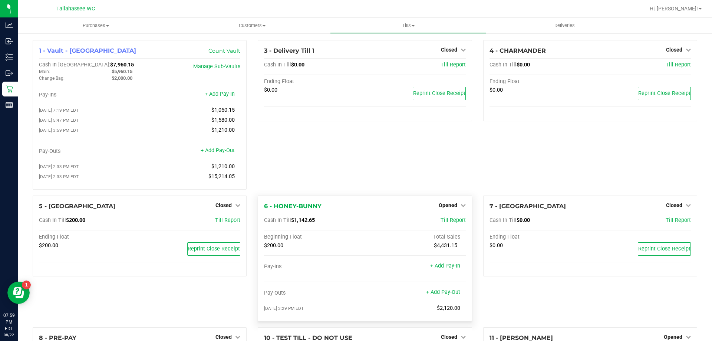
click at [293, 222] on span "$1,142.65" at bounding box center [303, 220] width 24 height 6
copy span "1,142.65"
click at [452, 208] on span "Opened" at bounding box center [448, 205] width 19 height 6
click at [442, 223] on link "Close Till" at bounding box center [449, 220] width 20 height 6
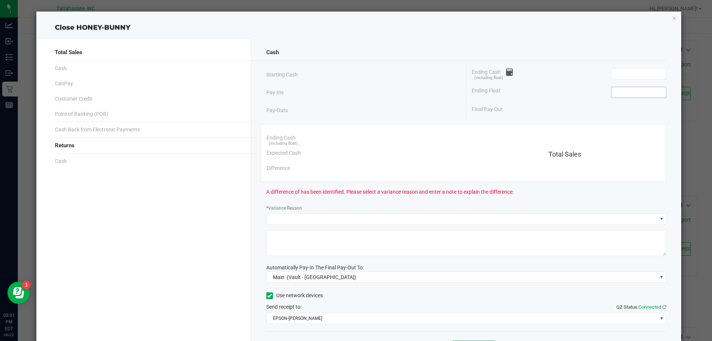
click at [613, 95] on input at bounding box center [638, 92] width 55 height 10
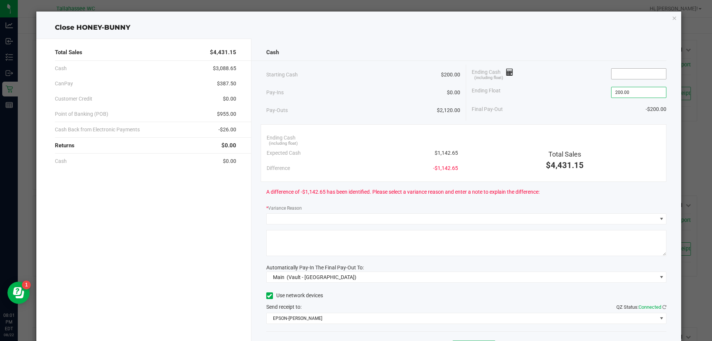
type input "$200.00"
click at [611, 75] on input at bounding box center [638, 74] width 55 height 10
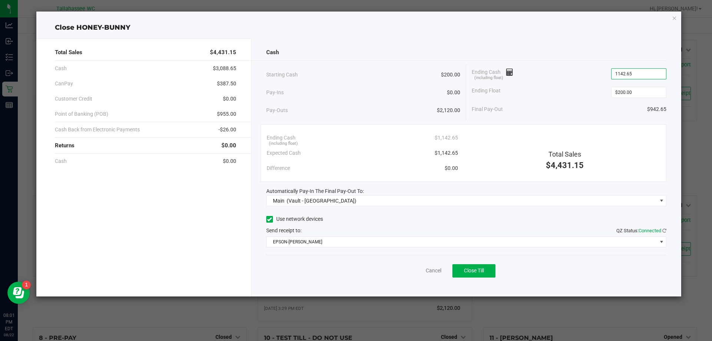
type input "$1,142.65"
click at [223, 132] on span "-$26.00" at bounding box center [227, 130] width 18 height 8
copy span "26.00"
click at [220, 83] on span "$387.50" at bounding box center [226, 84] width 19 height 8
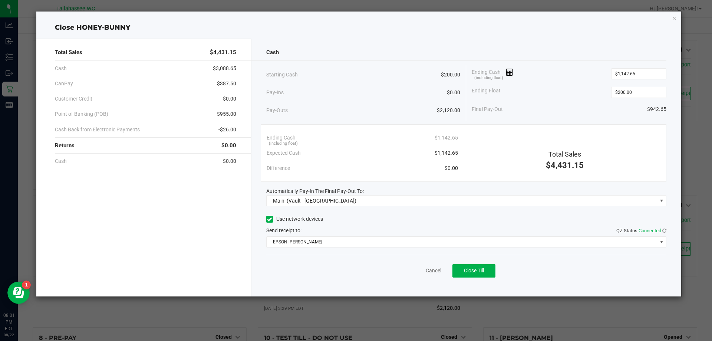
click at [220, 83] on span "$387.50" at bounding box center [226, 84] width 19 height 8
copy span "387.50"
click at [220, 113] on span "$955.00" at bounding box center [226, 114] width 19 height 8
copy span "955.00"
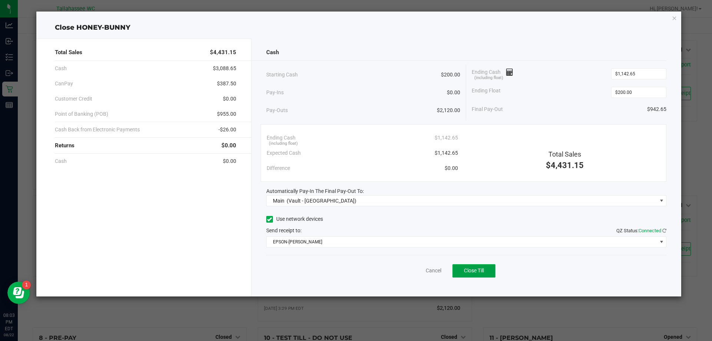
click at [491, 267] on button "Close Till" at bounding box center [473, 270] width 43 height 13
click at [412, 272] on link "Dismiss" at bounding box center [417, 271] width 18 height 8
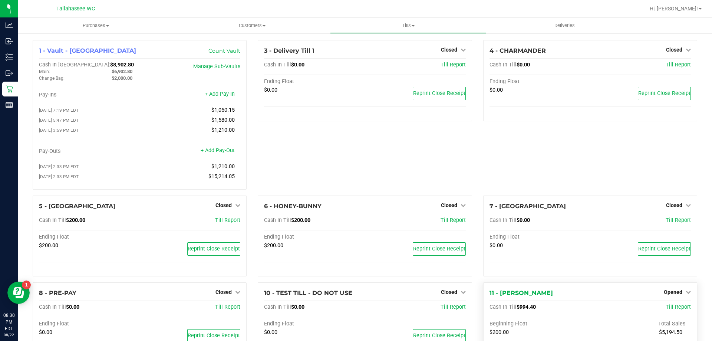
click at [517, 309] on span "$994.40" at bounding box center [526, 307] width 19 height 6
drag, startPoint x: 367, startPoint y: 136, endPoint x: 209, endPoint y: 85, distance: 166.5
click at [367, 135] on div "3 - Delivery Till 1 Closed Open Till Cash In Till $0.00 Till Report Ending Floa…" at bounding box center [364, 117] width 225 height 155
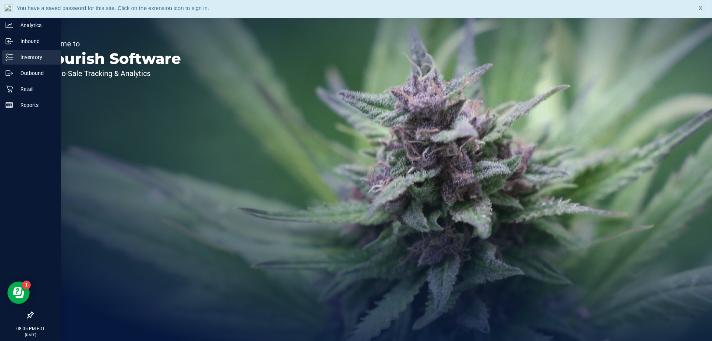
click at [14, 60] on p "Inventory" at bounding box center [35, 57] width 44 height 9
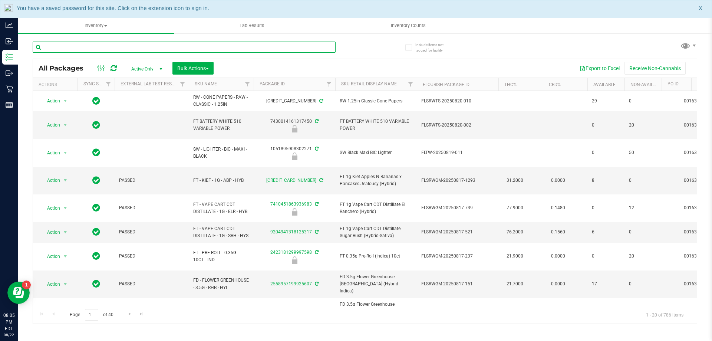
click at [93, 45] on input "text" at bounding box center [184, 47] width 303 height 11
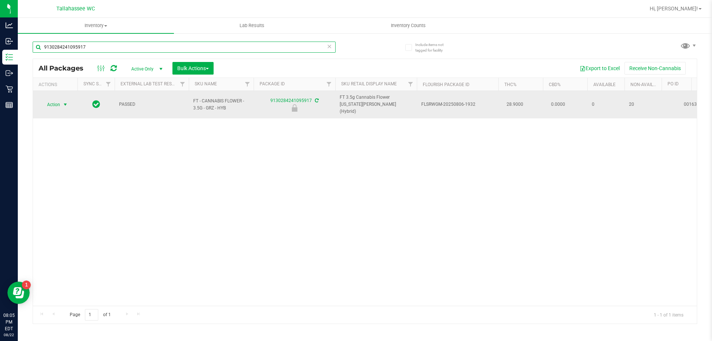
type input "9130284241095917"
click at [66, 102] on span "select" at bounding box center [65, 105] width 6 height 6
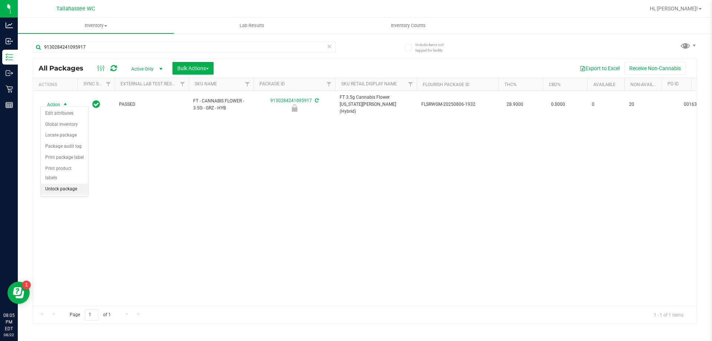
click at [69, 184] on li "Unlock package" at bounding box center [64, 189] width 47 height 11
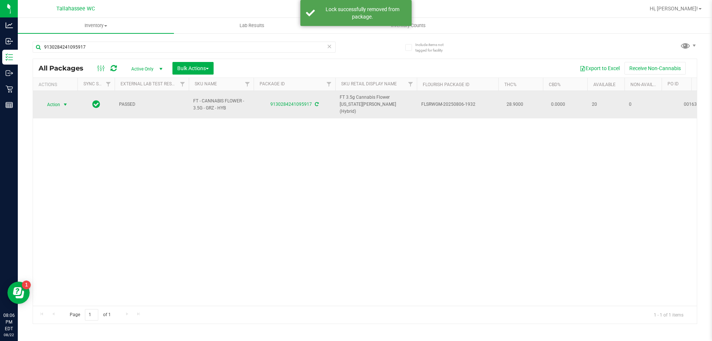
click at [65, 102] on span "select" at bounding box center [65, 105] width 6 height 6
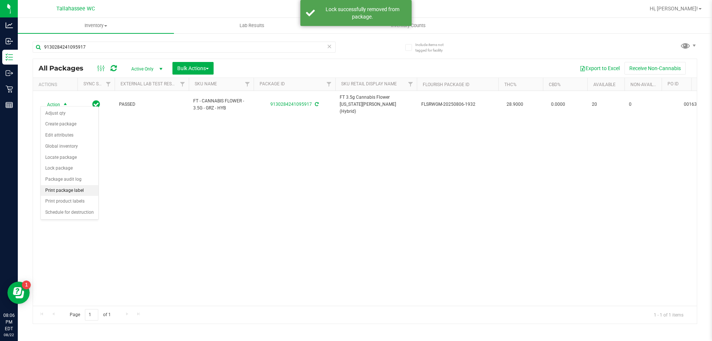
click at [90, 193] on li "Print package label" at bounding box center [69, 190] width 57 height 11
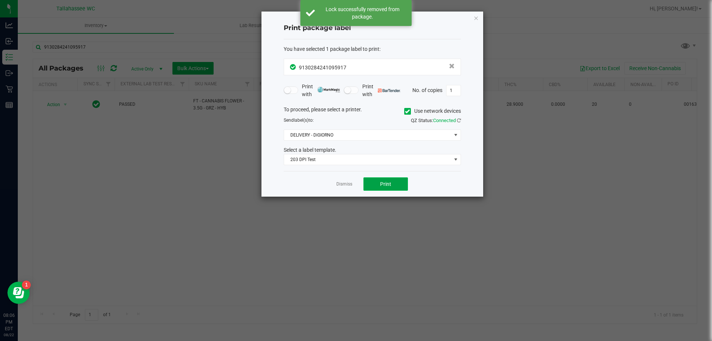
click at [372, 181] on button "Print" at bounding box center [385, 183] width 44 height 13
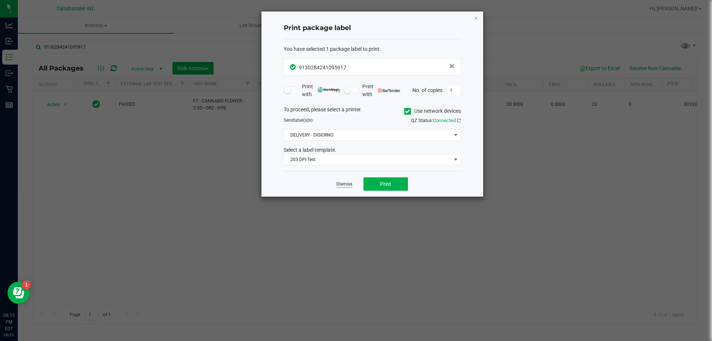
click at [348, 182] on link "Dismiss" at bounding box center [344, 184] width 16 height 6
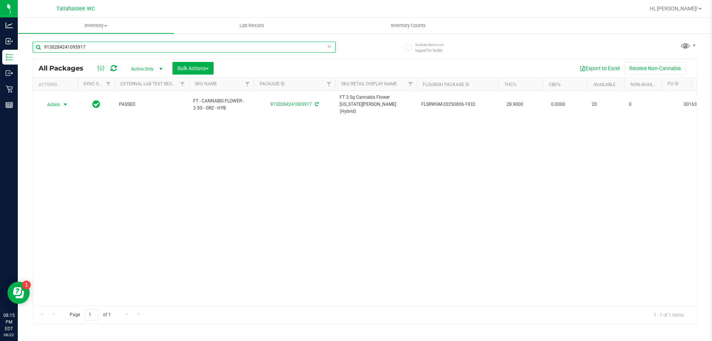
click at [184, 50] on input "9130284241095917" at bounding box center [184, 47] width 303 height 11
click at [184, 49] on input "9130284241095917" at bounding box center [184, 47] width 303 height 11
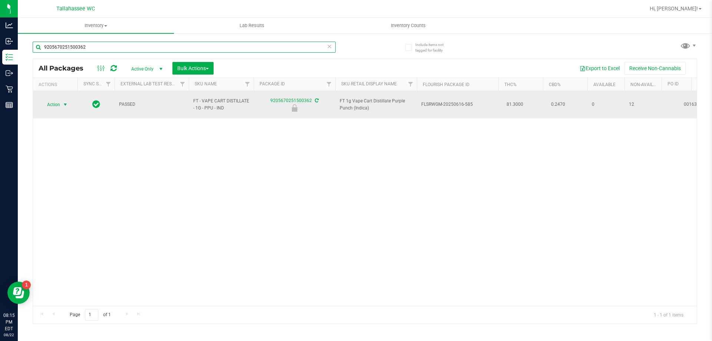
type input "9205670251500362"
click at [66, 102] on span "select" at bounding box center [65, 105] width 6 height 6
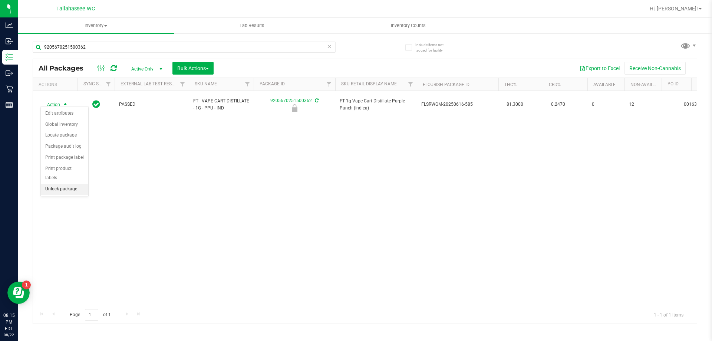
click at [78, 184] on li "Unlock package" at bounding box center [64, 189] width 47 height 11
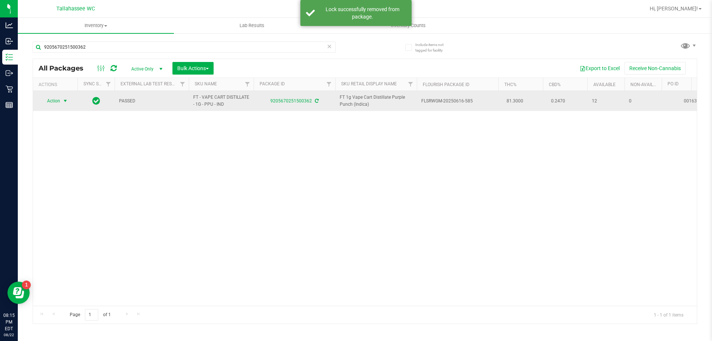
click at [66, 100] on span "select" at bounding box center [65, 101] width 6 height 6
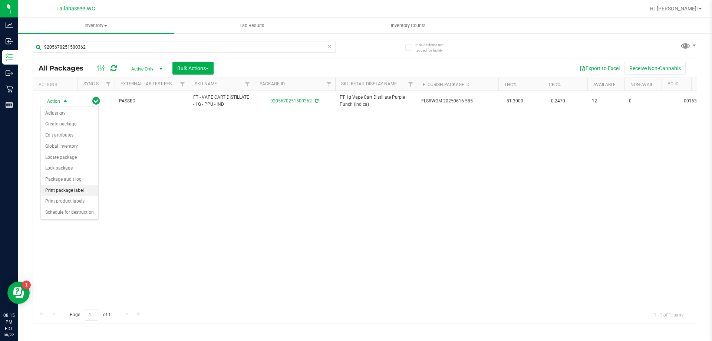
click at [85, 192] on li "Print package label" at bounding box center [69, 190] width 57 height 11
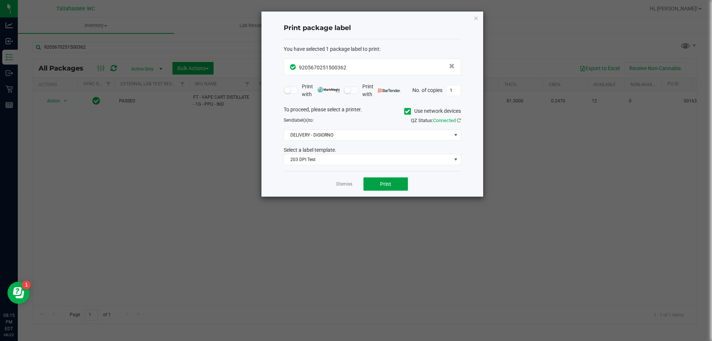
click at [404, 188] on button "Print" at bounding box center [385, 183] width 44 height 13
click at [345, 182] on link "Dismiss" at bounding box center [344, 184] width 16 height 6
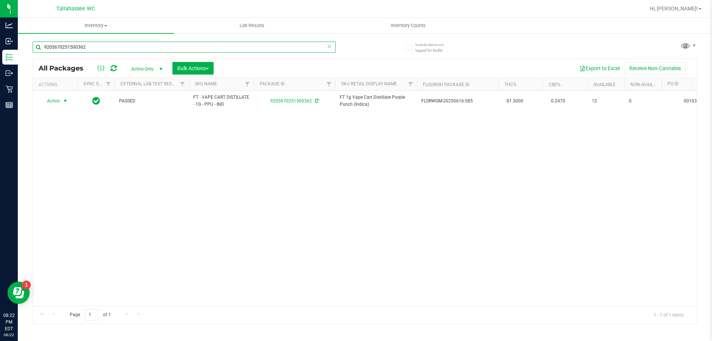
click at [92, 46] on input "9205670251500362" at bounding box center [184, 47] width 303 height 11
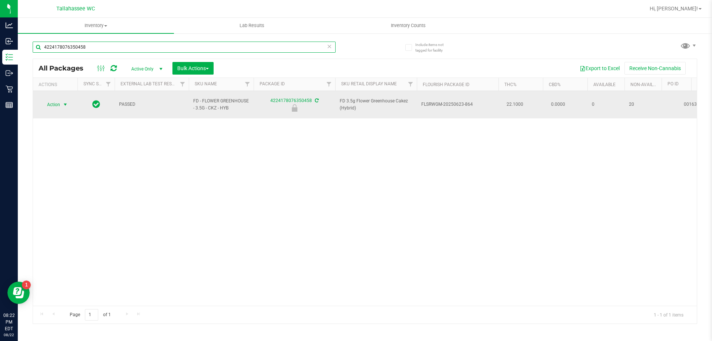
type input "4224178076350458"
click at [65, 102] on span "select" at bounding box center [65, 105] width 6 height 6
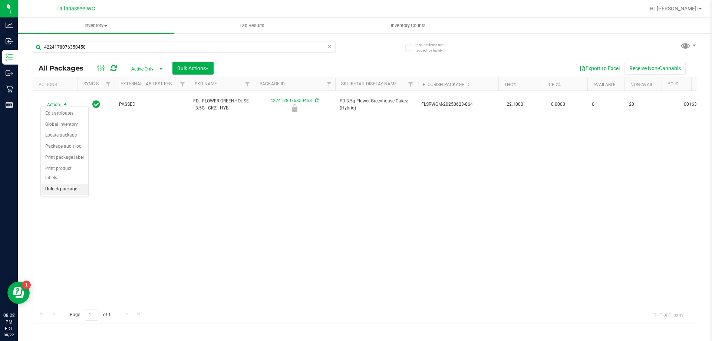
click at [78, 184] on li "Unlock package" at bounding box center [64, 189] width 47 height 11
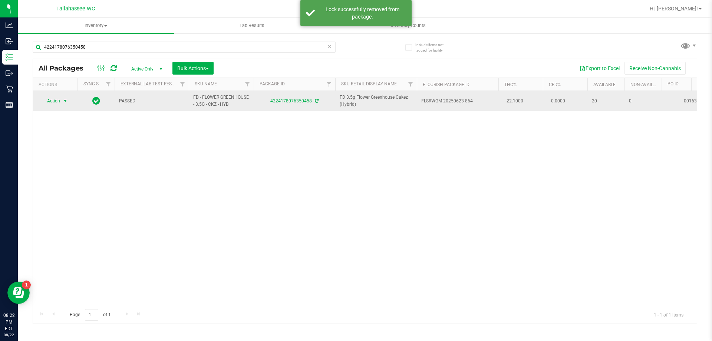
click at [65, 102] on span "select" at bounding box center [65, 101] width 6 height 6
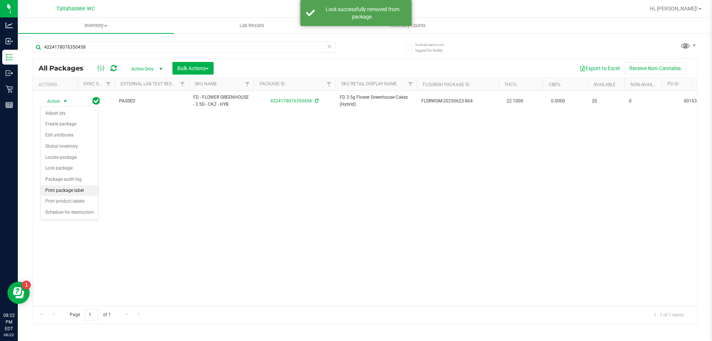
click at [94, 191] on li "Print package label" at bounding box center [69, 190] width 57 height 11
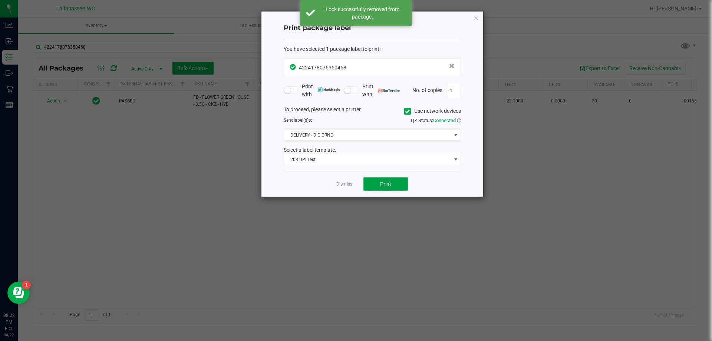
click at [395, 181] on button "Print" at bounding box center [385, 183] width 44 height 13
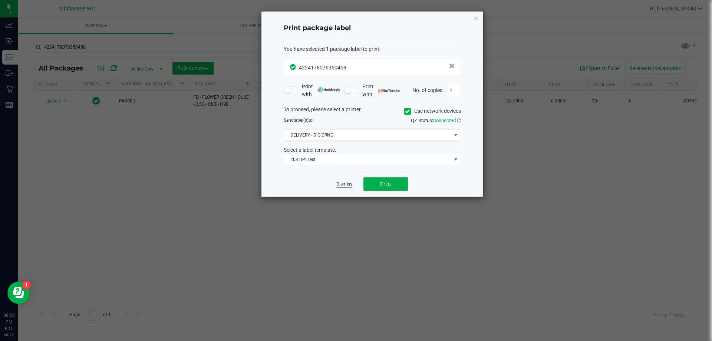
click at [348, 182] on link "Dismiss" at bounding box center [344, 184] width 16 height 6
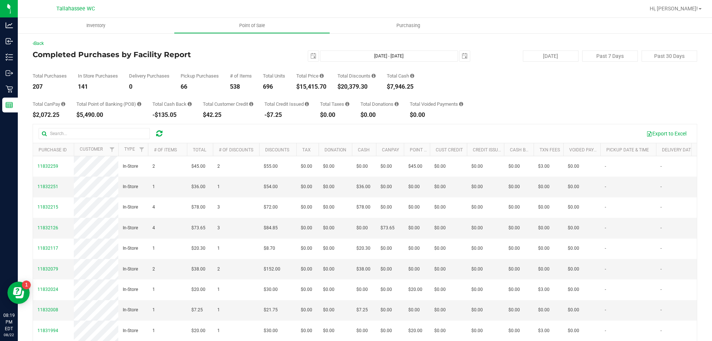
click at [303, 85] on div "$15,415.70" at bounding box center [311, 87] width 30 height 6
copy div "15,415.70"
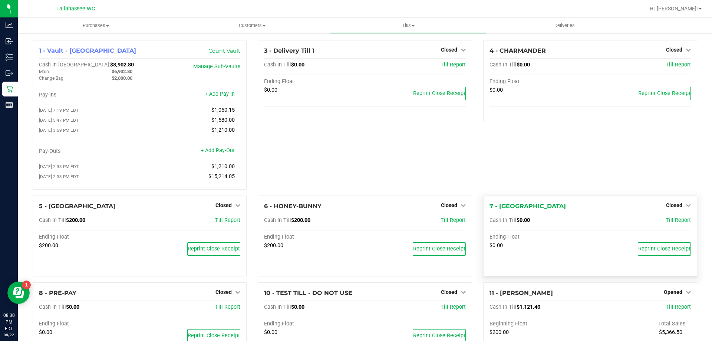
click at [516, 253] on div "$0.00 Reprint Close Receipt" at bounding box center [589, 250] width 201 height 17
click at [517, 310] on span "$1,121.40" at bounding box center [529, 307] width 24 height 6
copy span "1,121.40"
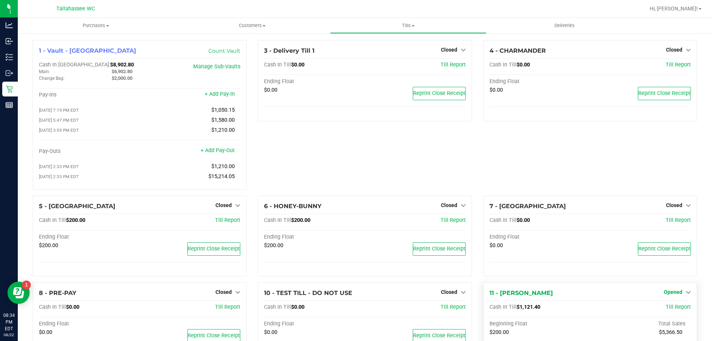
click at [675, 295] on span "Opened" at bounding box center [673, 292] width 19 height 6
click at [669, 310] on link "Close Till" at bounding box center [674, 307] width 20 height 6
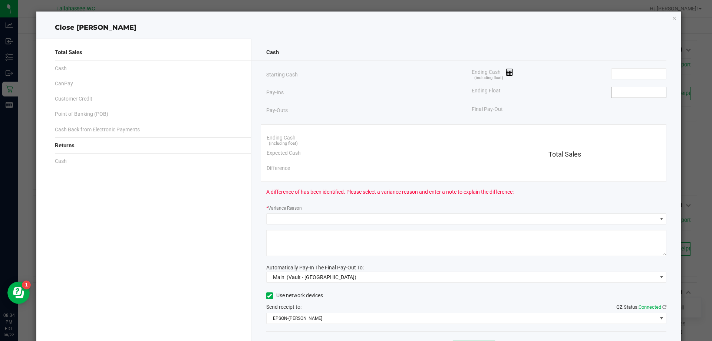
click at [637, 92] on input at bounding box center [638, 92] width 55 height 10
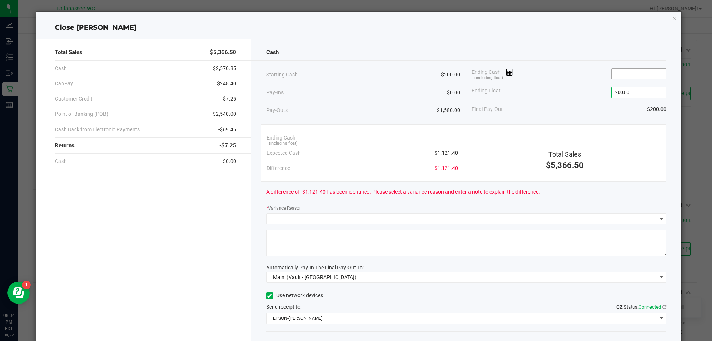
type input "$200.00"
click at [631, 72] on input at bounding box center [638, 74] width 55 height 10
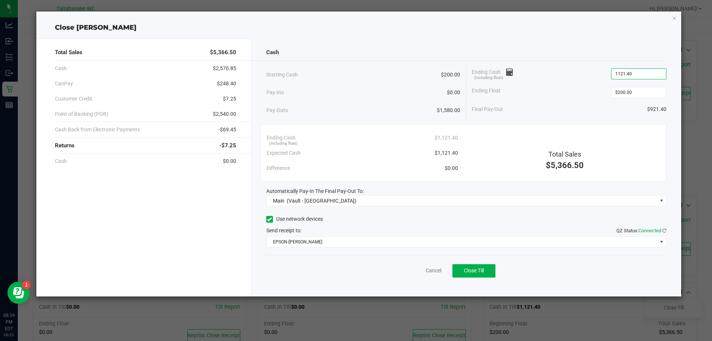
type input "$1,121.40"
click at [222, 130] on span "-$69.45" at bounding box center [227, 130] width 18 height 8
copy span "69.45"
click at [220, 83] on span "$248.40" at bounding box center [226, 84] width 19 height 8
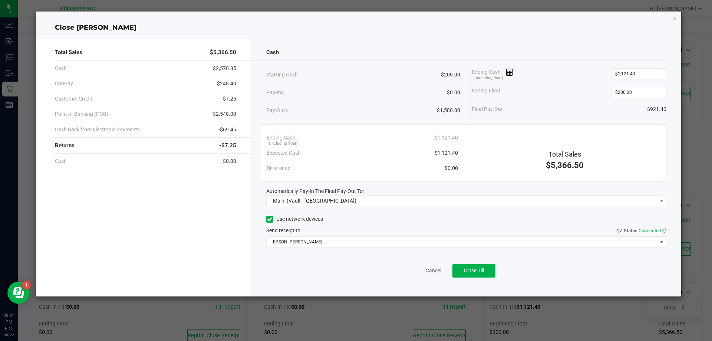
click at [220, 83] on span "$248.40" at bounding box center [226, 84] width 19 height 8
copy span "248.40"
click at [216, 112] on span "$2,540.00" at bounding box center [224, 114] width 23 height 8
copy span "2,540.00"
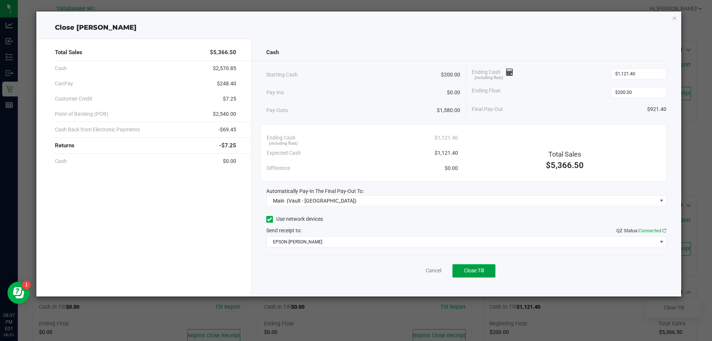
click at [484, 270] on span "Close Till" at bounding box center [474, 270] width 20 height 6
click at [423, 268] on link "Dismiss" at bounding box center [417, 271] width 18 height 8
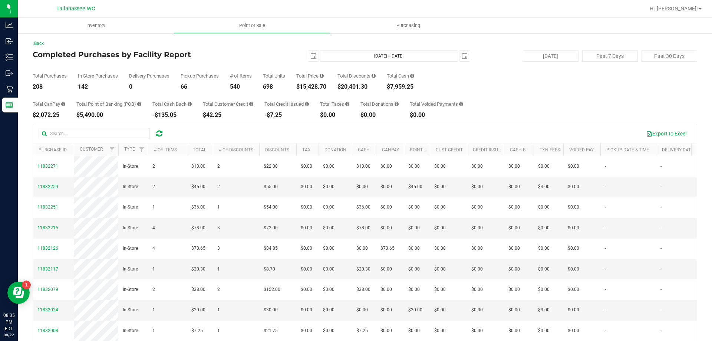
click at [80, 114] on div "$5,490.00" at bounding box center [108, 115] width 65 height 6
copy div "5,490.00"
click at [395, 85] on div "$7,959.25" at bounding box center [400, 87] width 27 height 6
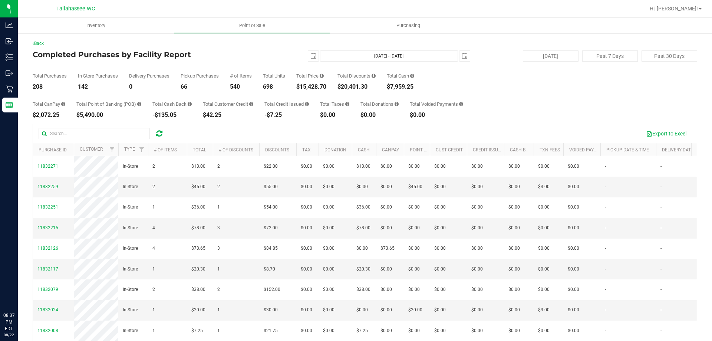
copy div "7,959.25"
